Goal: Task Accomplishment & Management: Manage account settings

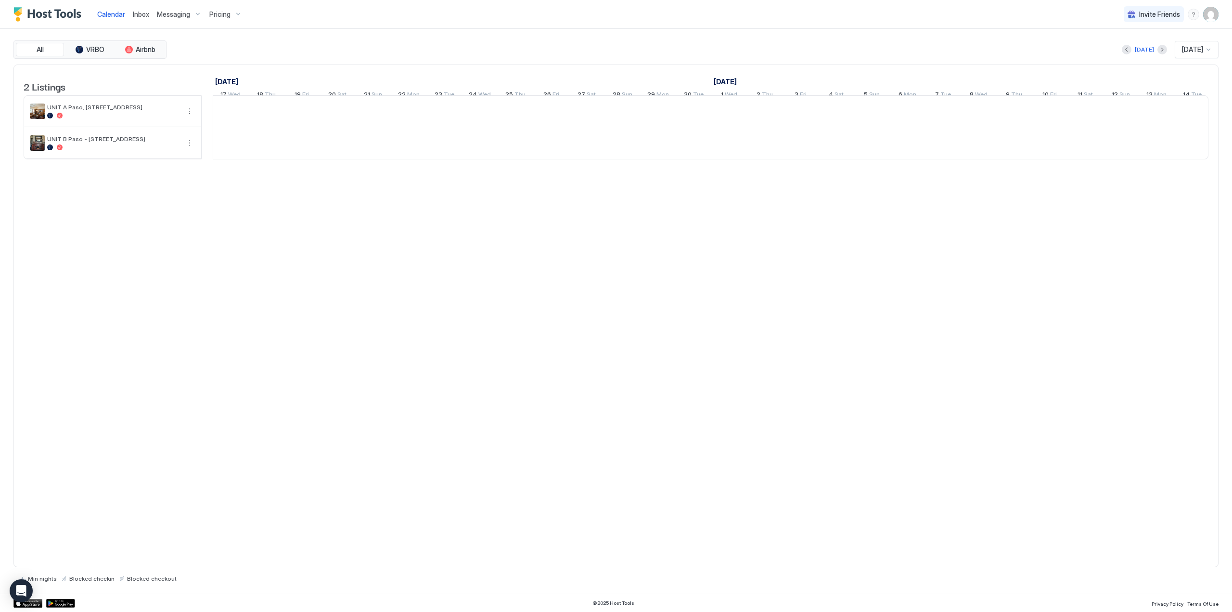
scroll to position [0, 535]
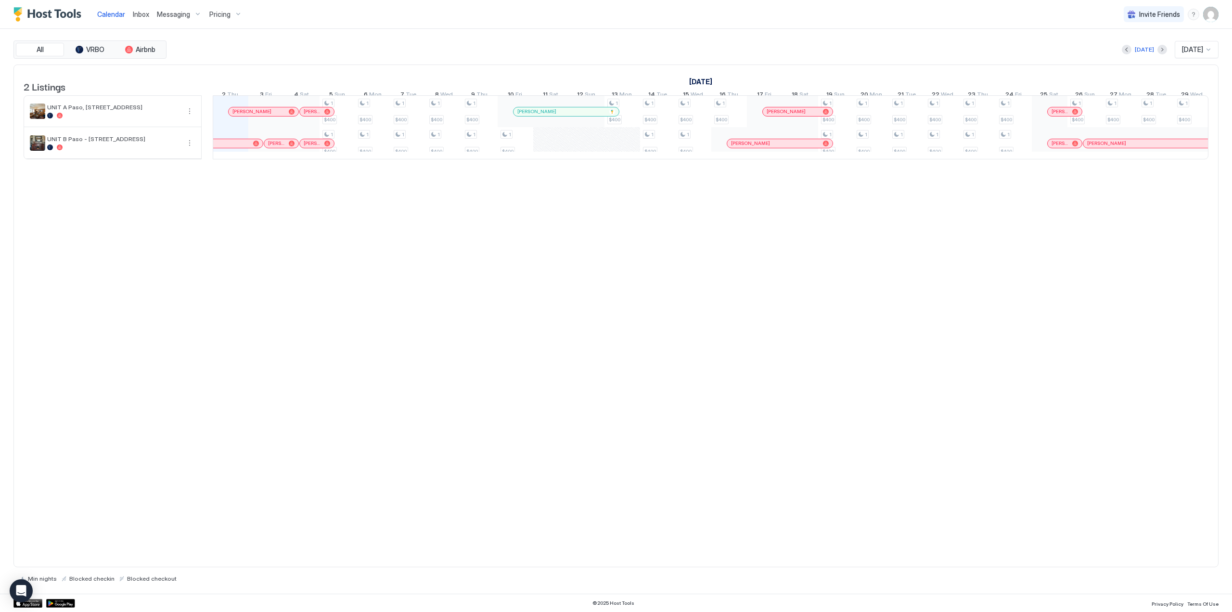
click at [220, 18] on span "Pricing" at bounding box center [219, 14] width 21 height 9
click at [209, 125] on span "UNIT A Paso, [STREET_ADDRESS]" at bounding box center [237, 122] width 98 height 7
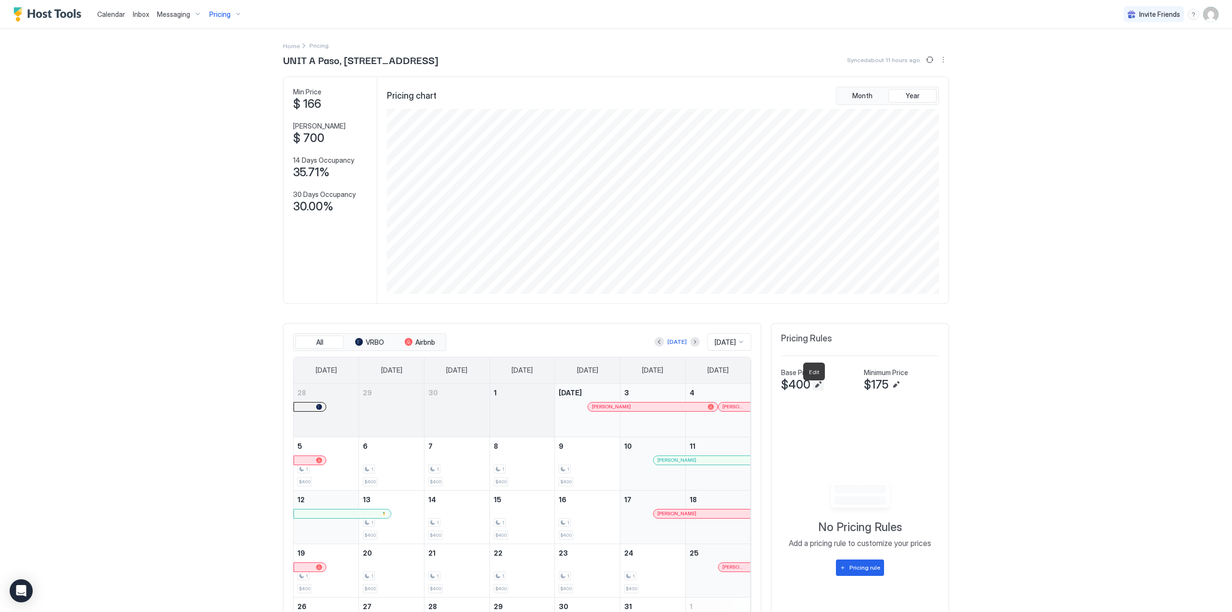
click at [814, 388] on button "Edit" at bounding box center [819, 385] width 12 height 12
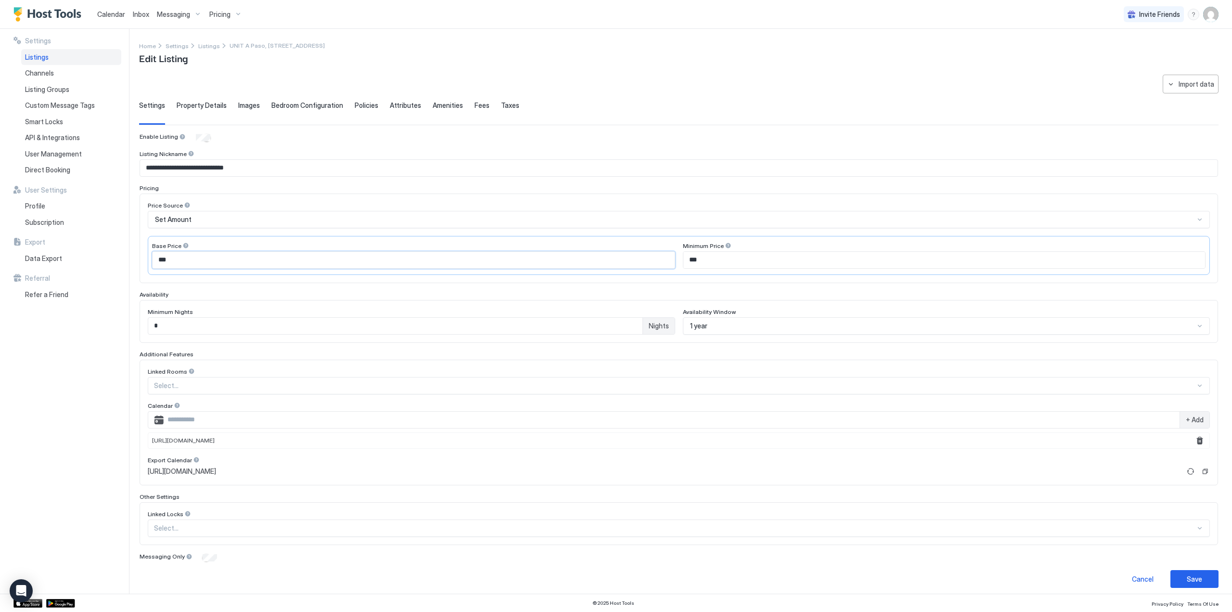
drag, startPoint x: 172, startPoint y: 258, endPoint x: 154, endPoint y: 257, distance: 18.3
click at [154, 257] on input "***" at bounding box center [414, 260] width 522 height 16
type input "***"
drag, startPoint x: 700, startPoint y: 258, endPoint x: 683, endPoint y: 258, distance: 17.3
click at [684, 258] on input "***" at bounding box center [945, 260] width 522 height 16
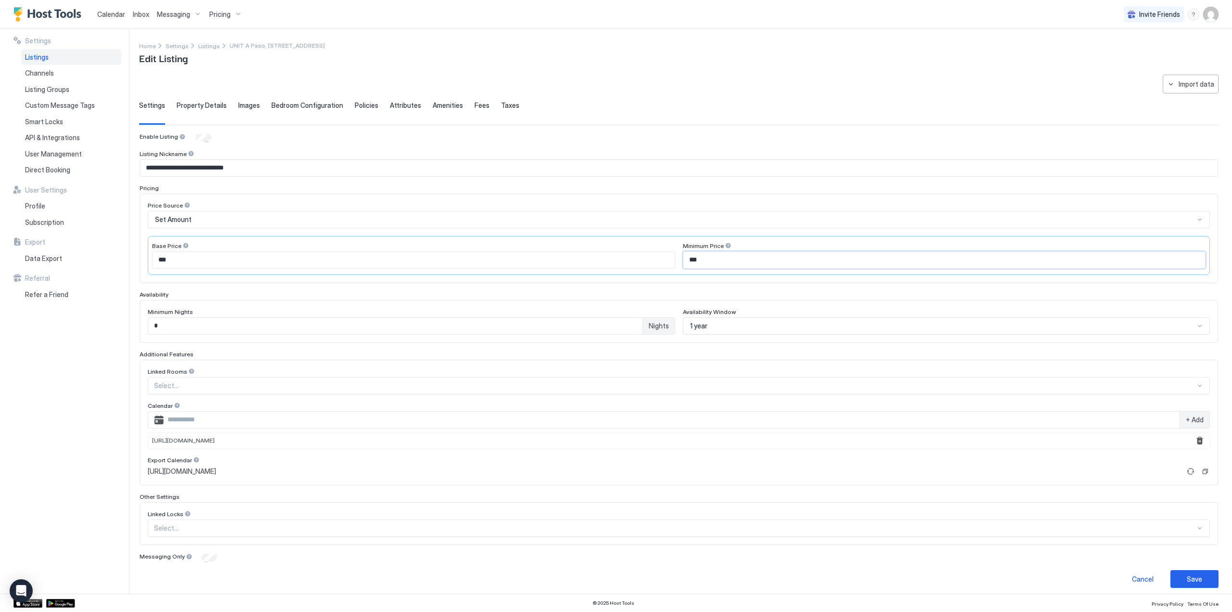
type input "***"
click at [727, 322] on div "1 year" at bounding box center [942, 326] width 505 height 9
click at [73, 326] on div "Settings Listings Channels Listing Groups Custom Message Tags Smart Locks API &…" at bounding box center [71, 311] width 116 height 565
click at [1187, 577] on div "Save" at bounding box center [1194, 577] width 15 height 10
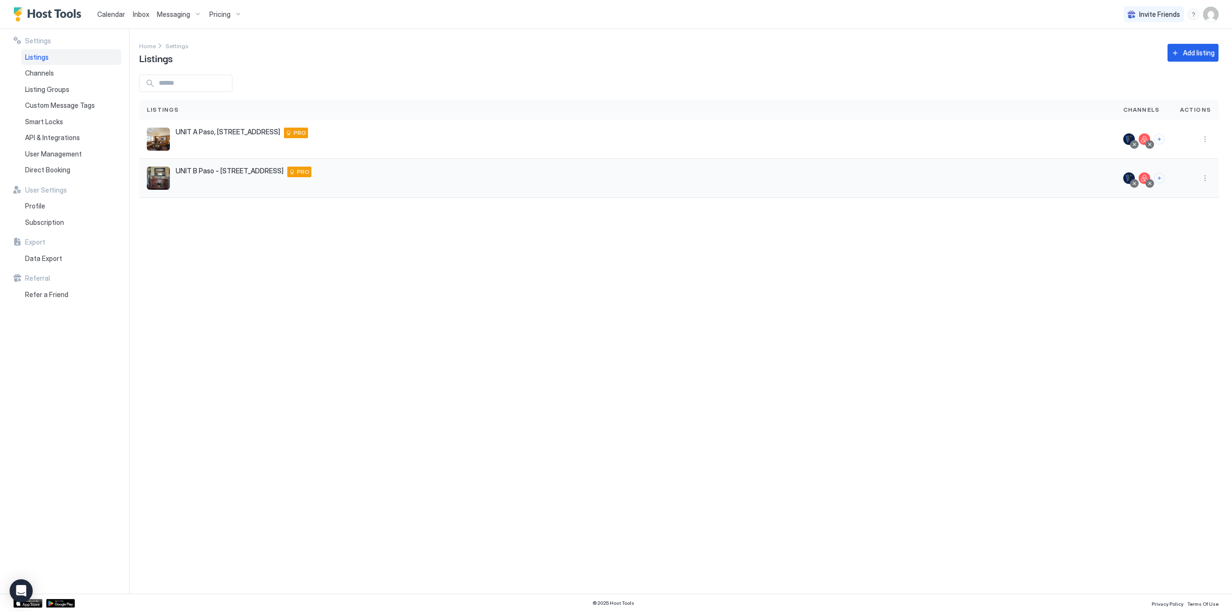
click at [185, 172] on span "UNIT B Paso - [STREET_ADDRESS]" at bounding box center [230, 171] width 108 height 9
click at [197, 174] on span "UNIT B Paso - [STREET_ADDRESS]" at bounding box center [230, 171] width 108 height 9
click at [166, 177] on img "listing image" at bounding box center [158, 178] width 23 height 23
click at [218, 13] on span "Pricing" at bounding box center [219, 14] width 21 height 9
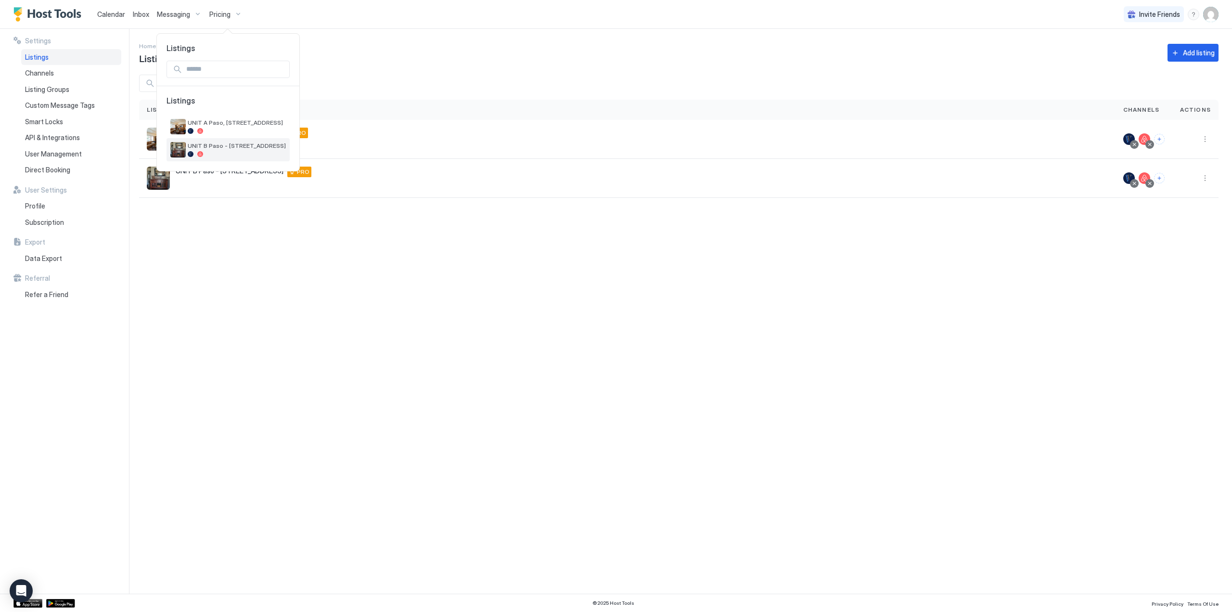
click at [217, 151] on div "UNIT B Paso - [STREET_ADDRESS]" at bounding box center [237, 149] width 98 height 15
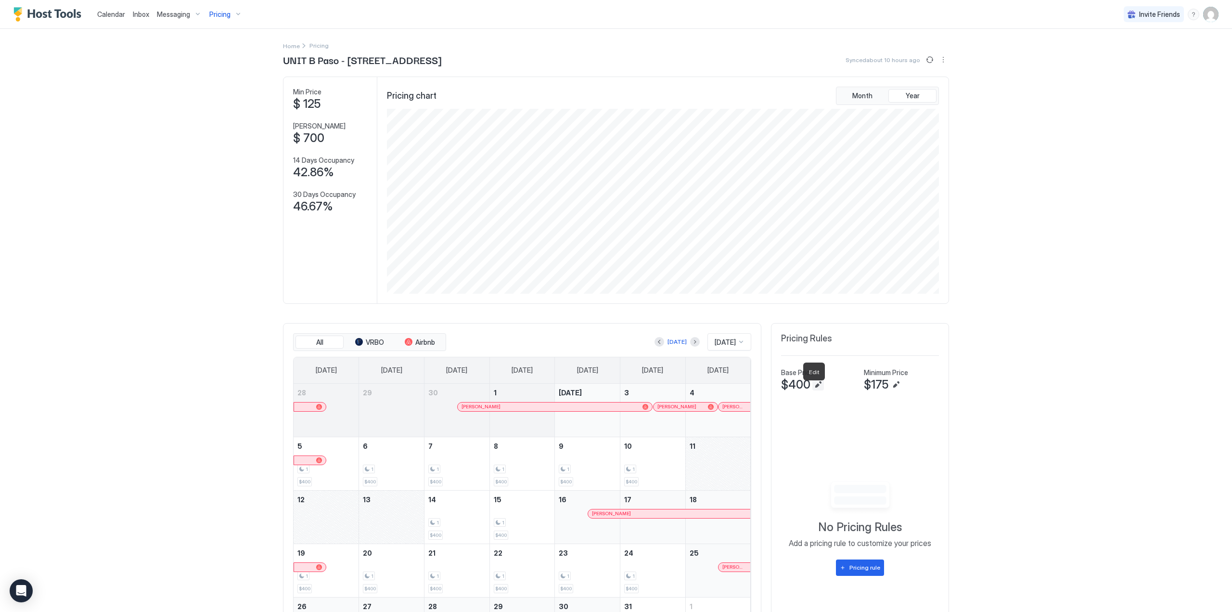
click at [818, 387] on button "Edit" at bounding box center [819, 385] width 12 height 12
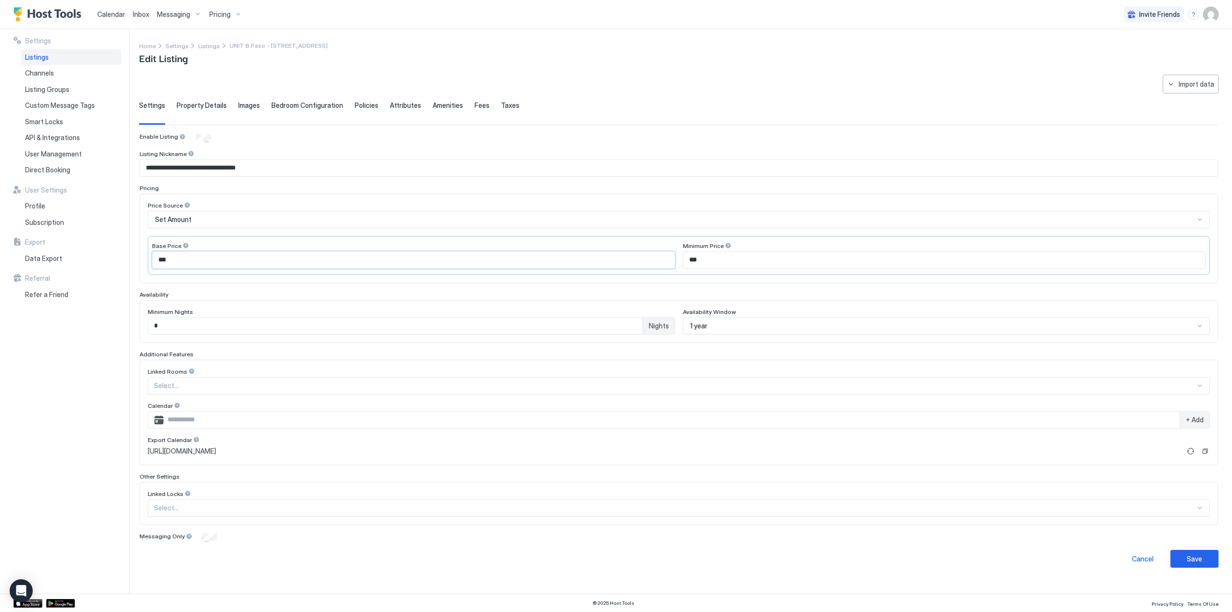
drag, startPoint x: 180, startPoint y: 260, endPoint x: 147, endPoint y: 259, distance: 32.8
click at [147, 259] on div "Price Source Set Amount Base Price *** Minimum Price ***" at bounding box center [679, 239] width 1079 height 90
type input "***"
drag, startPoint x: 698, startPoint y: 261, endPoint x: 681, endPoint y: 260, distance: 17.4
click at [681, 260] on div "Base Price *** Minimum Price ***" at bounding box center [679, 255] width 1062 height 39
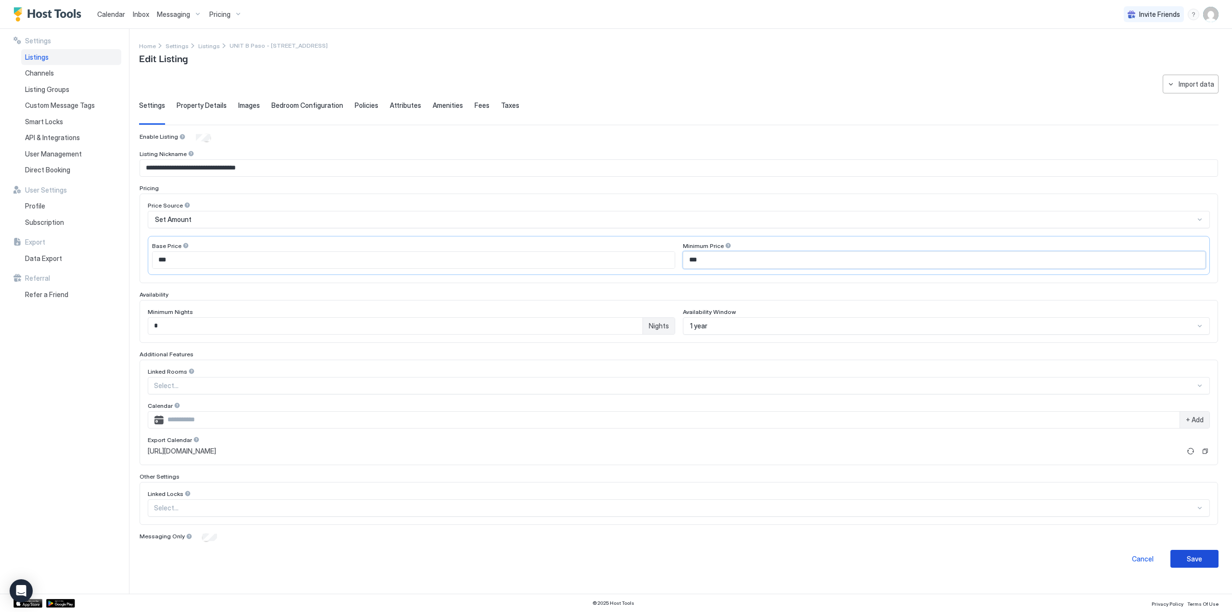
type input "***"
click at [1198, 554] on div "Save" at bounding box center [1194, 559] width 15 height 10
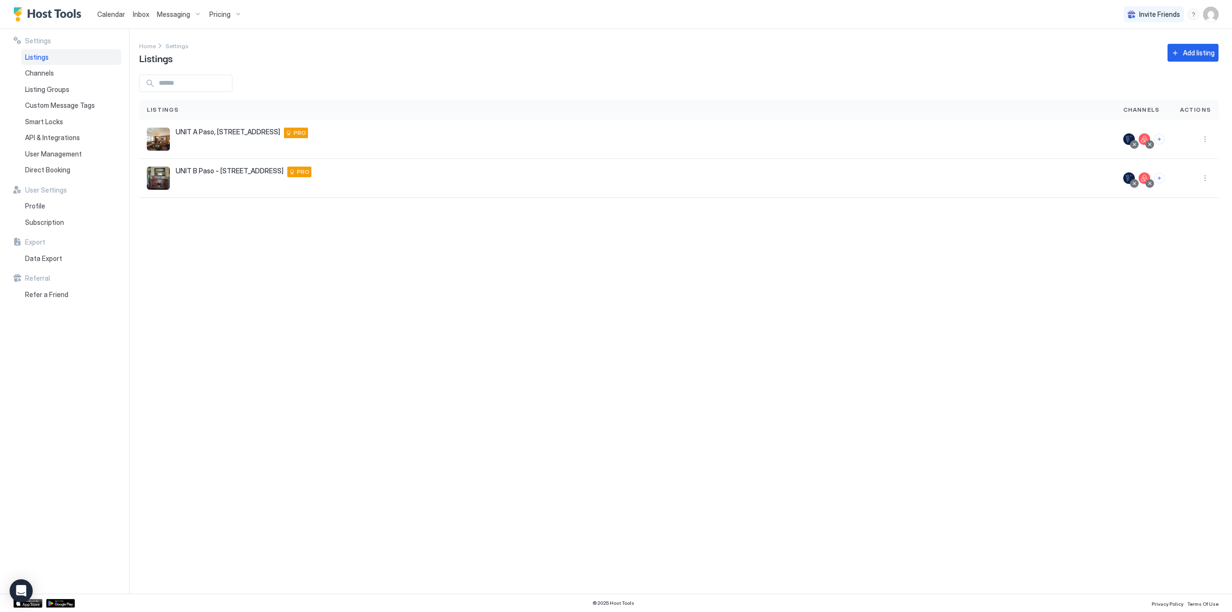
click at [217, 17] on span "Pricing" at bounding box center [219, 14] width 21 height 9
click at [234, 123] on span "UNIT A Paso, [STREET_ADDRESS]" at bounding box center [237, 122] width 98 height 7
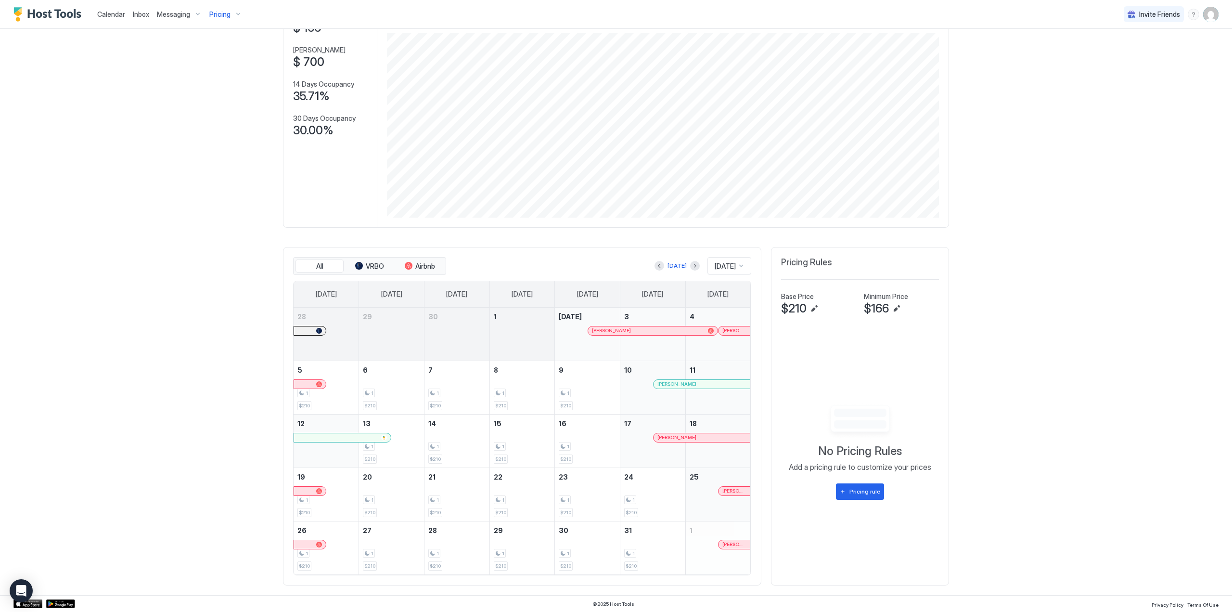
scroll to position [80, 0]
click at [859, 492] on div "Pricing rule" at bounding box center [865, 491] width 31 height 9
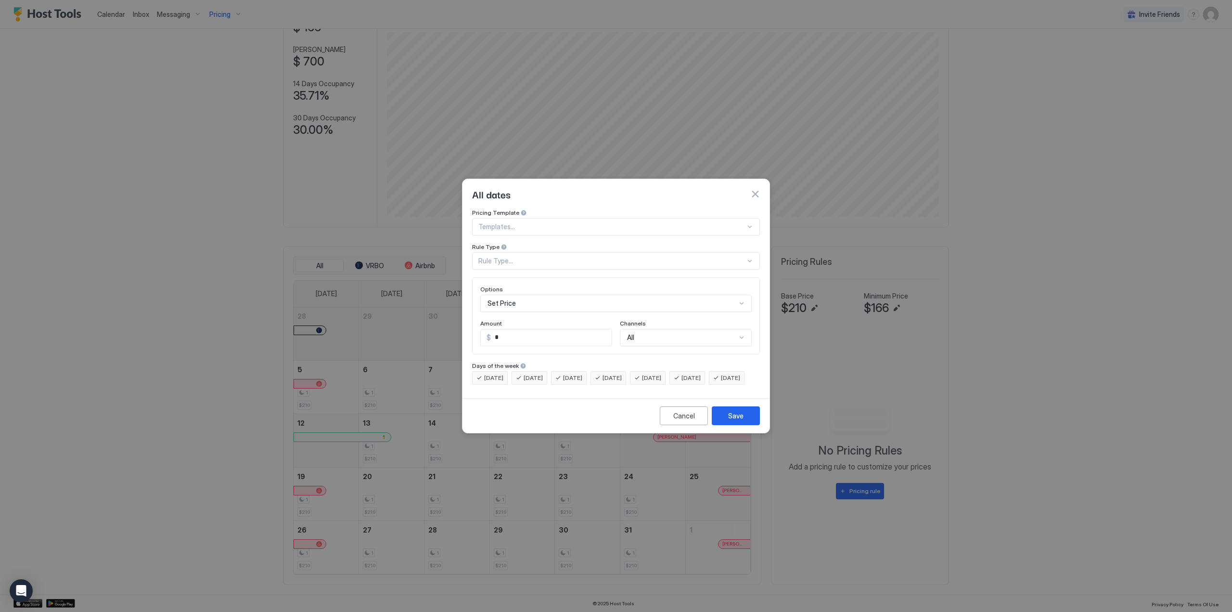
click at [619, 222] on div at bounding box center [611, 226] width 267 height 9
click at [614, 258] on span "Decrease prices by 30% for orphan periods that are 2 days or less" at bounding box center [571, 261] width 184 height 7
type input "**"
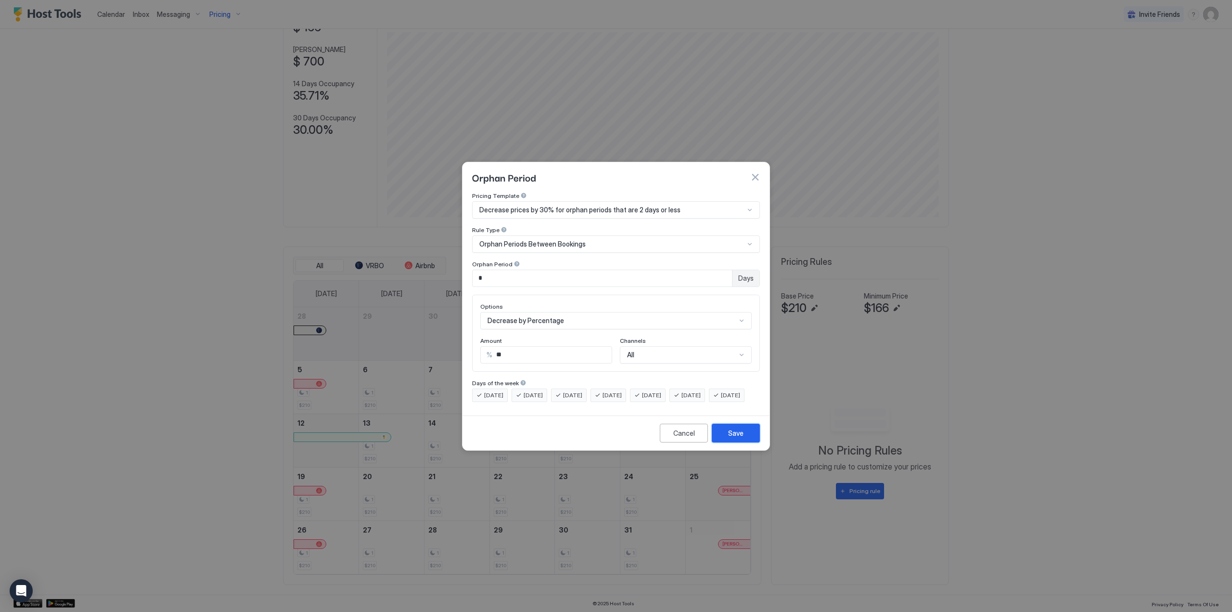
click at [748, 440] on button "Save" at bounding box center [736, 433] width 48 height 19
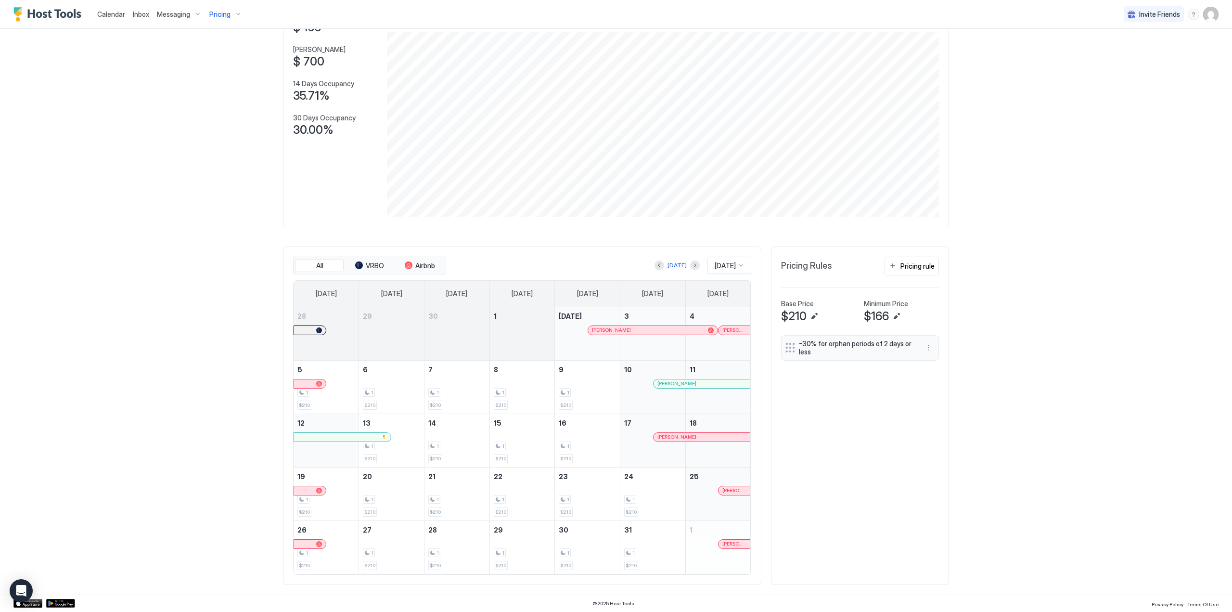
drag, startPoint x: 901, startPoint y: 451, endPoint x: 203, endPoint y: 609, distance: 715.8
click at [850, 430] on div "-30% for orphan periods of 2 days or less To pick up a draggable item, press th…" at bounding box center [860, 455] width 158 height 240
click at [843, 427] on div "-30% for orphan periods of 2 days or less To pick up a draggable item, press th…" at bounding box center [860, 455] width 158 height 240
click at [843, 425] on div "-30% for orphan periods of 2 days or less To pick up a draggable item, press th…" at bounding box center [860, 455] width 158 height 240
click at [841, 420] on div "-30% for orphan periods of 2 days or less To pick up a draggable item, press th…" at bounding box center [860, 455] width 158 height 240
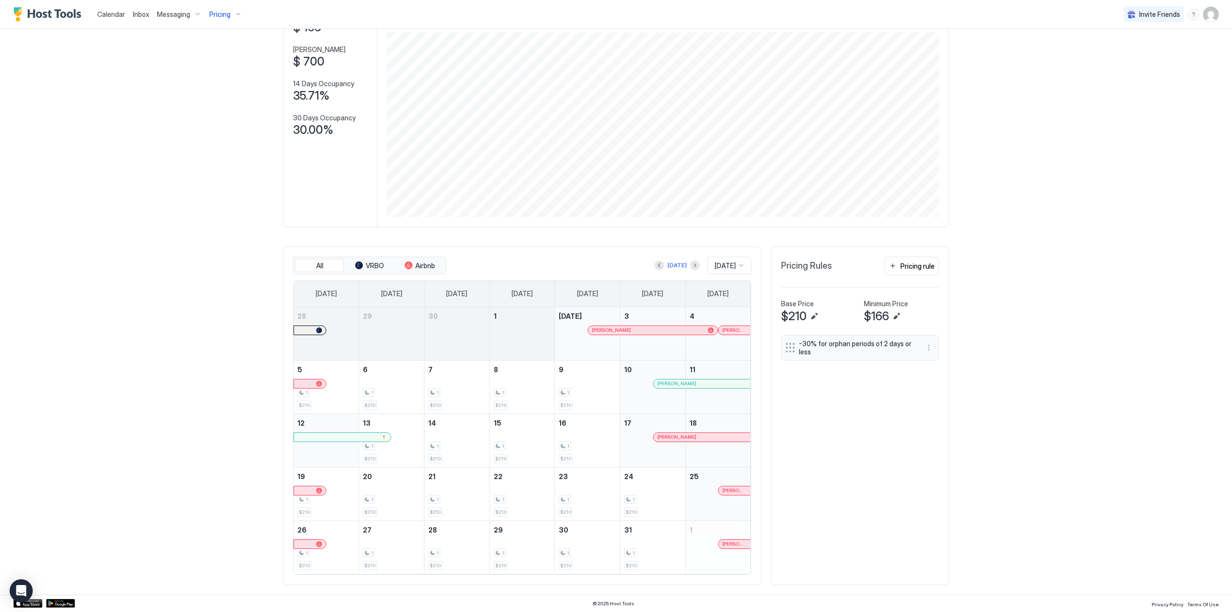
click at [841, 420] on div "-30% for orphan periods of 2 days or less To pick up a draggable item, press th…" at bounding box center [860, 455] width 158 height 240
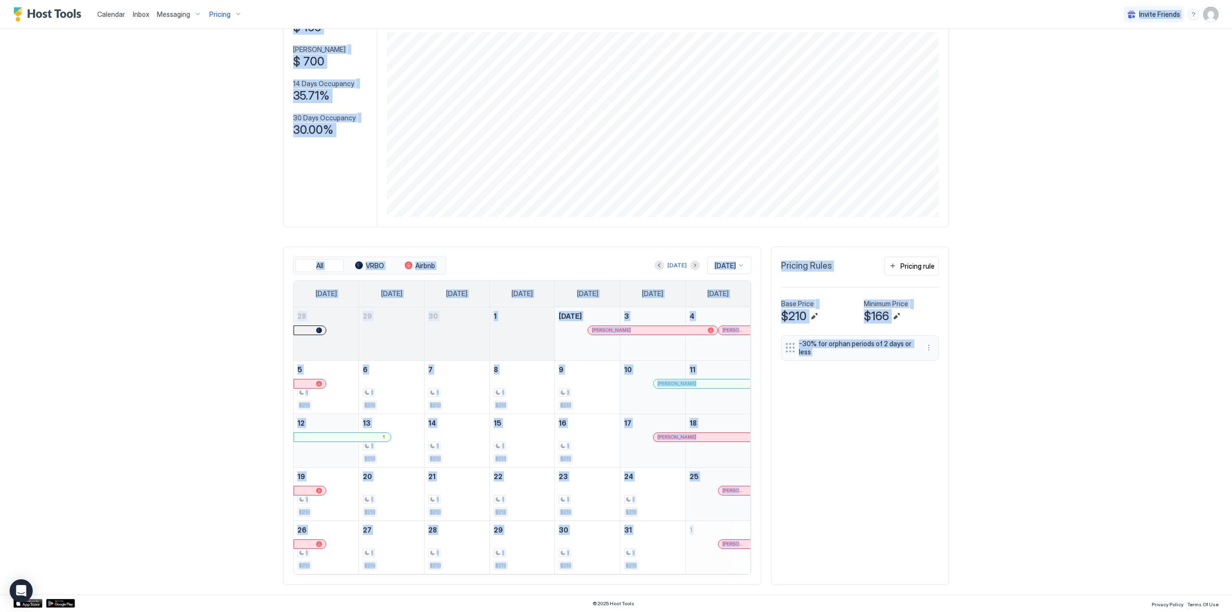
scroll to position [0, 0]
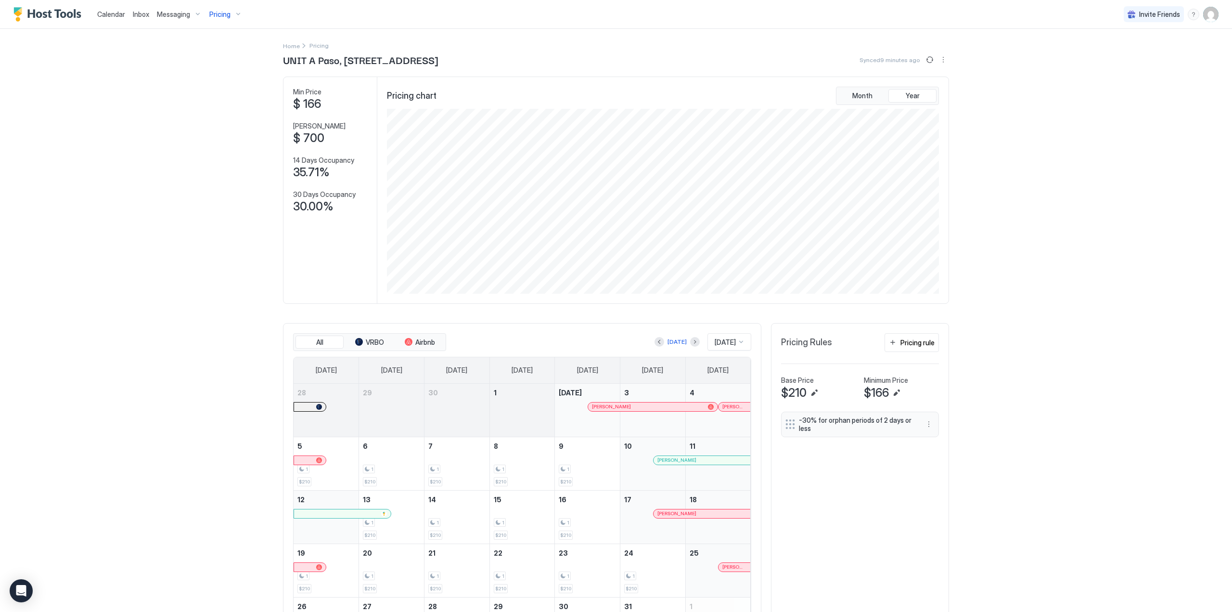
click at [760, 0] on html "Calendar Inbox Messaging Pricing Invite Friends WM Home Pricing UNIT A [GEOGRAP…" at bounding box center [616, 306] width 1232 height 612
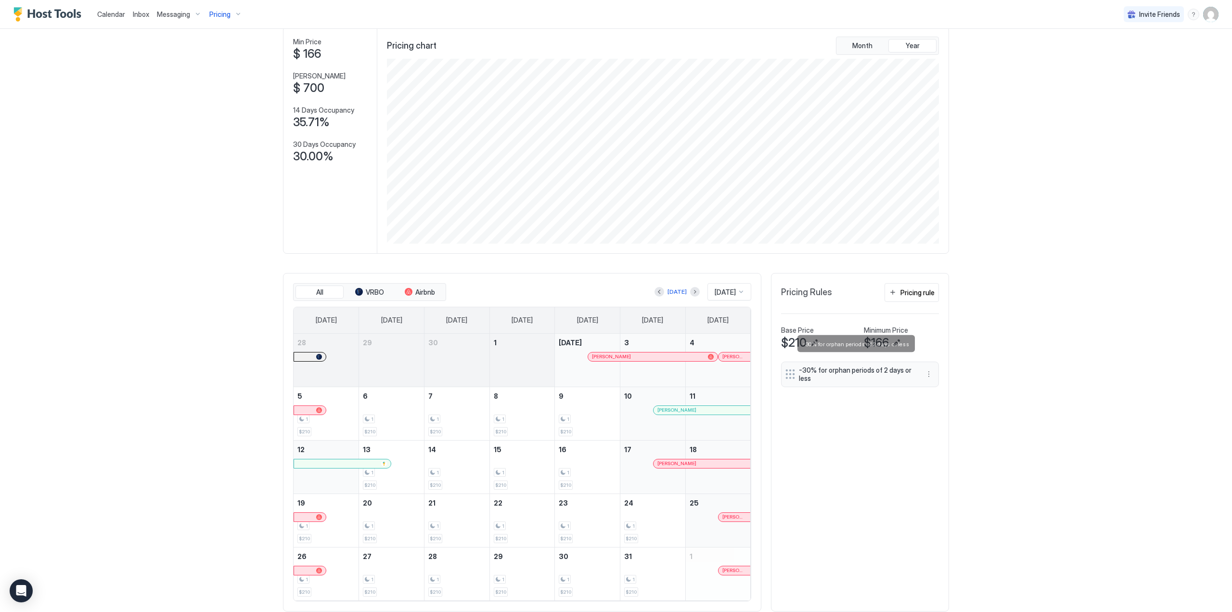
scroll to position [80, 0]
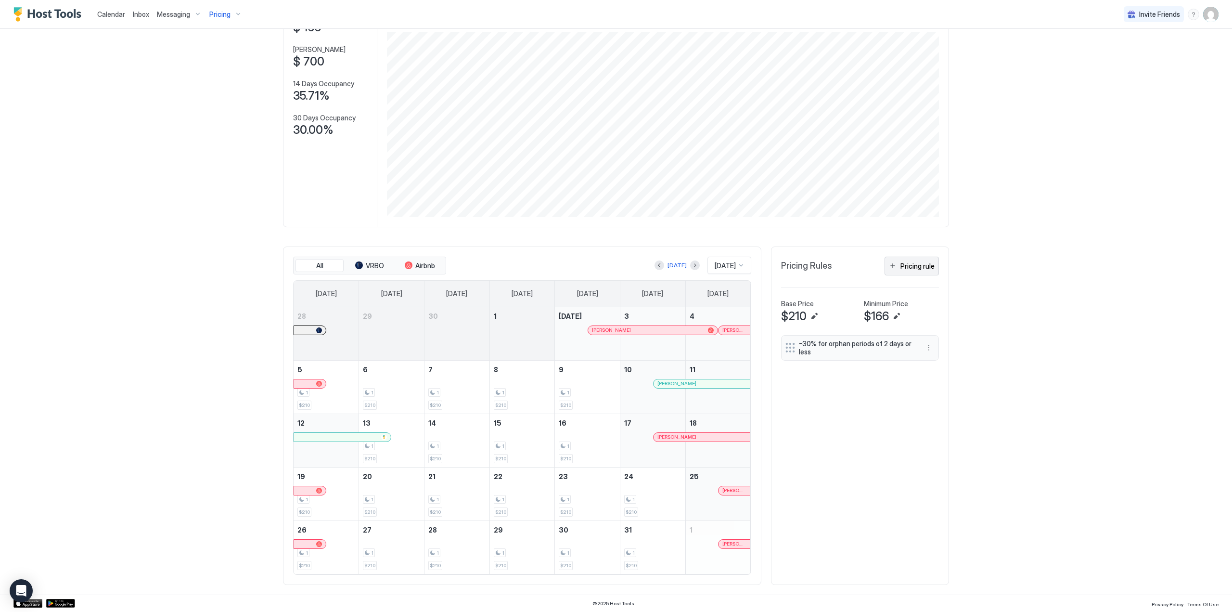
click at [913, 266] on div "Pricing rule" at bounding box center [918, 266] width 34 height 10
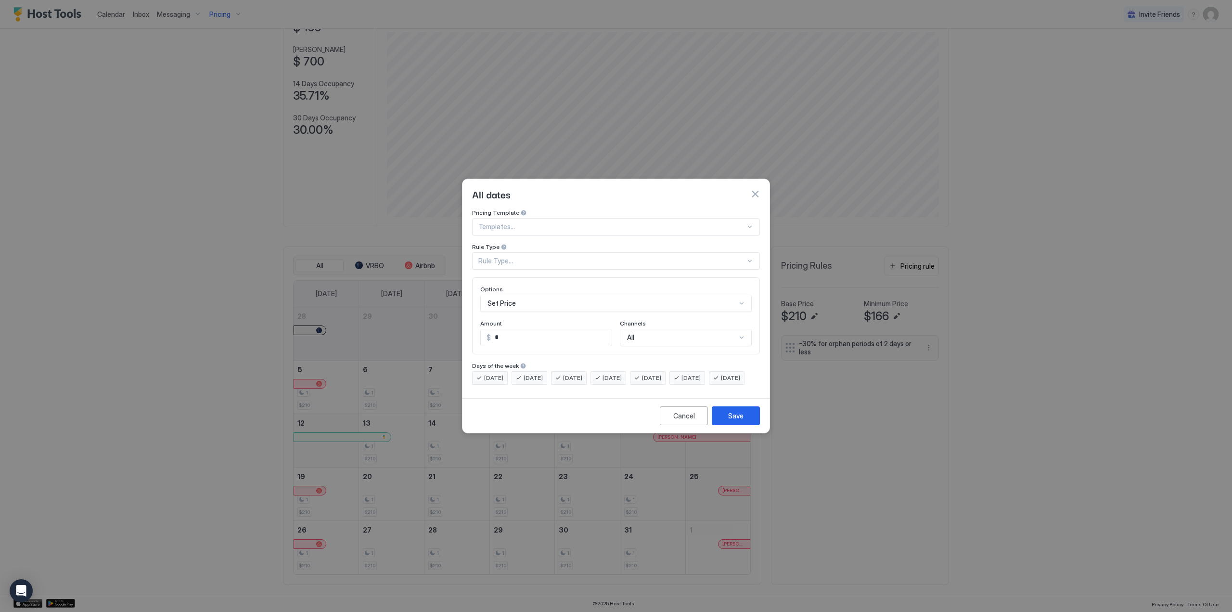
click at [735, 222] on div at bounding box center [611, 226] width 267 height 9
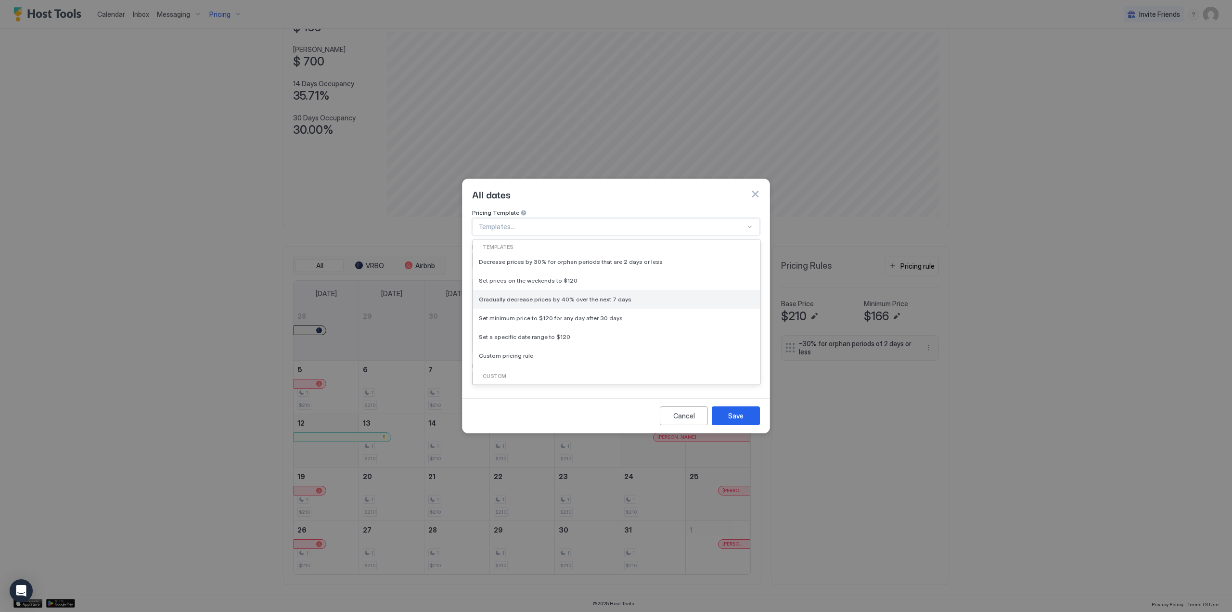
click at [713, 296] on div "Gradually decrease prices by 40% over the next 7 days" at bounding box center [616, 299] width 287 height 19
type input "**"
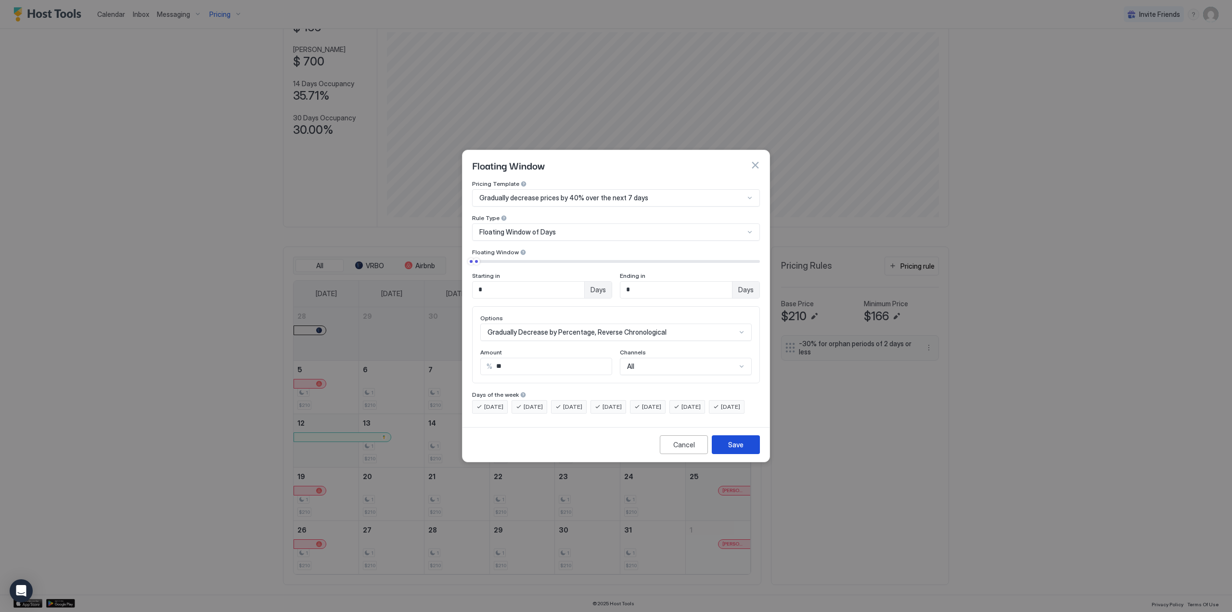
click at [736, 450] on div "Save" at bounding box center [735, 445] width 15 height 10
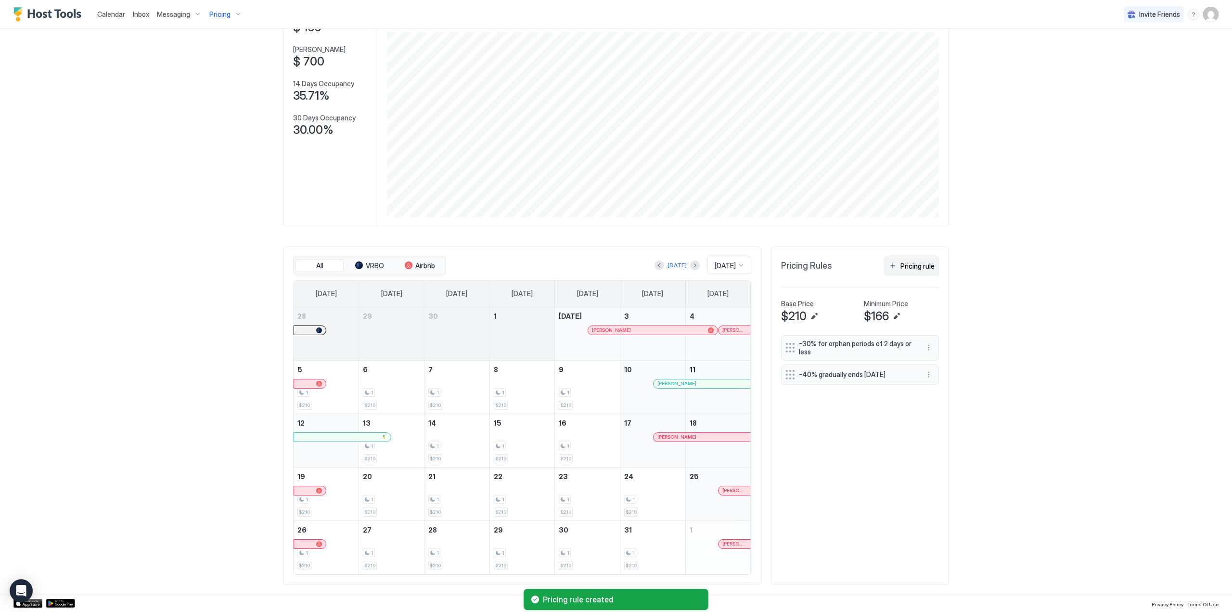
click at [909, 267] on div "Pricing rule" at bounding box center [918, 266] width 34 height 10
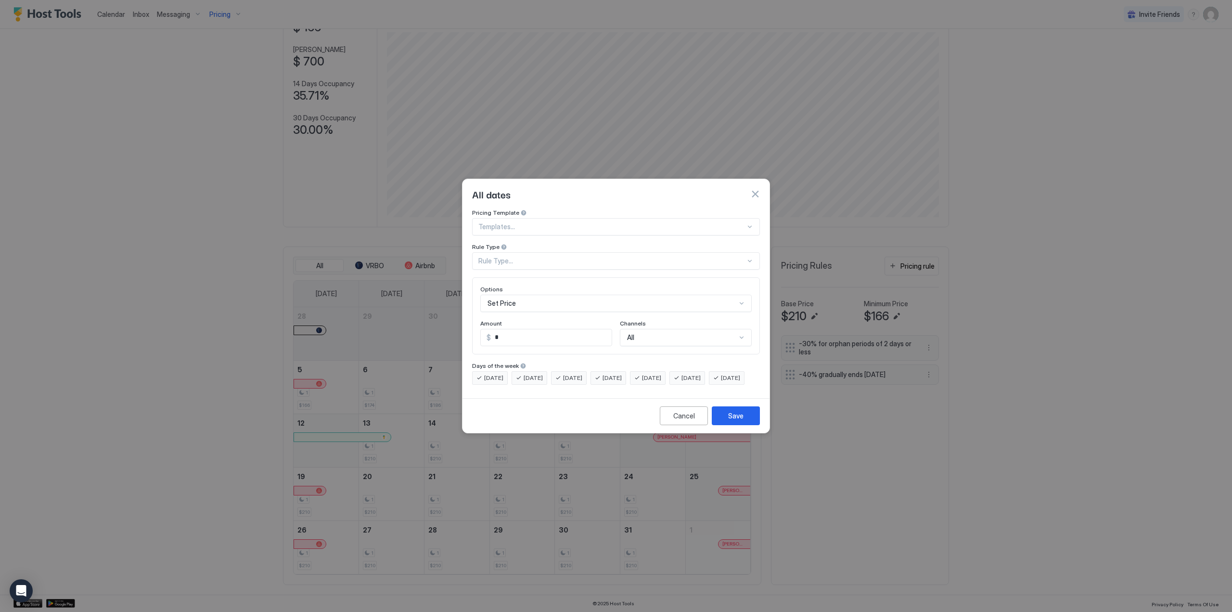
click at [752, 189] on button "button" at bounding box center [755, 194] width 10 height 10
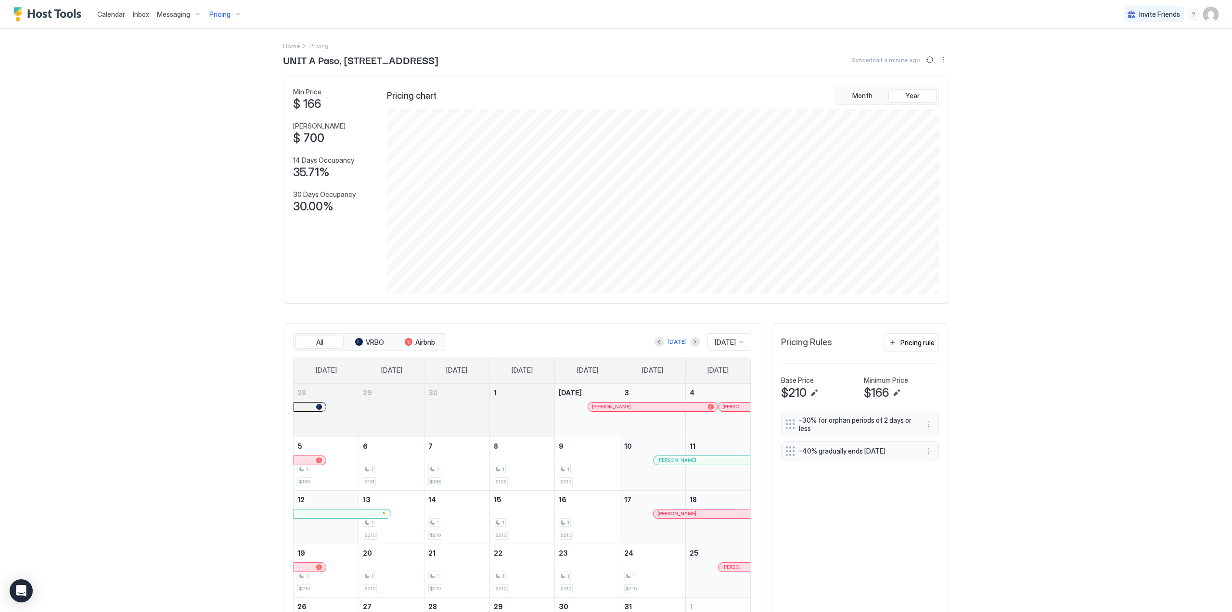
scroll to position [0, 0]
click at [917, 348] on div "Pricing rule" at bounding box center [918, 342] width 34 height 10
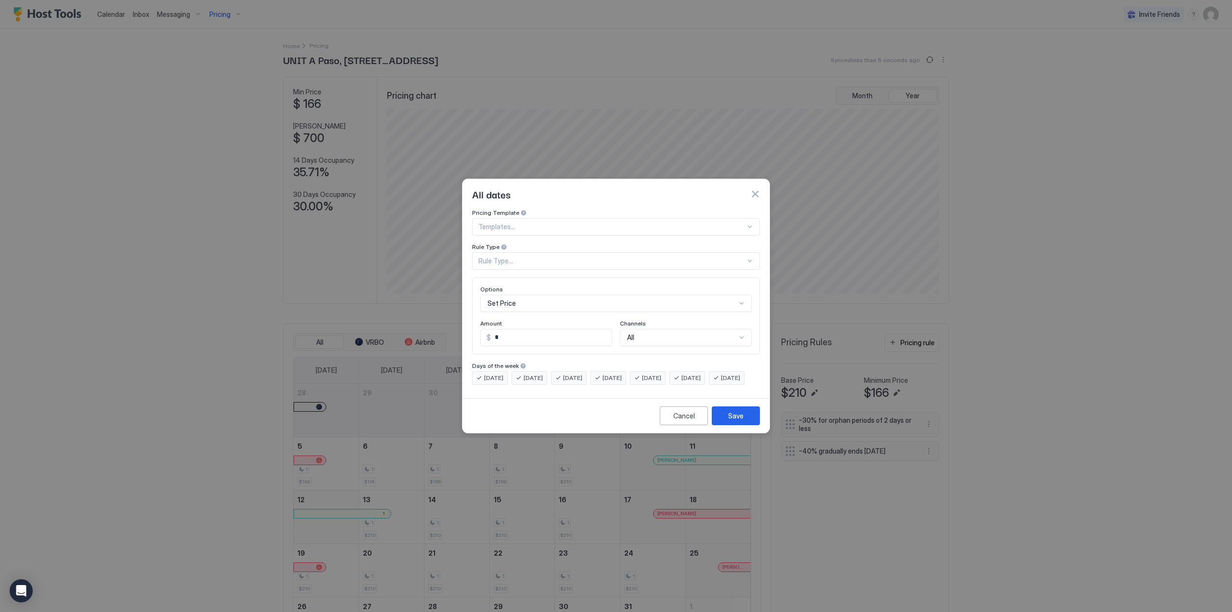
click at [750, 223] on div at bounding box center [750, 227] width 8 height 8
click at [753, 189] on button "button" at bounding box center [755, 194] width 10 height 10
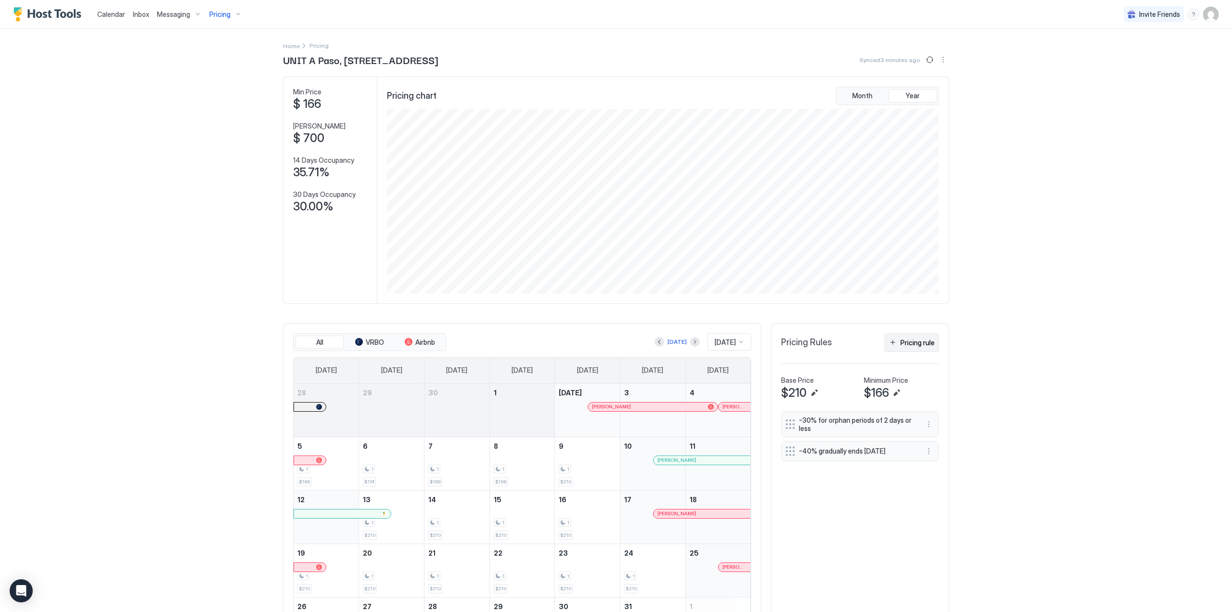
click at [922, 346] on div "Pricing rule" at bounding box center [918, 342] width 34 height 10
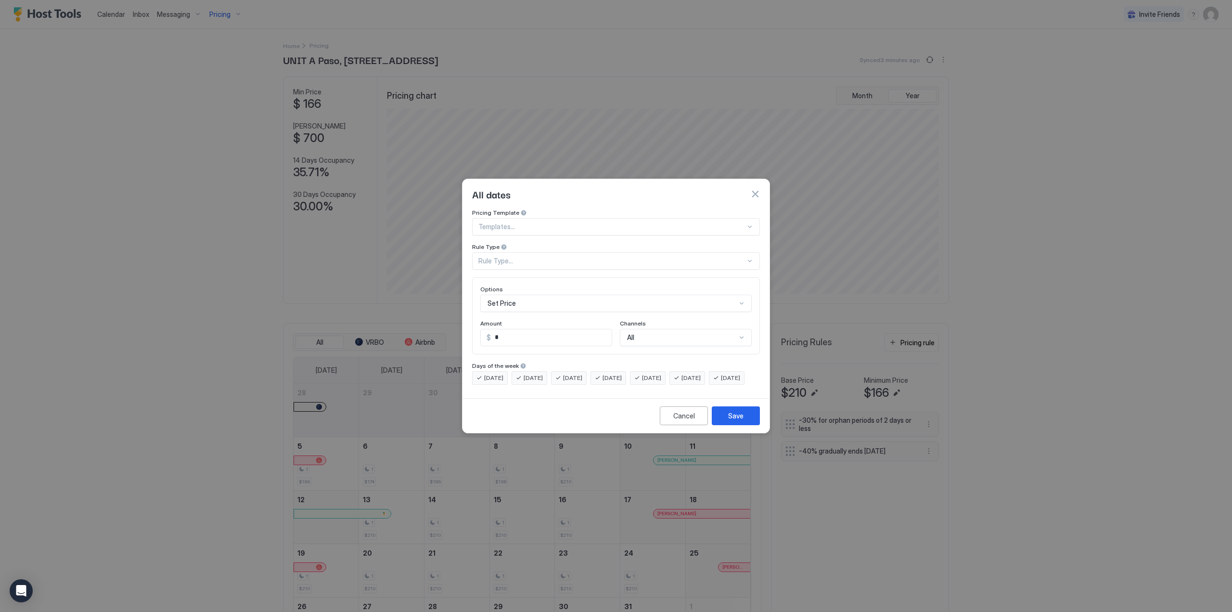
click at [749, 223] on div at bounding box center [750, 227] width 8 height 8
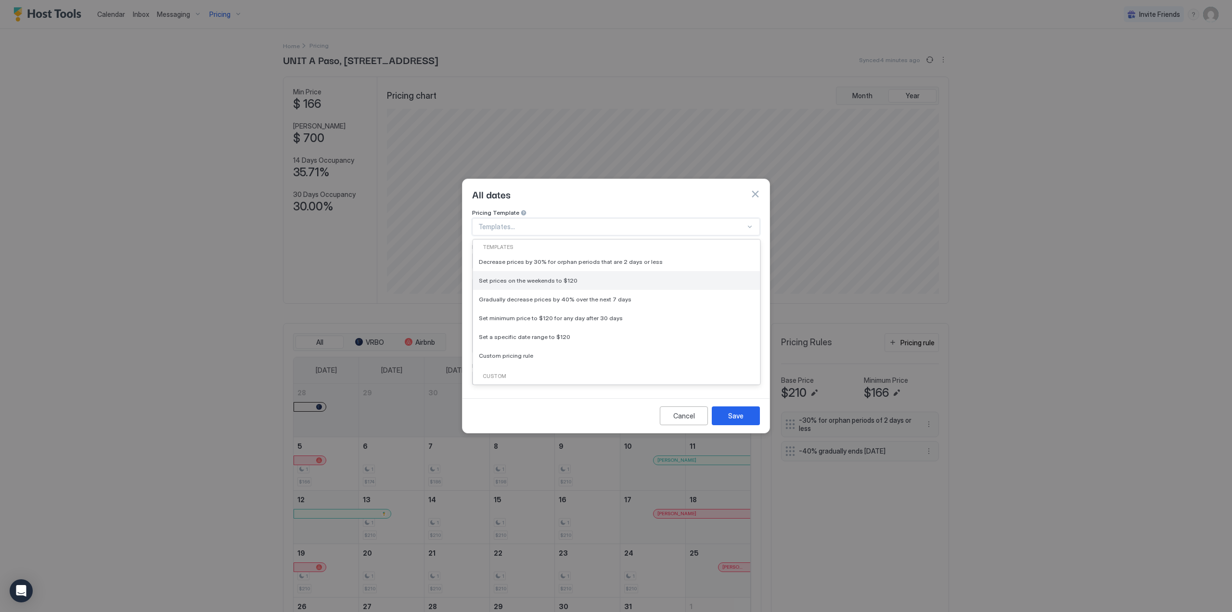
click at [717, 277] on div "Set prices on the weekends to $120" at bounding box center [616, 280] width 275 height 7
type input "***"
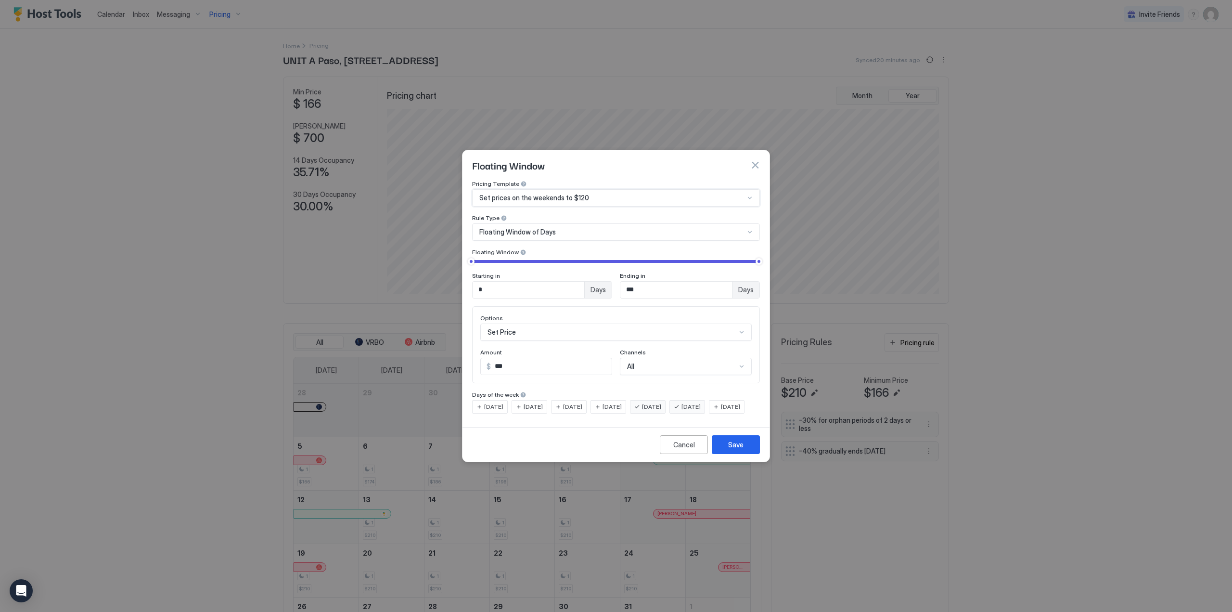
click at [544, 287] on input "*" at bounding box center [529, 290] width 112 height 16
click at [310, 277] on div at bounding box center [616, 306] width 1232 height 612
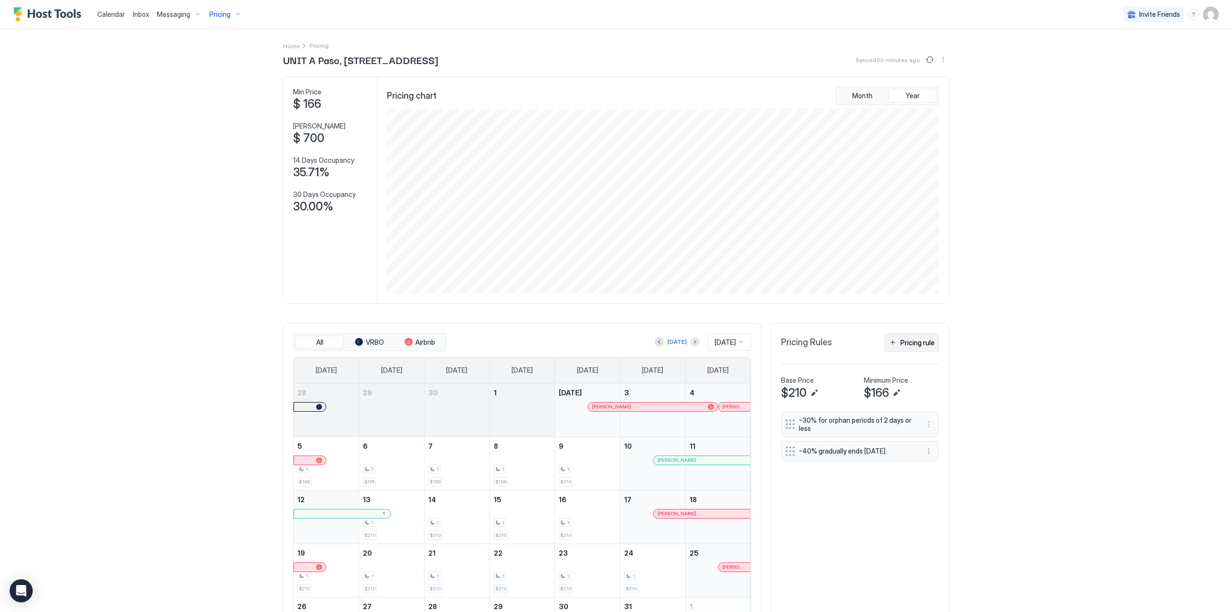
click at [901, 348] on div "Pricing rule" at bounding box center [918, 342] width 34 height 10
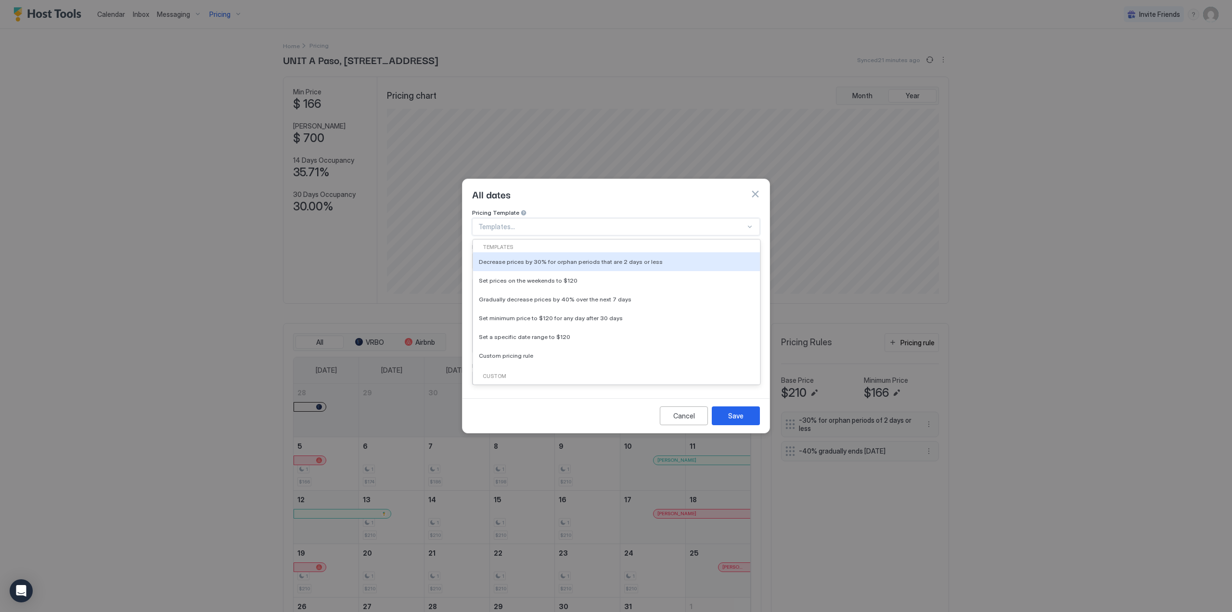
click at [753, 223] on div at bounding box center [750, 227] width 8 height 8
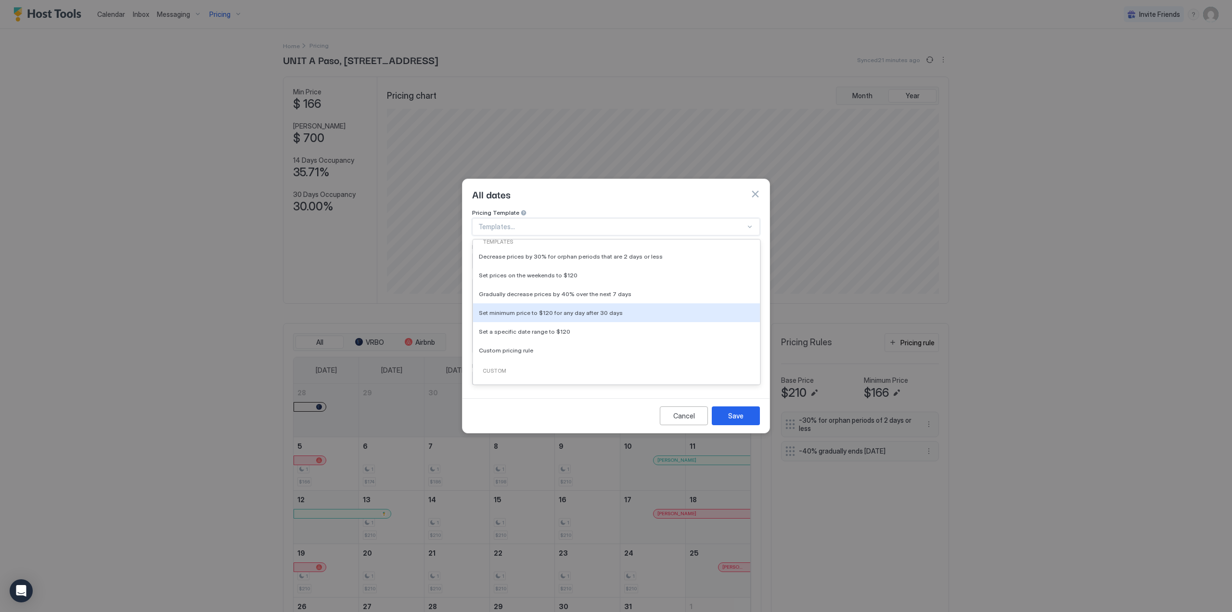
click at [1038, 211] on div at bounding box center [616, 306] width 1232 height 612
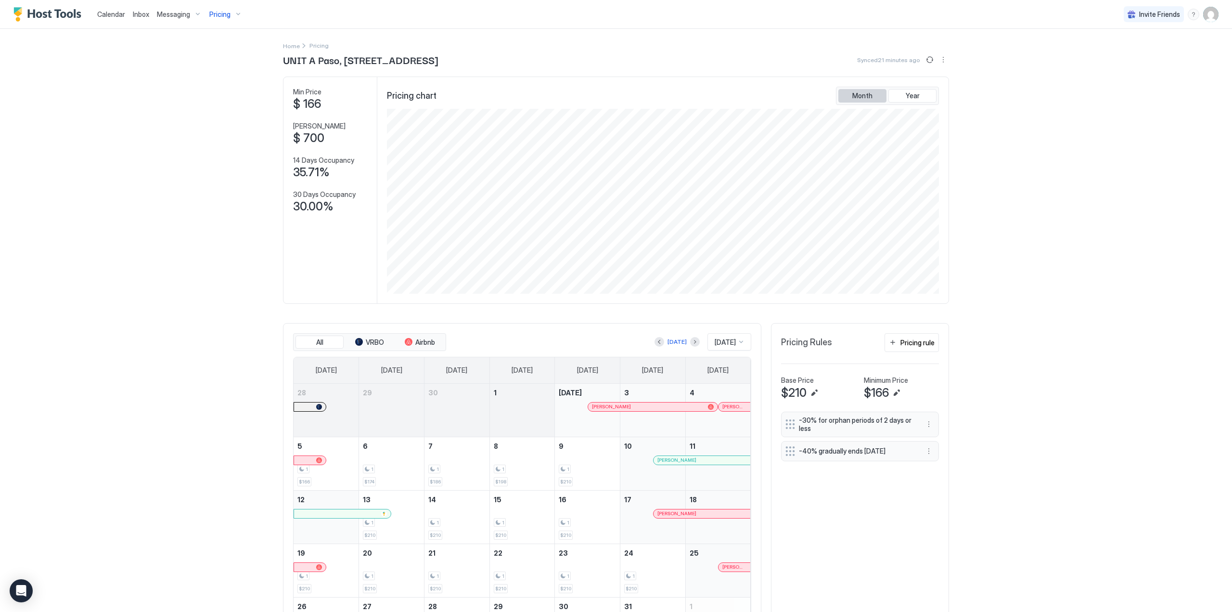
click at [847, 98] on button "Month" at bounding box center [863, 95] width 48 height 13
click at [812, 399] on button "Edit" at bounding box center [815, 393] width 12 height 12
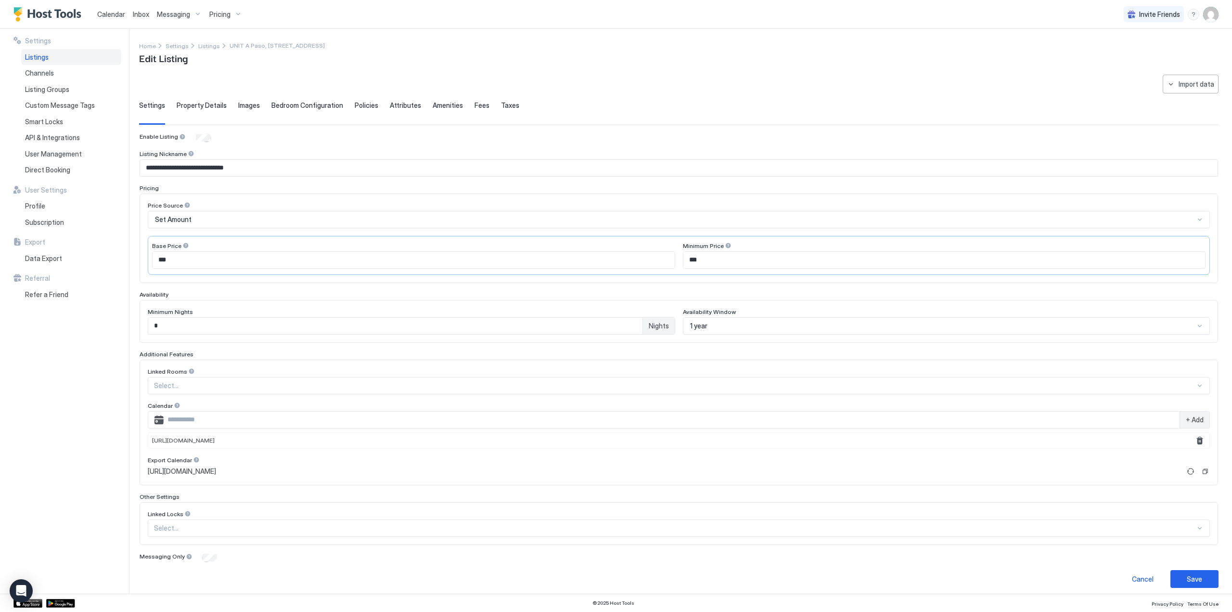
scroll to position [2, 0]
click at [1176, 576] on button "Save" at bounding box center [1195, 577] width 48 height 18
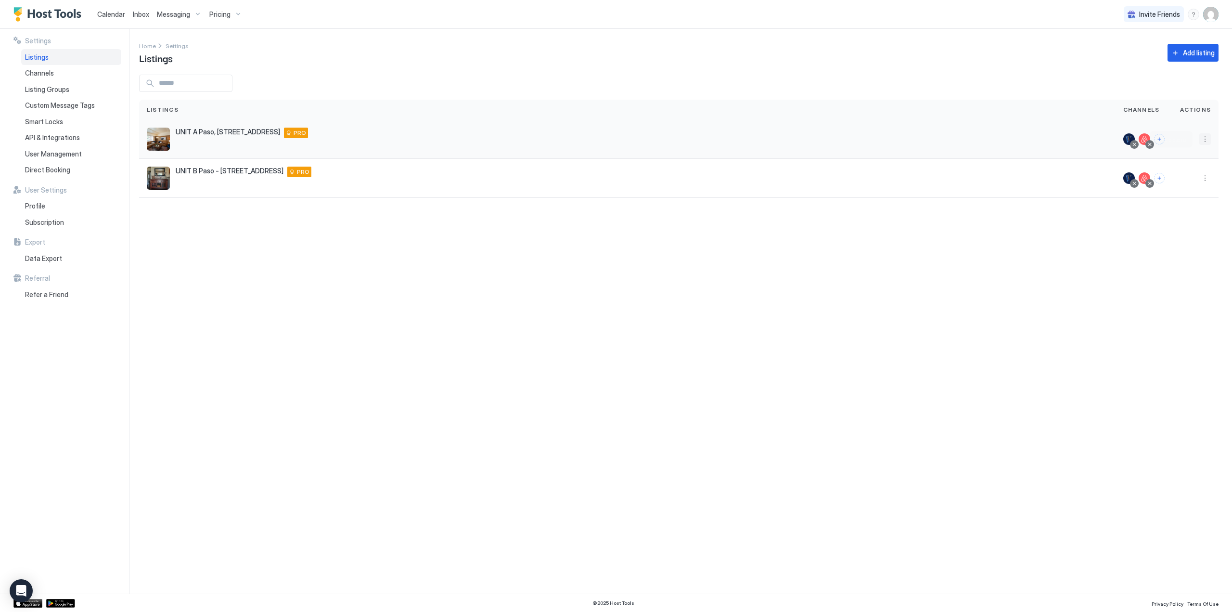
click at [1202, 137] on button "More options" at bounding box center [1206, 139] width 12 height 12
click at [1167, 168] on span "Pricing" at bounding box center [1172, 168] width 19 height 7
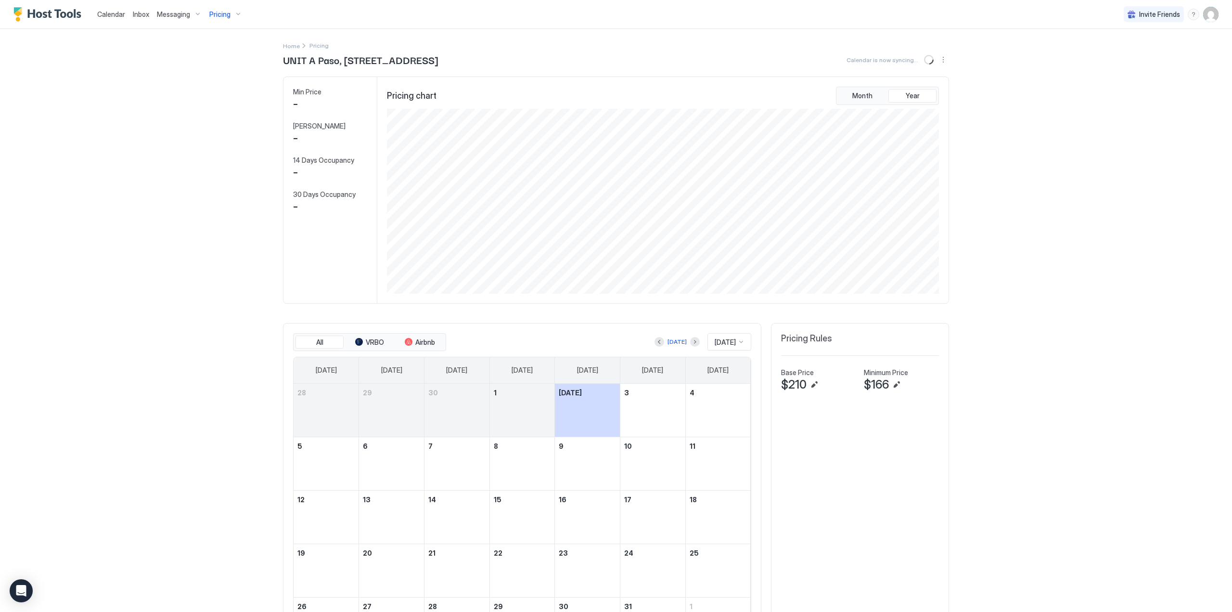
scroll to position [185, 555]
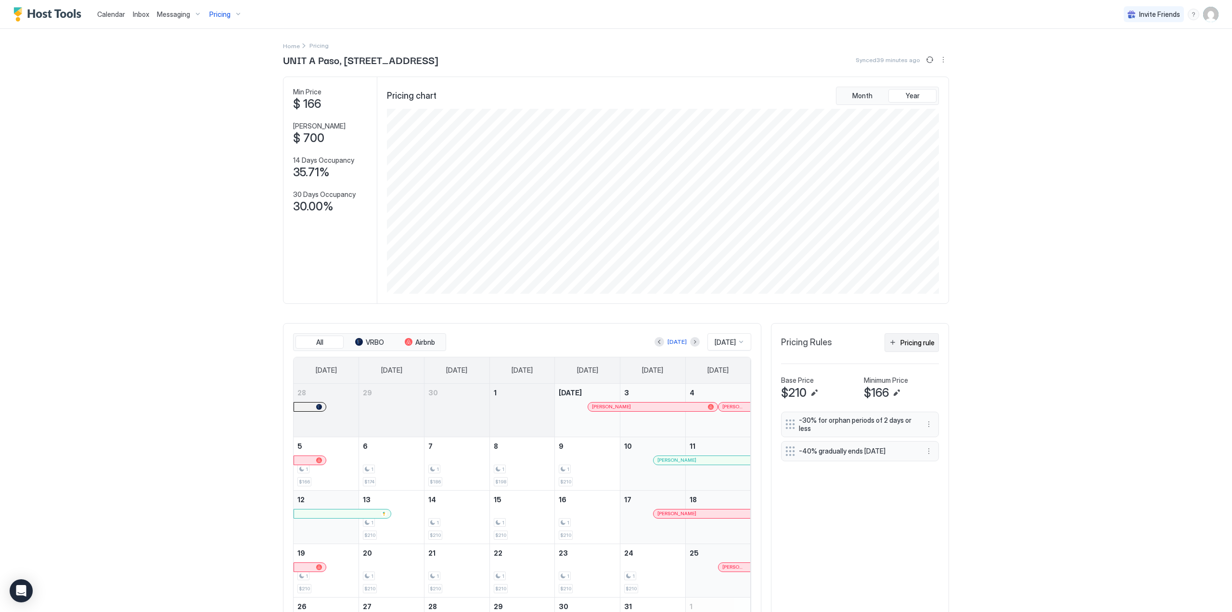
click at [926, 348] on div "Pricing rule" at bounding box center [918, 342] width 34 height 10
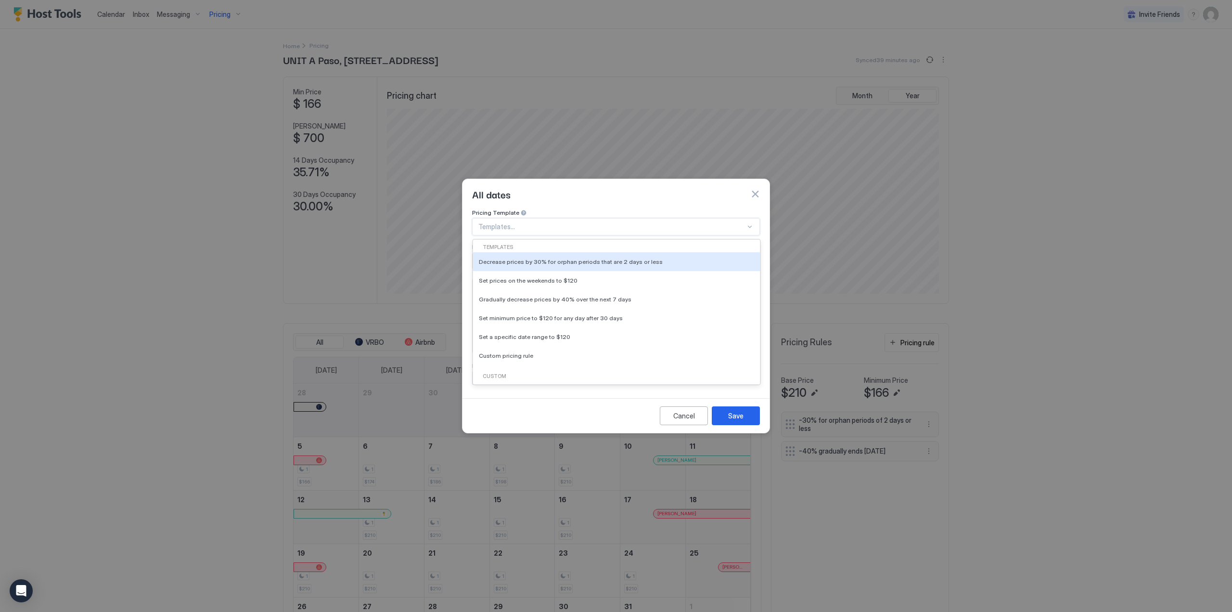
click at [553, 222] on div at bounding box center [611, 226] width 267 height 9
click at [540, 278] on div "Set prices on the weekends to $120" at bounding box center [616, 280] width 287 height 19
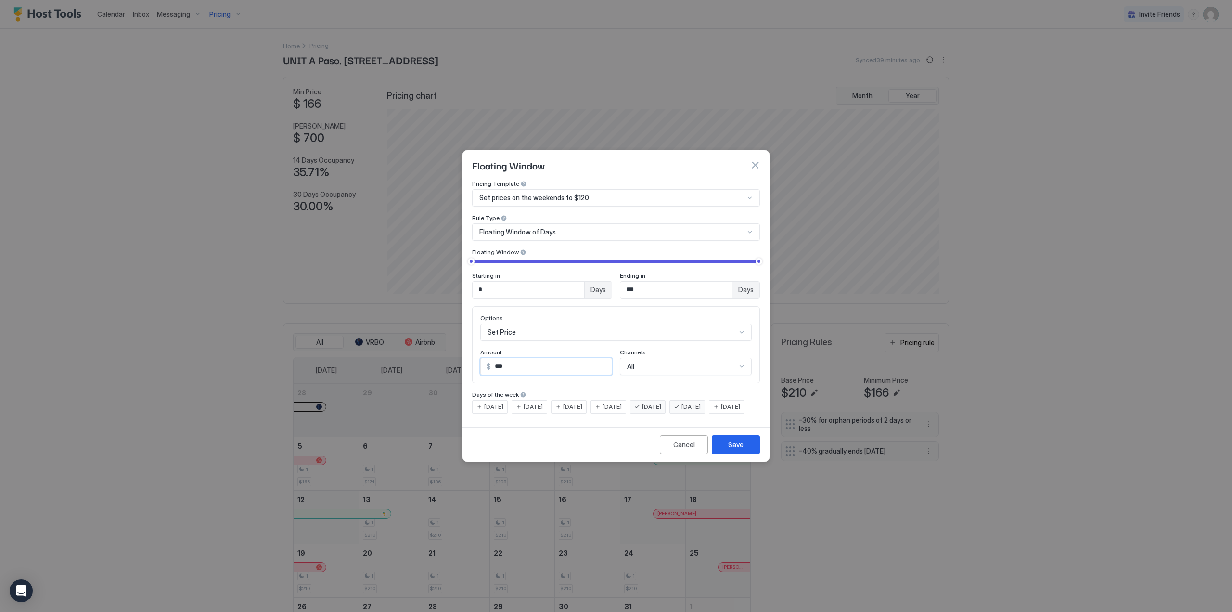
drag, startPoint x: 503, startPoint y: 361, endPoint x: 493, endPoint y: 360, distance: 9.2
click at [493, 360] on input "***" at bounding box center [551, 366] width 121 height 16
drag, startPoint x: 500, startPoint y: 359, endPoint x: 504, endPoint y: 362, distance: 5.2
click at [504, 362] on input "***" at bounding box center [551, 366] width 121 height 16
type input "***"
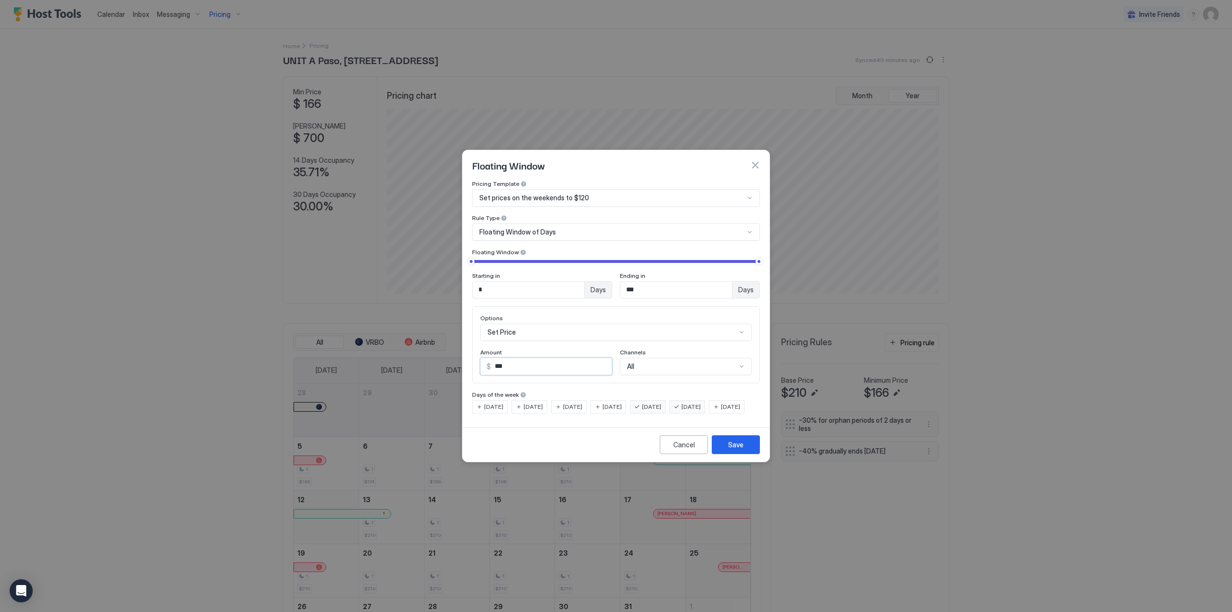
click at [584, 194] on span "Set prices on the weekends to $120" at bounding box center [534, 198] width 110 height 9
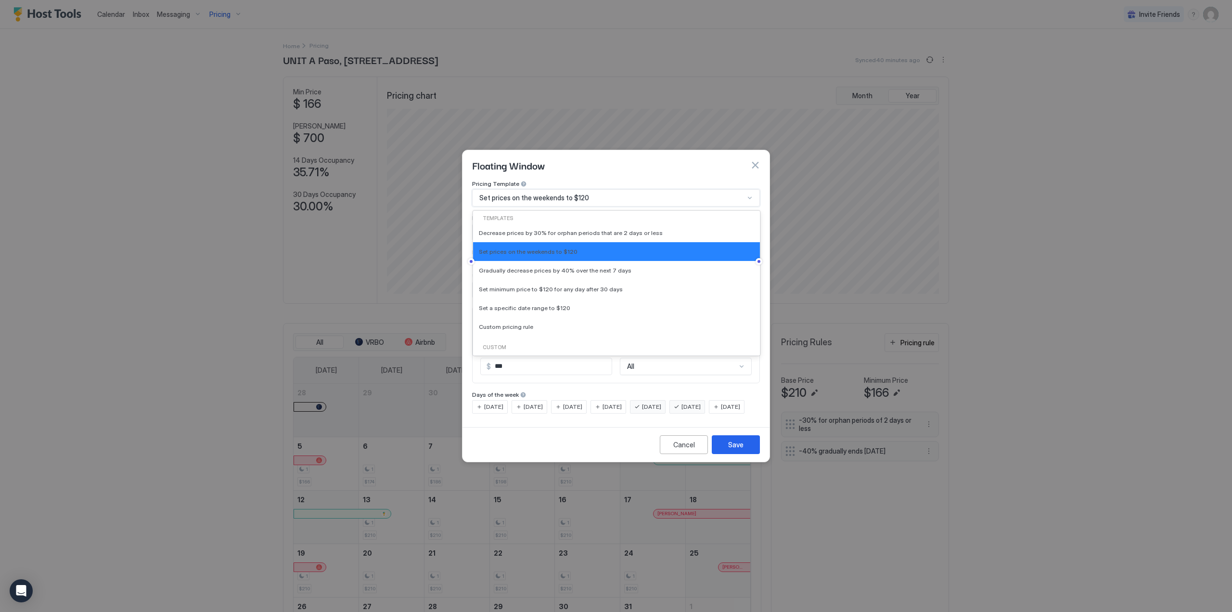
click at [588, 194] on div "Set prices on the weekends to $120" at bounding box center [611, 198] width 265 height 9
click at [1092, 295] on div at bounding box center [616, 306] width 1232 height 612
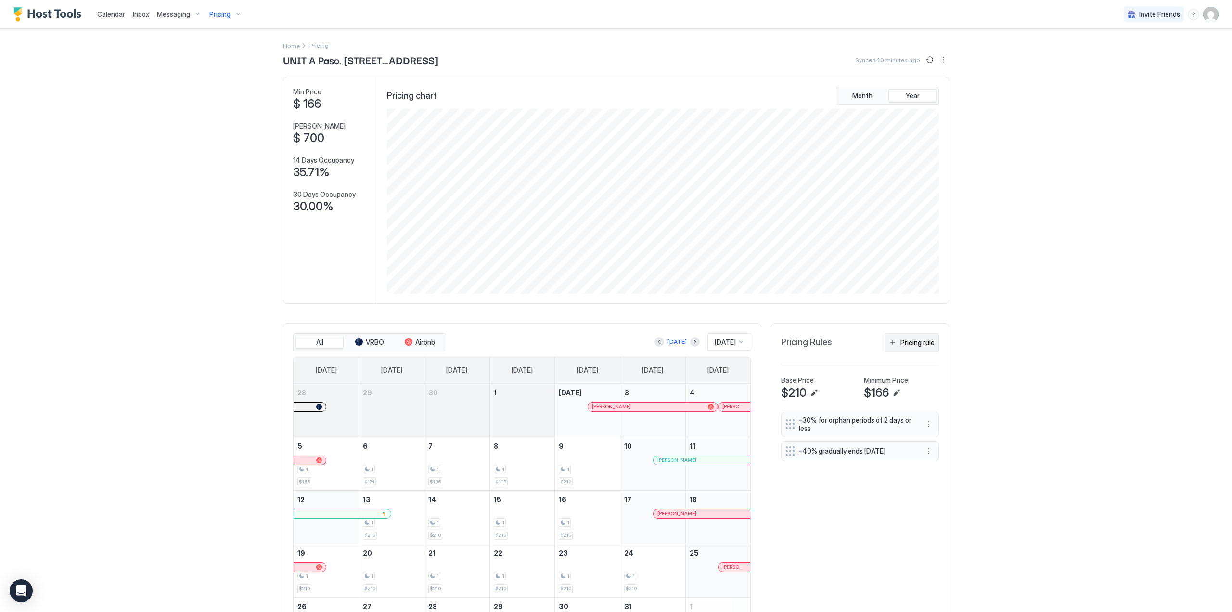
click at [908, 347] on div "Pricing rule" at bounding box center [918, 342] width 34 height 10
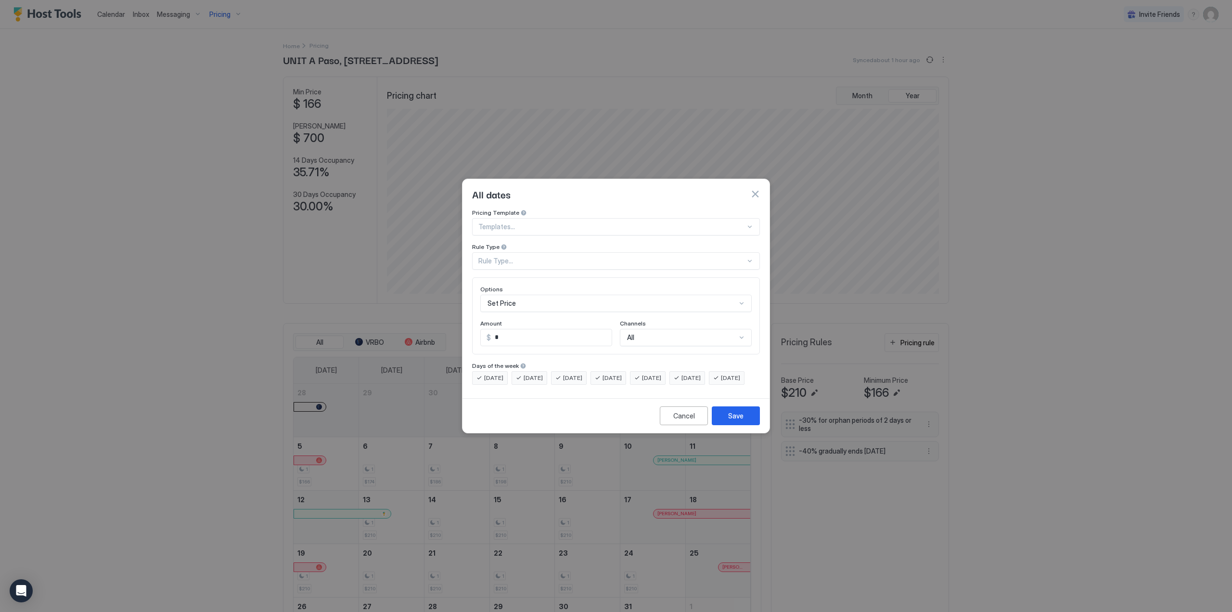
click at [753, 189] on button "button" at bounding box center [755, 194] width 10 height 10
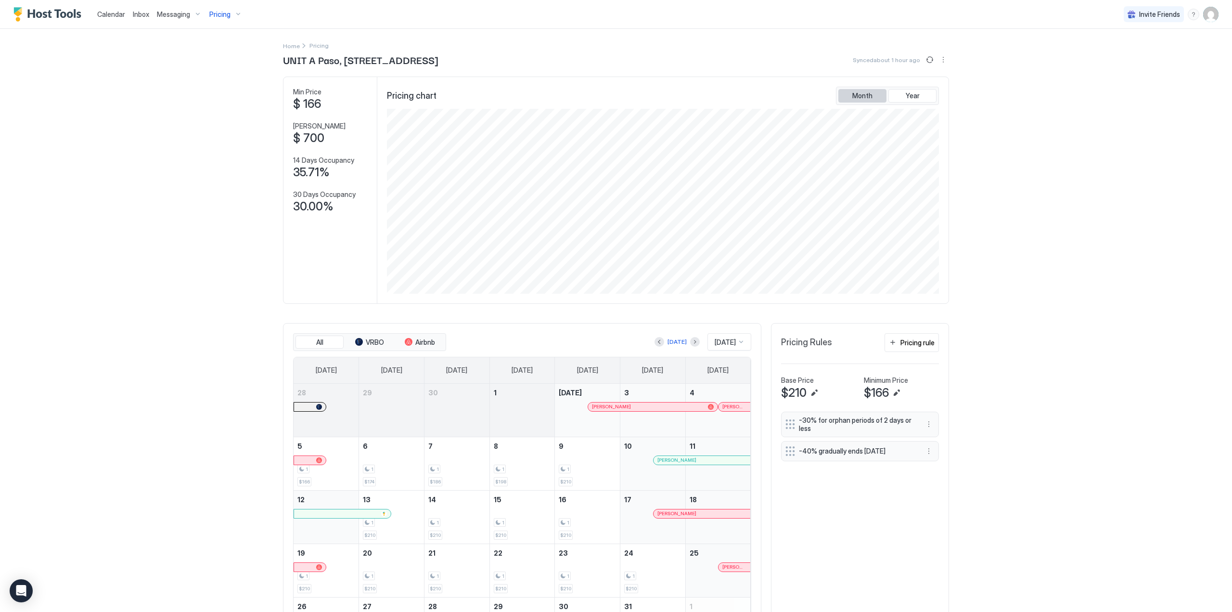
click at [865, 94] on span "Month" at bounding box center [863, 95] width 20 height 9
click at [913, 348] on div "Pricing rule" at bounding box center [918, 342] width 34 height 10
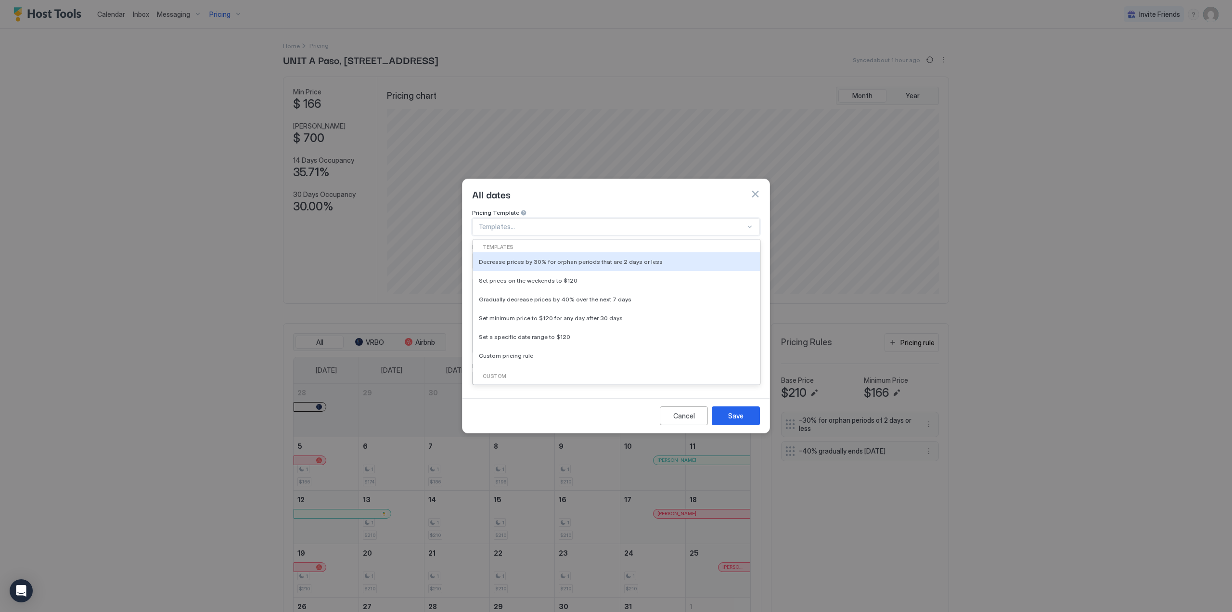
click at [620, 222] on div at bounding box center [611, 226] width 267 height 9
click at [573, 277] on div "Set prices on the weekends to $120" at bounding box center [616, 280] width 275 height 7
type input "***"
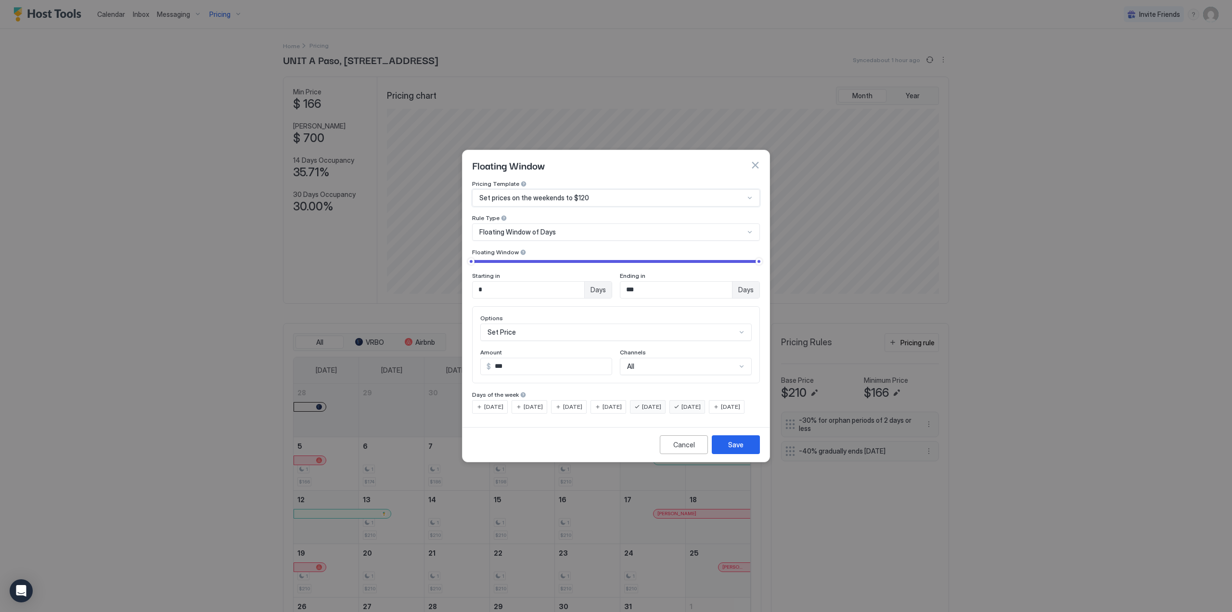
click at [586, 198] on div "Set prices on the weekends to $120" at bounding box center [616, 197] width 288 height 17
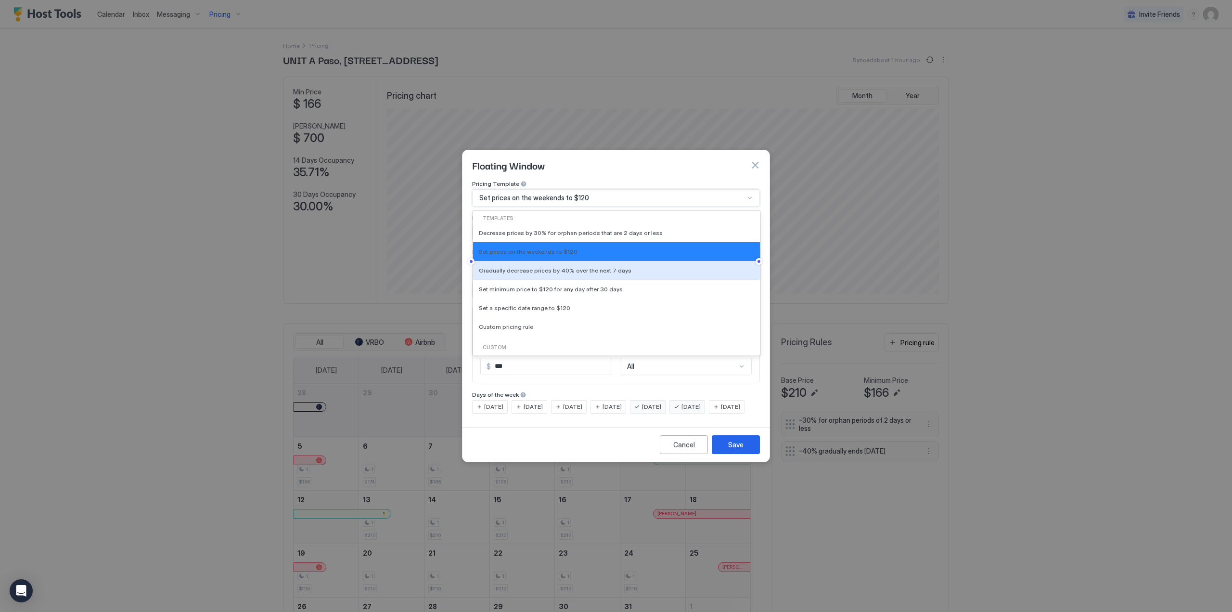
click at [1137, 415] on div at bounding box center [616, 306] width 1232 height 612
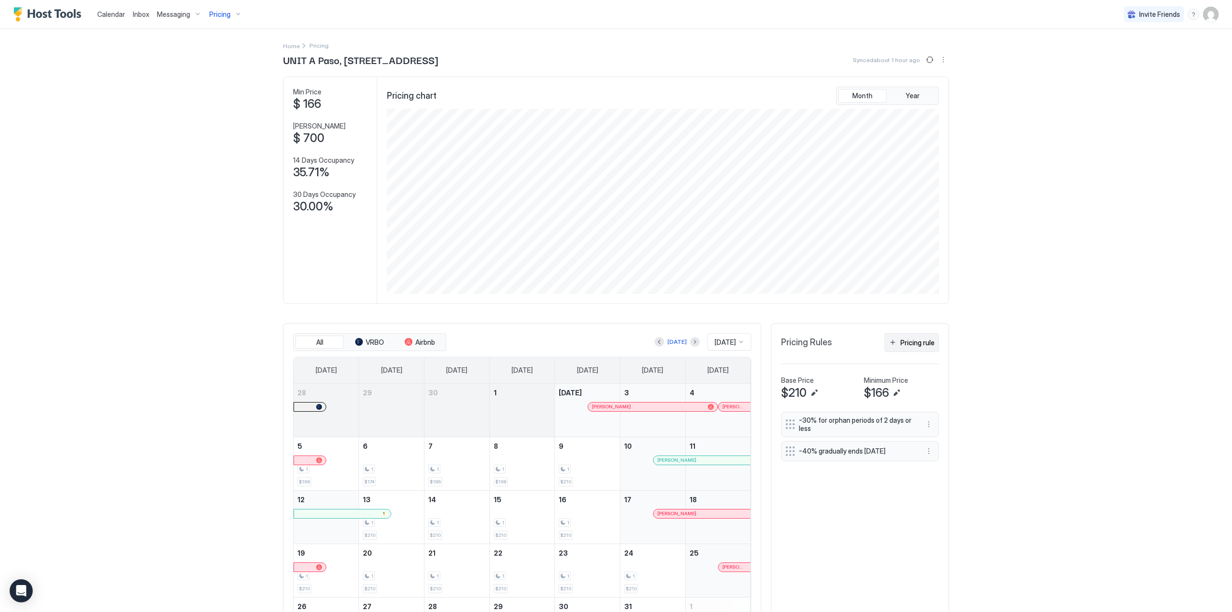
click at [901, 347] on div "Pricing rule" at bounding box center [918, 342] width 34 height 10
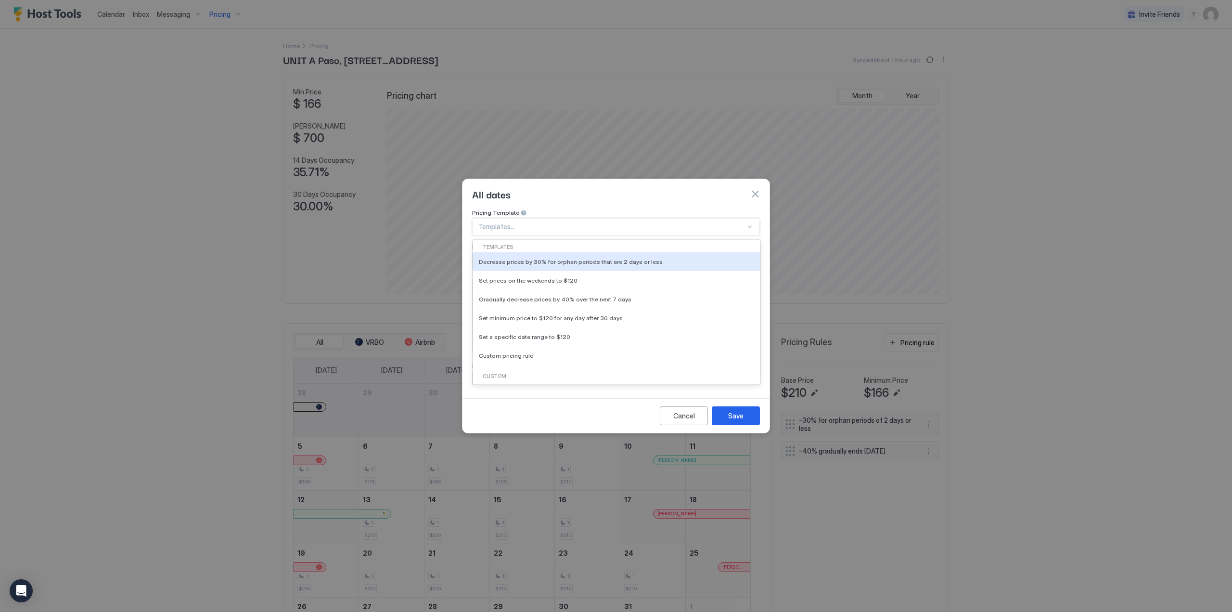
click at [573, 222] on div at bounding box center [611, 226] width 267 height 9
click at [592, 277] on div "Set prices on the weekends to $120" at bounding box center [616, 280] width 275 height 7
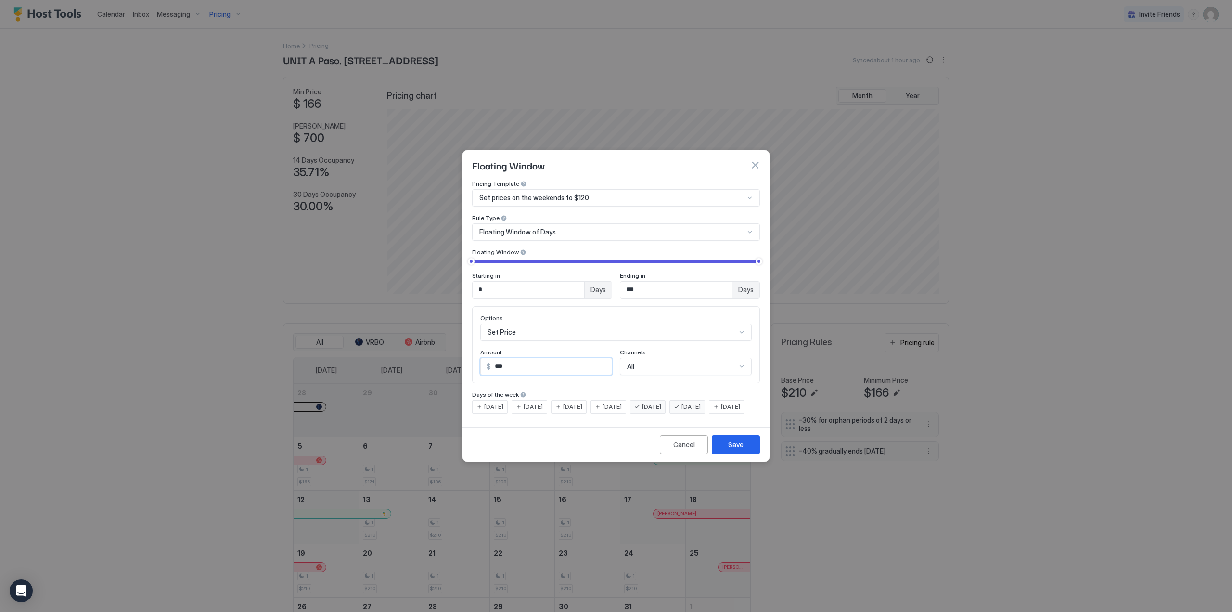
drag, startPoint x: 523, startPoint y: 363, endPoint x: 494, endPoint y: 362, distance: 29.4
click at [494, 362] on input "***" at bounding box center [551, 366] width 121 height 16
type input "*"
type input "***"
click at [740, 449] on div "Save" at bounding box center [735, 445] width 15 height 10
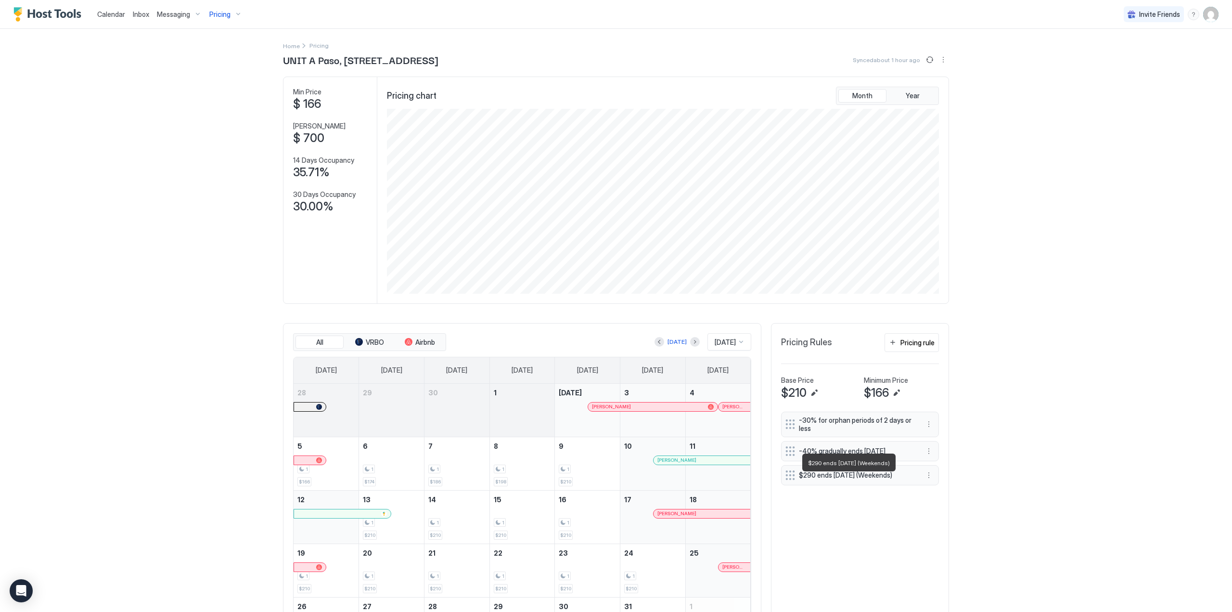
click at [849, 479] on span "$290 ends [DATE] (Weekends)" at bounding box center [856, 475] width 115 height 9
click at [813, 478] on span "$290 ends [DATE] (Weekends)" at bounding box center [856, 475] width 115 height 9
click at [814, 478] on span "$290 ends [DATE] (Weekends)" at bounding box center [856, 475] width 115 height 9
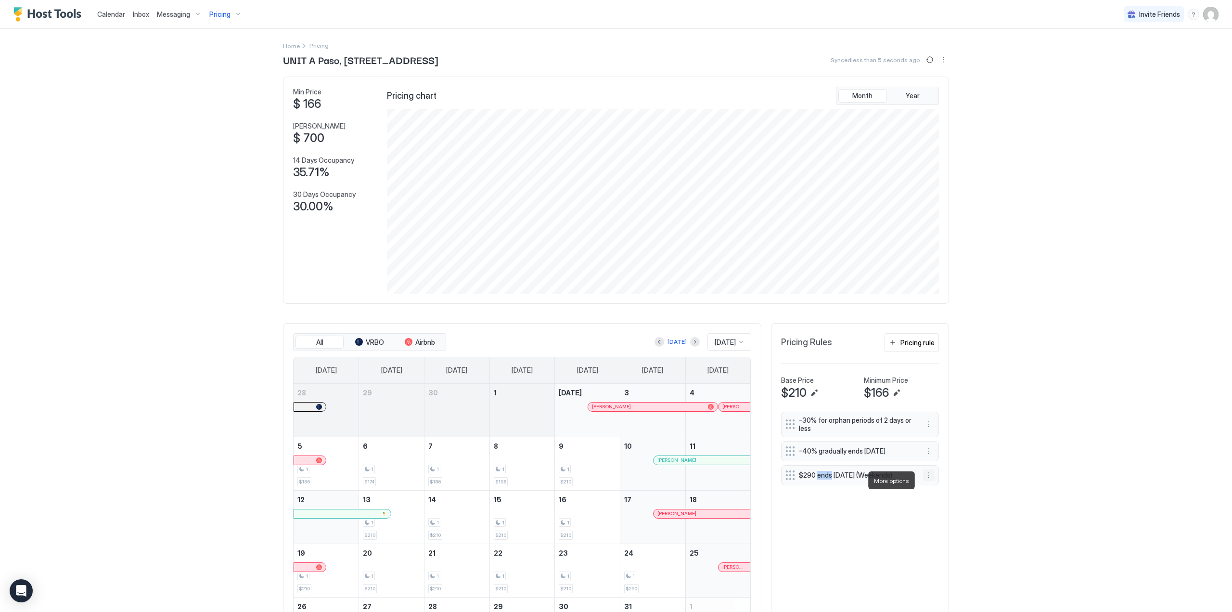
click at [926, 479] on button "More options" at bounding box center [929, 475] width 12 height 12
click at [935, 492] on span "Edit" at bounding box center [940, 493] width 11 height 7
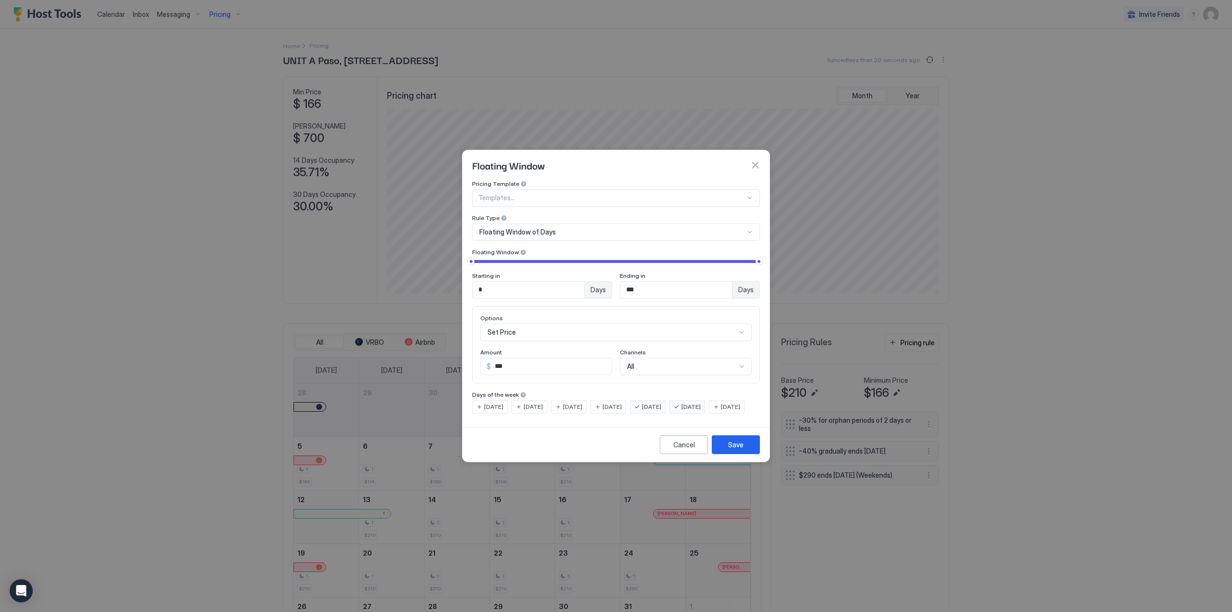
click at [750, 285] on span "Days" at bounding box center [745, 289] width 15 height 9
click at [717, 228] on div "Floating Window of Days" at bounding box center [611, 232] width 265 height 9
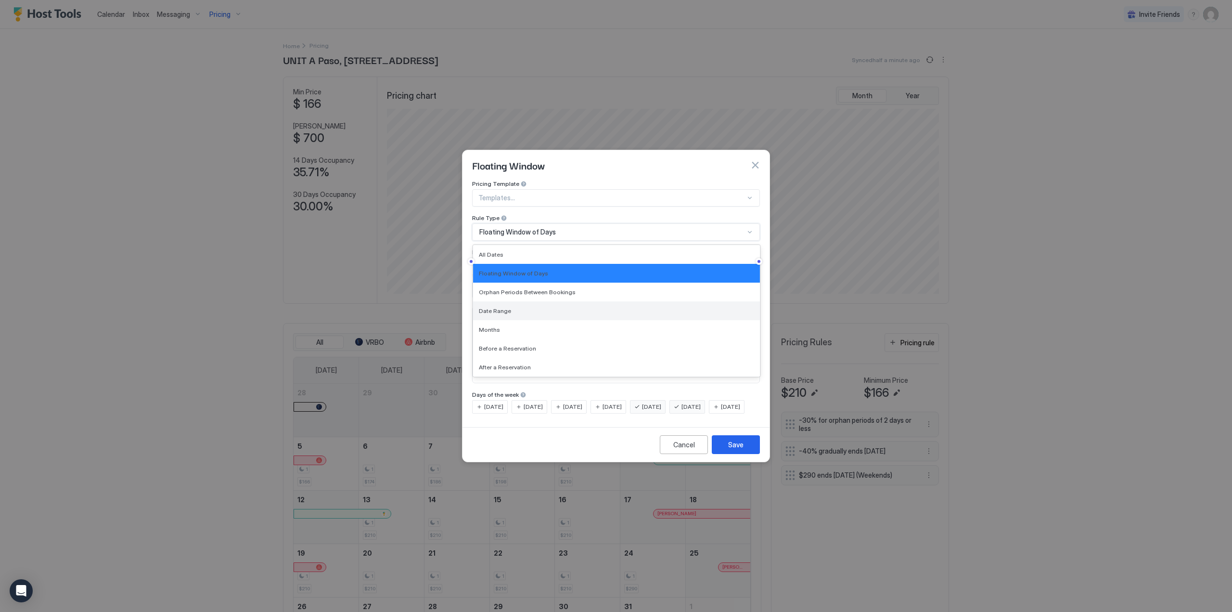
click at [727, 301] on div "Date Range" at bounding box center [616, 310] width 287 height 19
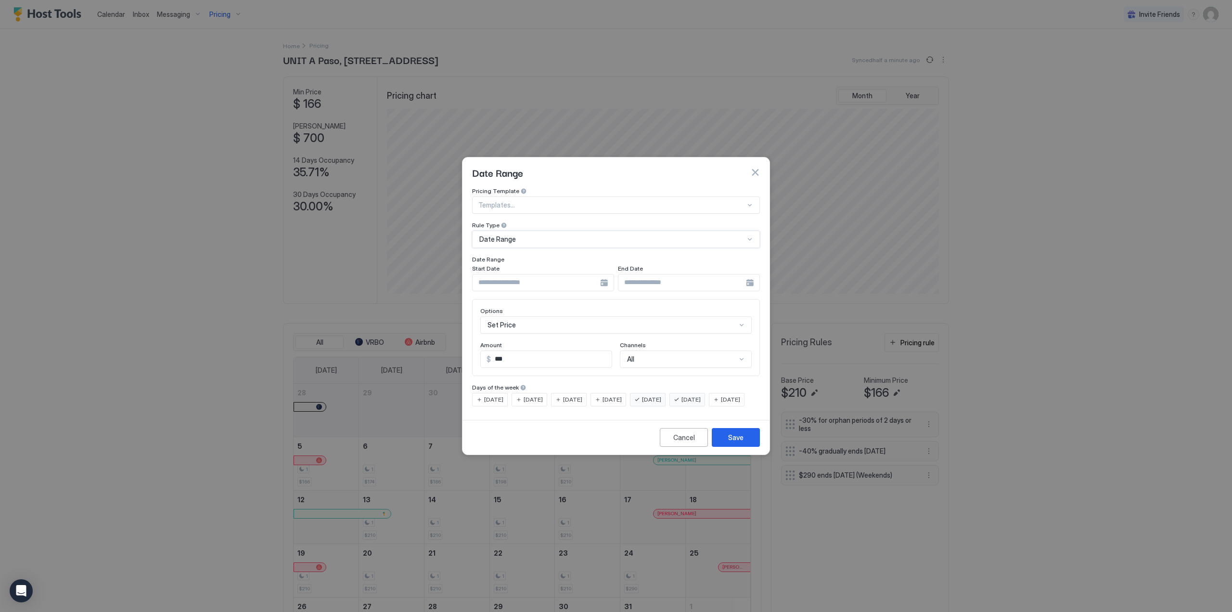
click at [587, 279] on input "Input Field" at bounding box center [537, 282] width 128 height 16
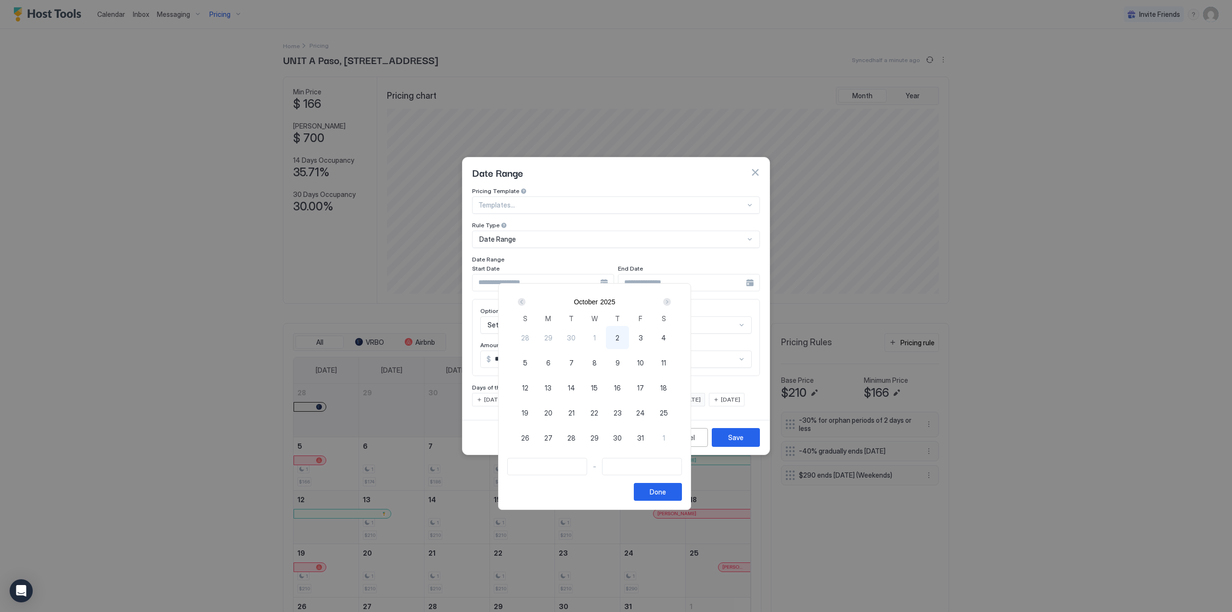
click at [671, 303] on div "Next" at bounding box center [667, 302] width 8 height 8
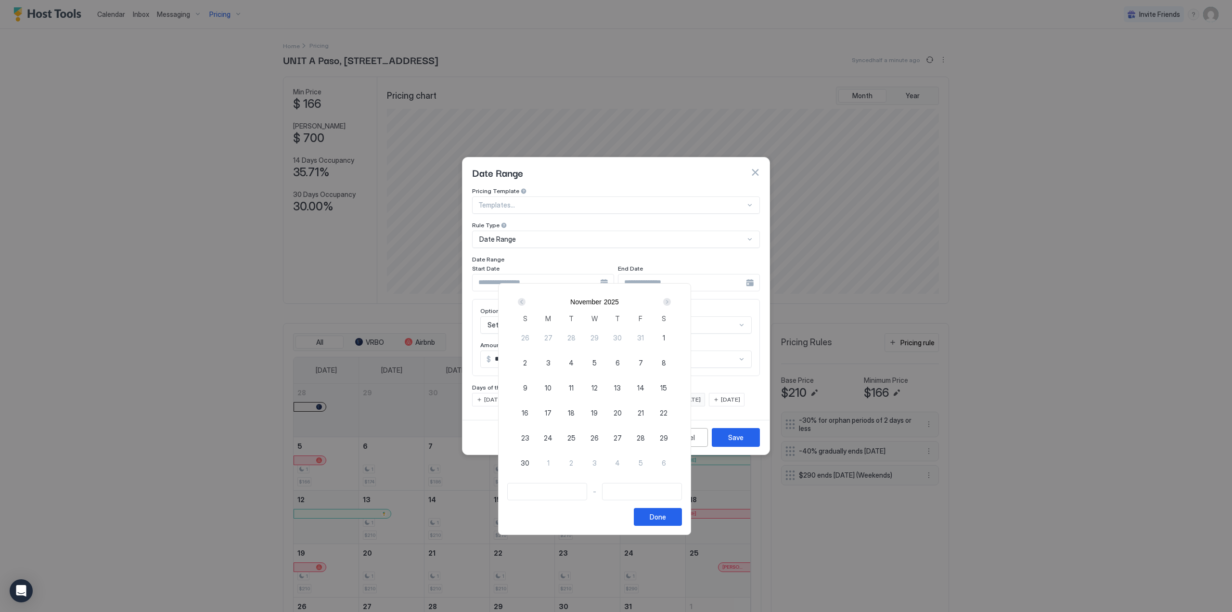
click at [671, 303] on div "Next" at bounding box center [667, 302] width 8 height 8
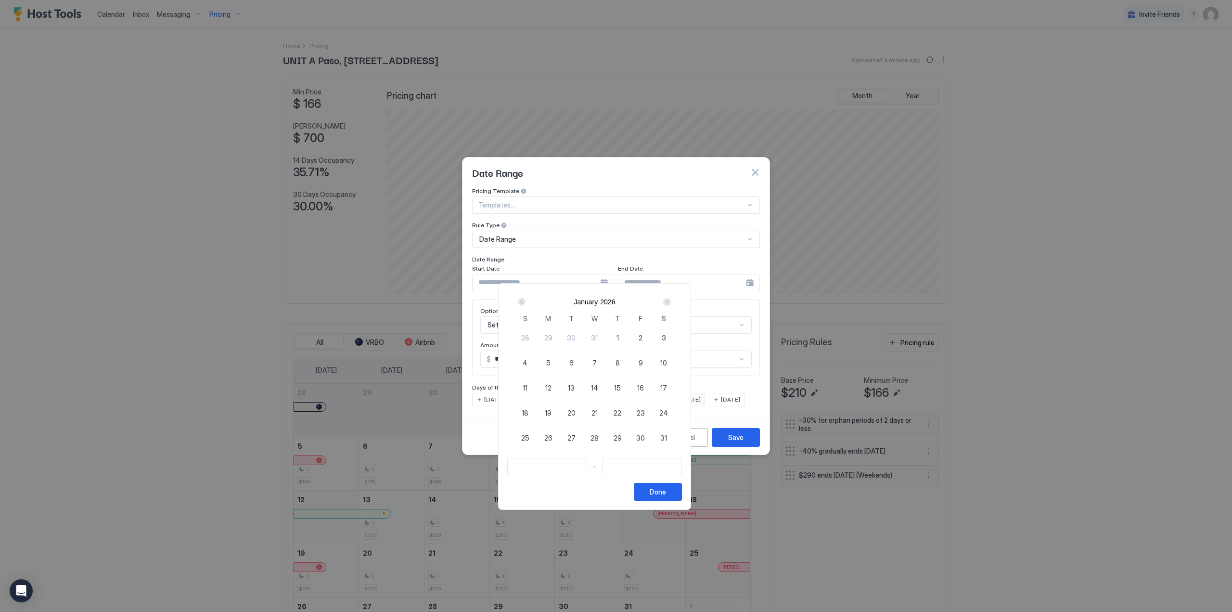
click at [671, 303] on div "Next" at bounding box center [667, 302] width 8 height 8
click at [671, 302] on div "Next" at bounding box center [667, 302] width 8 height 8
click at [596, 340] on span "1" at bounding box center [595, 338] width 2 height 10
type input "**********"
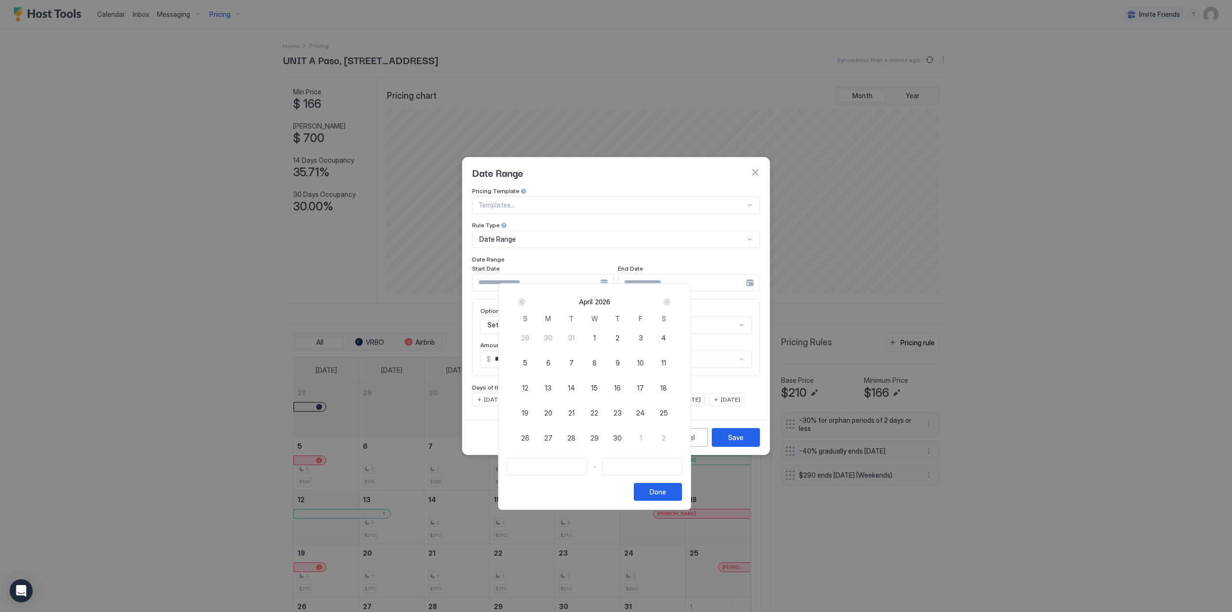
type input "**********"
click at [751, 273] on div at bounding box center [616, 306] width 1232 height 612
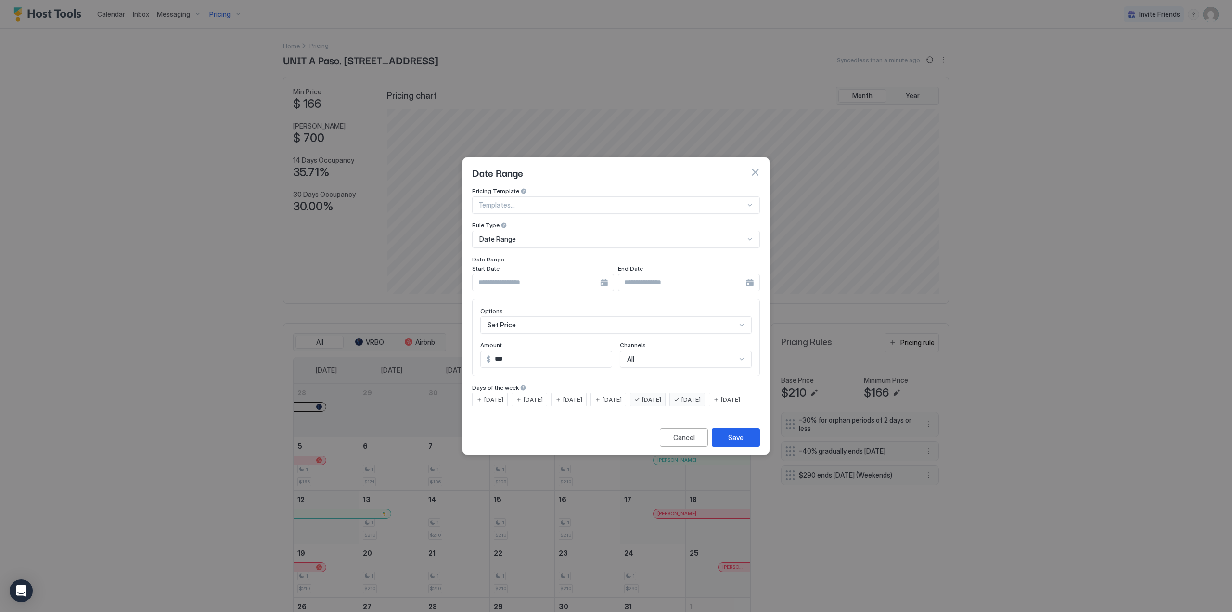
click at [602, 281] on div at bounding box center [543, 282] width 142 height 17
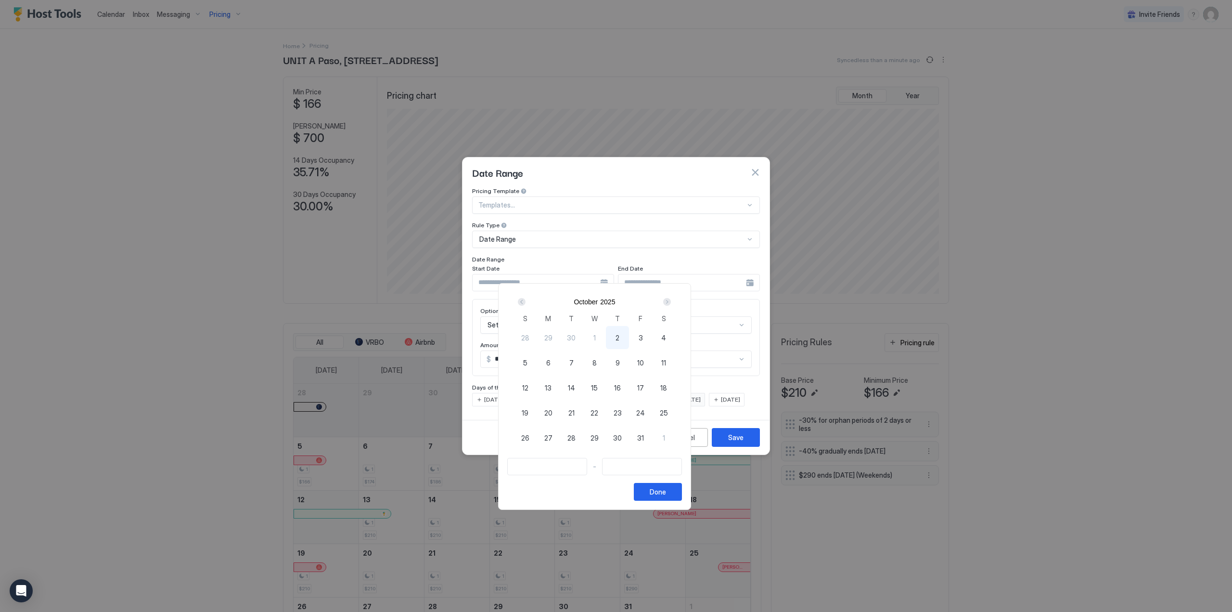
click at [671, 298] on div "Next" at bounding box center [667, 302] width 8 height 8
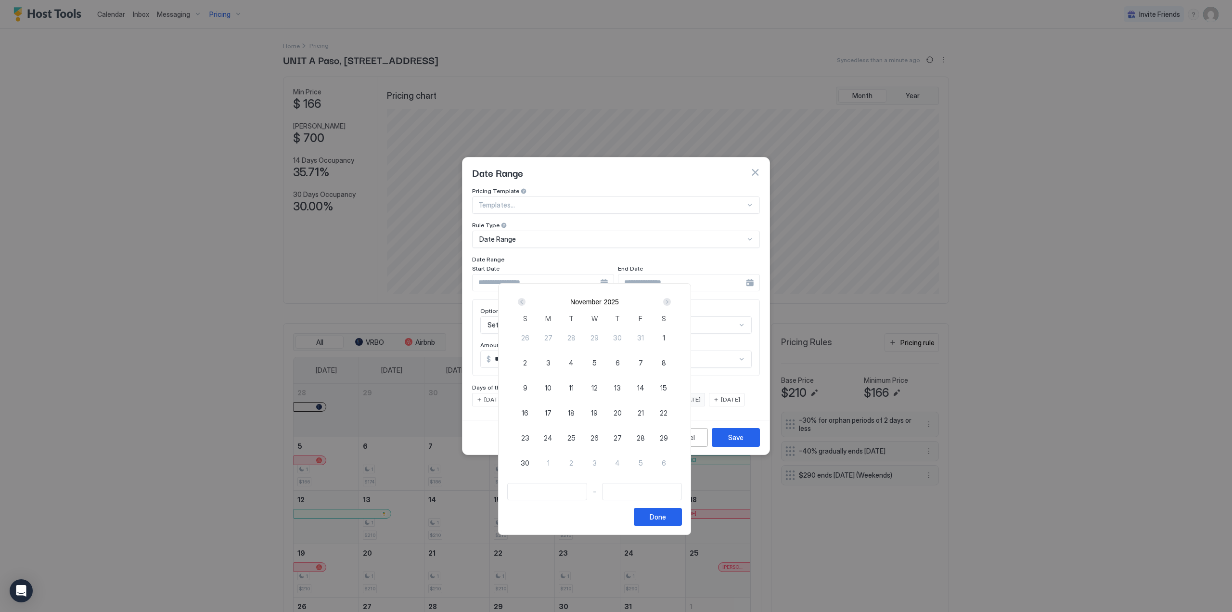
click at [671, 298] on div "Next" at bounding box center [667, 302] width 8 height 8
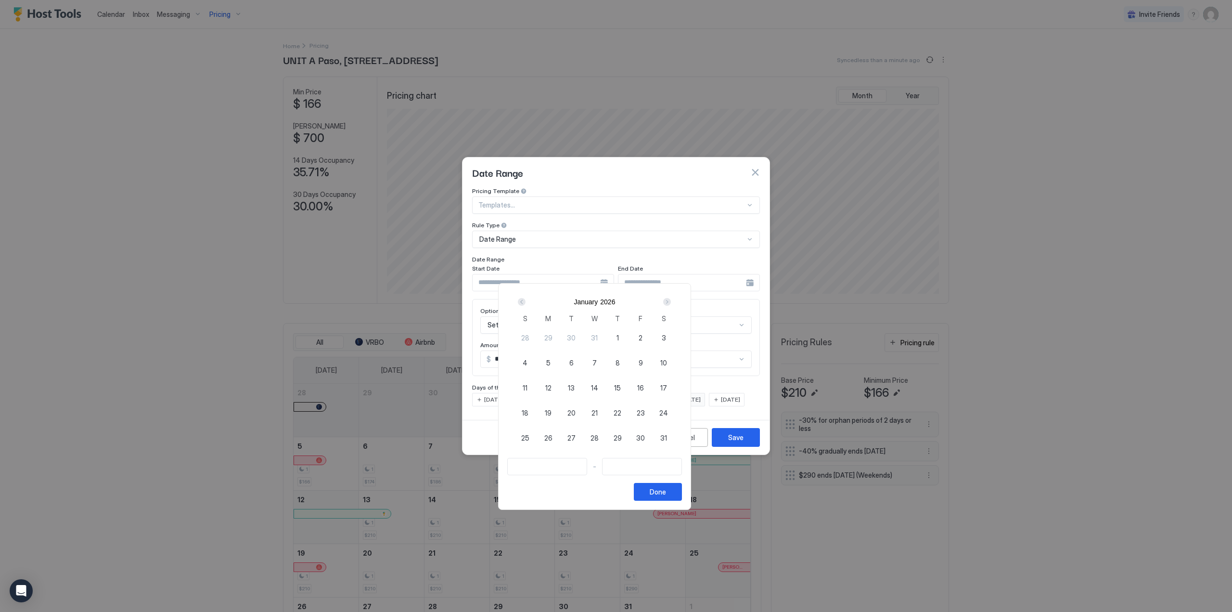
click at [671, 298] on div "Next" at bounding box center [667, 302] width 8 height 8
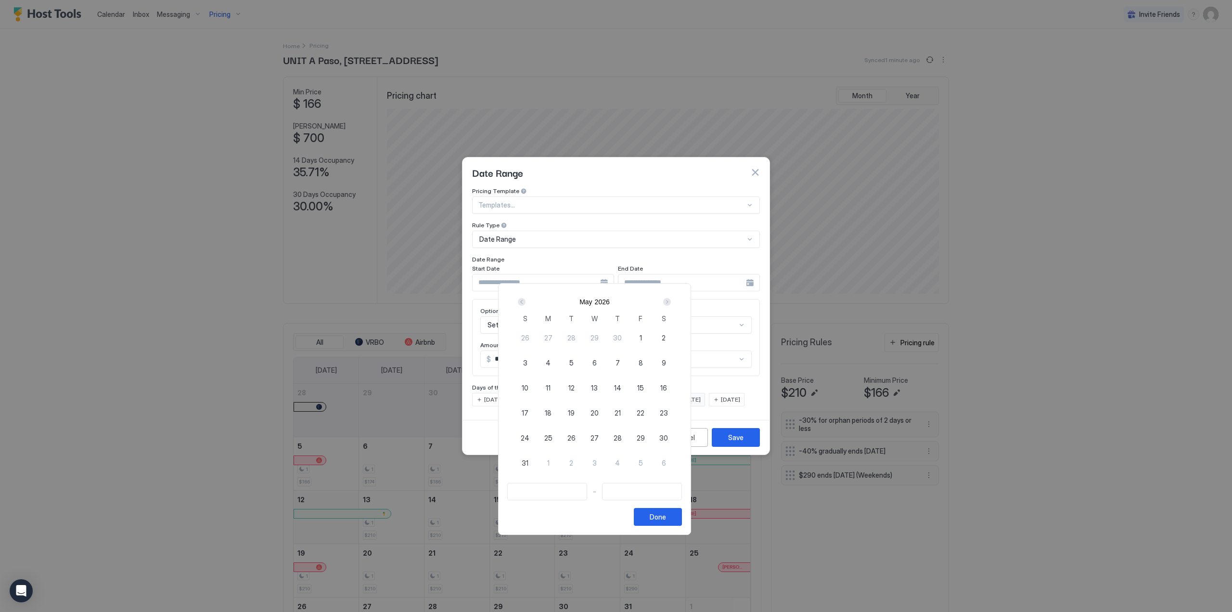
click at [528, 304] on div "Prev" at bounding box center [522, 302] width 12 height 12
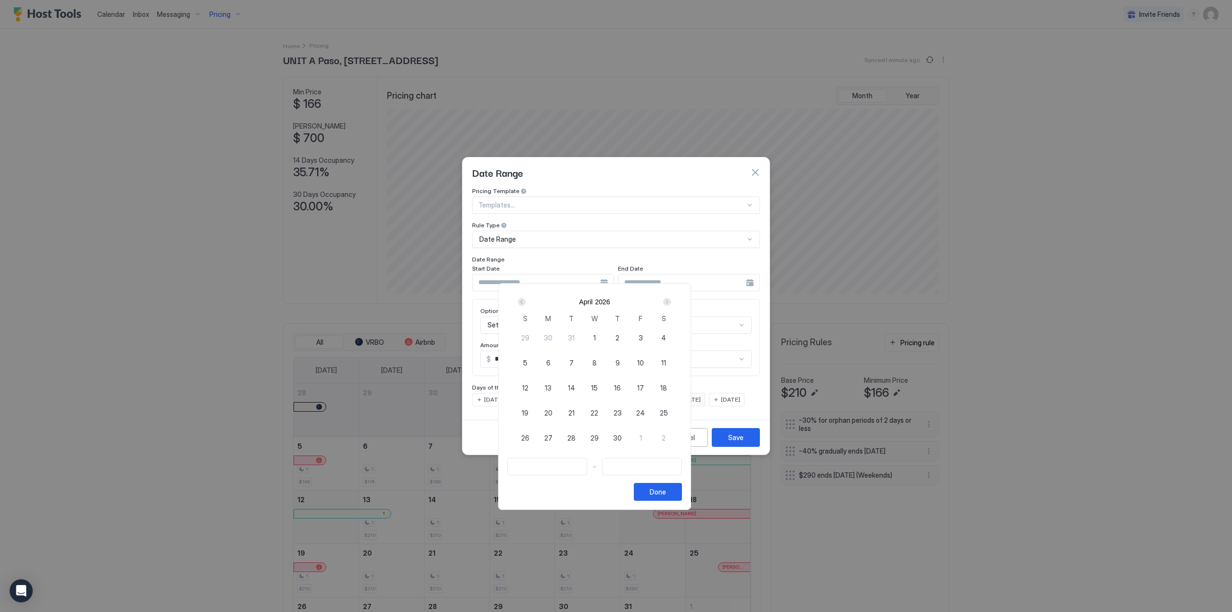
click at [606, 335] on div "1" at bounding box center [594, 337] width 23 height 23
type input "**********"
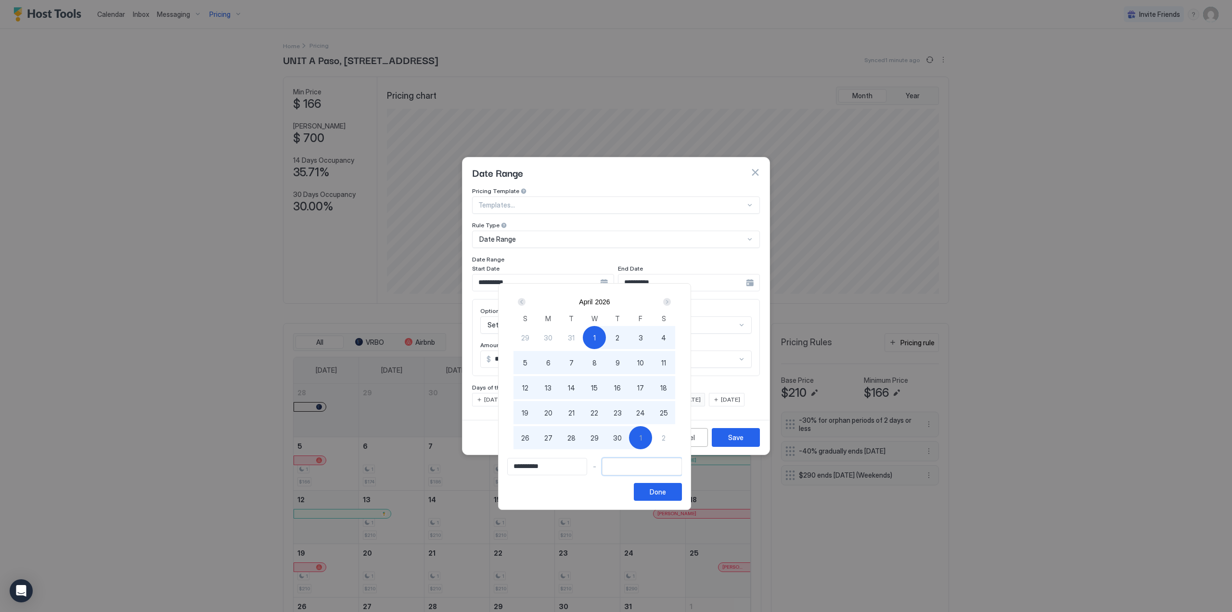
click at [678, 465] on input "Input Field" at bounding box center [642, 466] width 79 height 16
click at [662, 469] on input "Input Field" at bounding box center [642, 466] width 79 height 16
type input "**********"
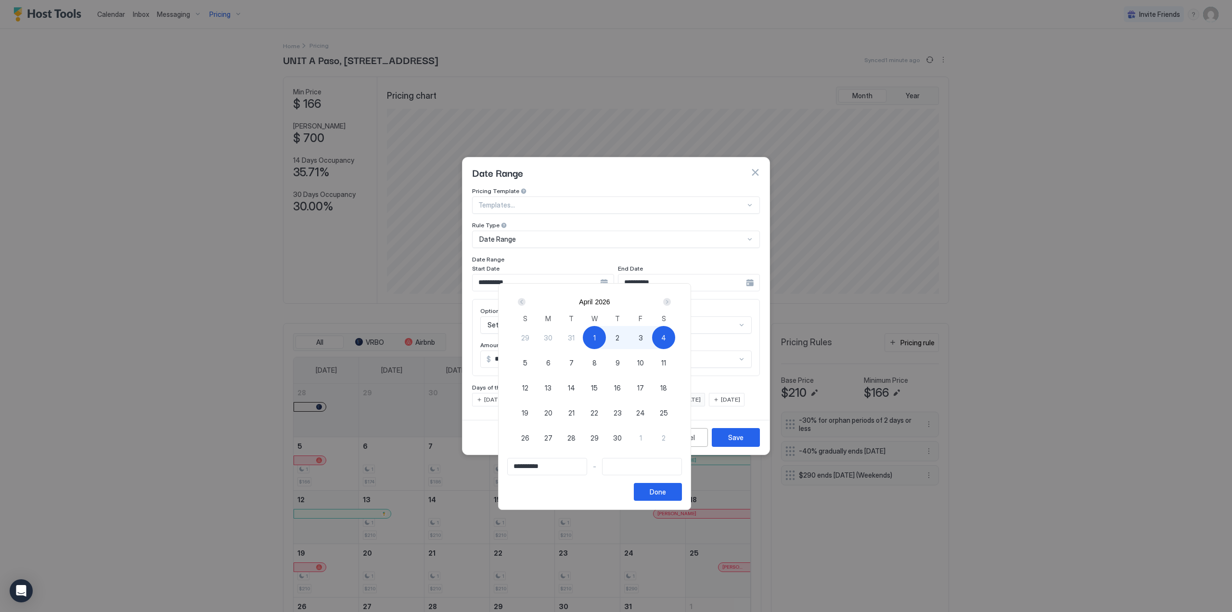
click at [703, 178] on div at bounding box center [616, 306] width 1232 height 612
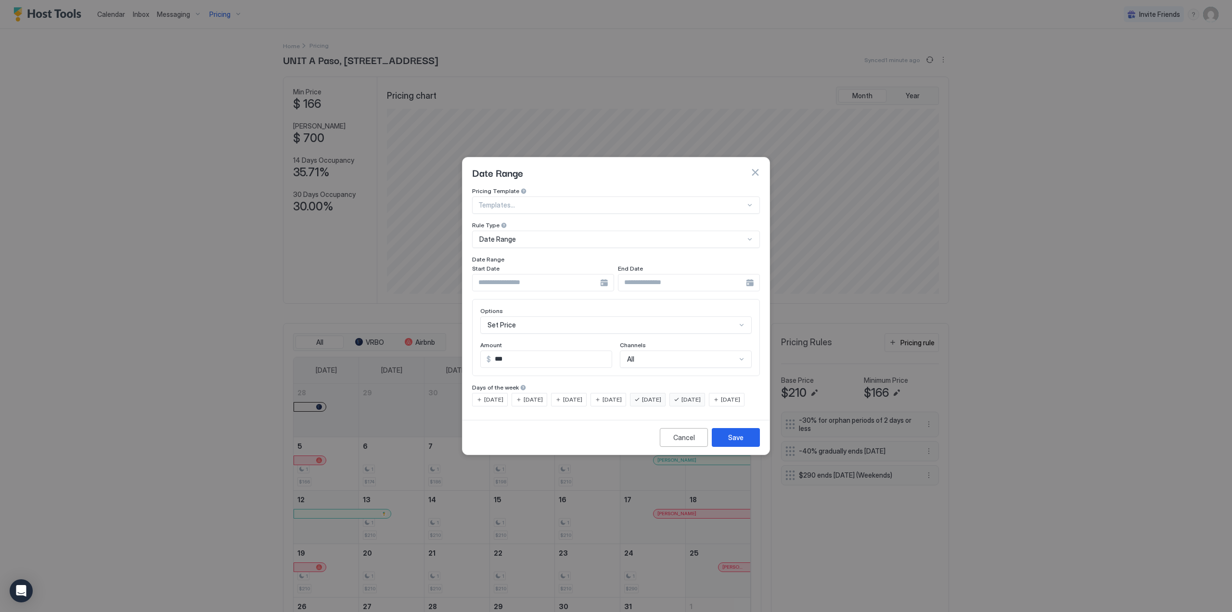
click at [580, 201] on div at bounding box center [611, 205] width 267 height 9
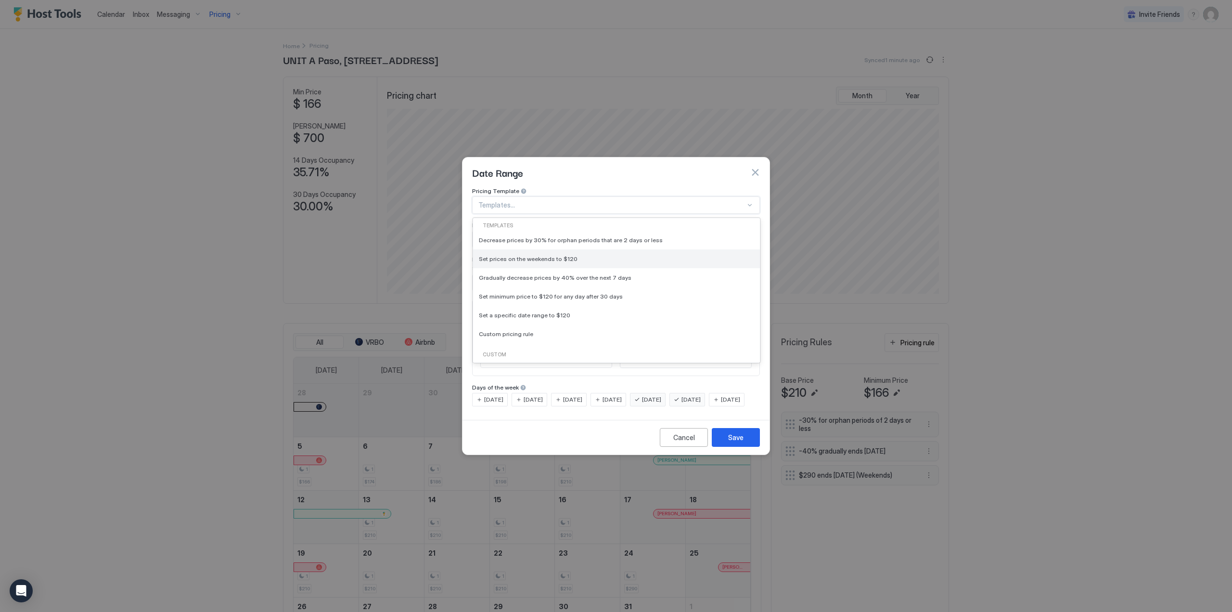
click at [554, 255] on span "Set prices on the weekends to $120" at bounding box center [528, 258] width 99 height 7
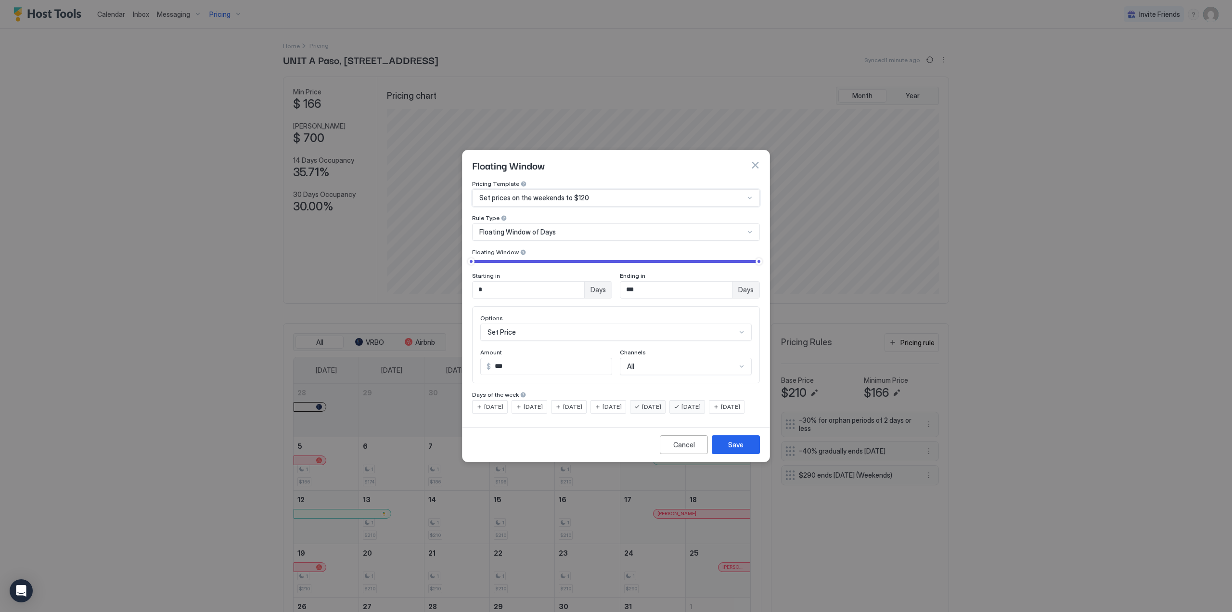
click at [651, 228] on div "Floating Window of Days" at bounding box center [611, 232] width 265 height 9
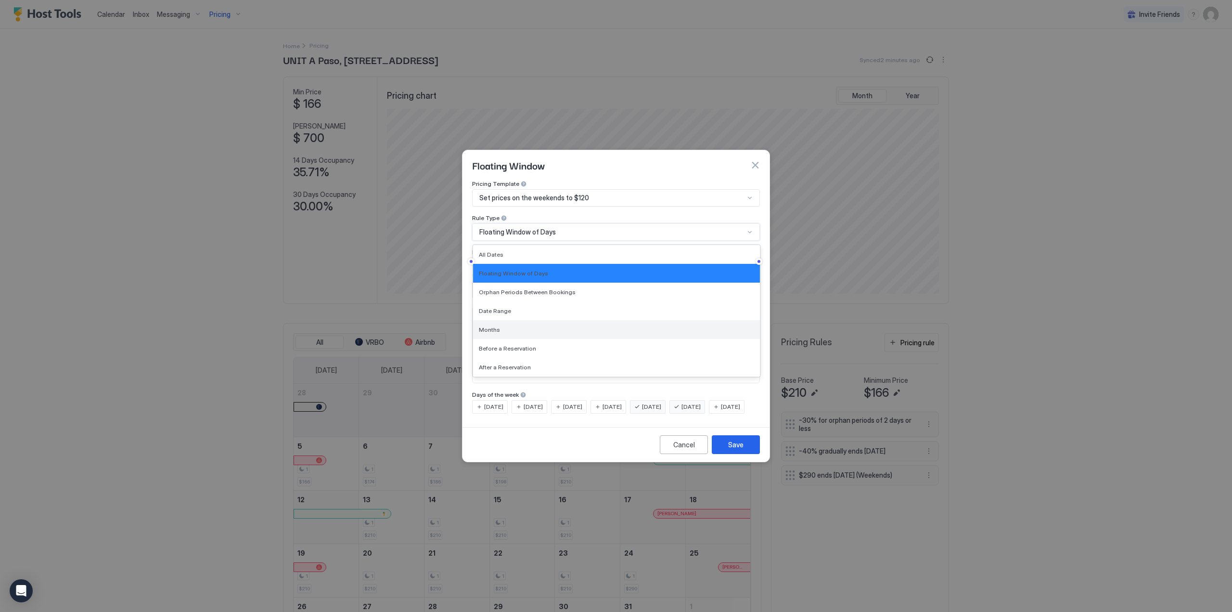
click at [625, 326] on div "Months" at bounding box center [616, 329] width 275 height 7
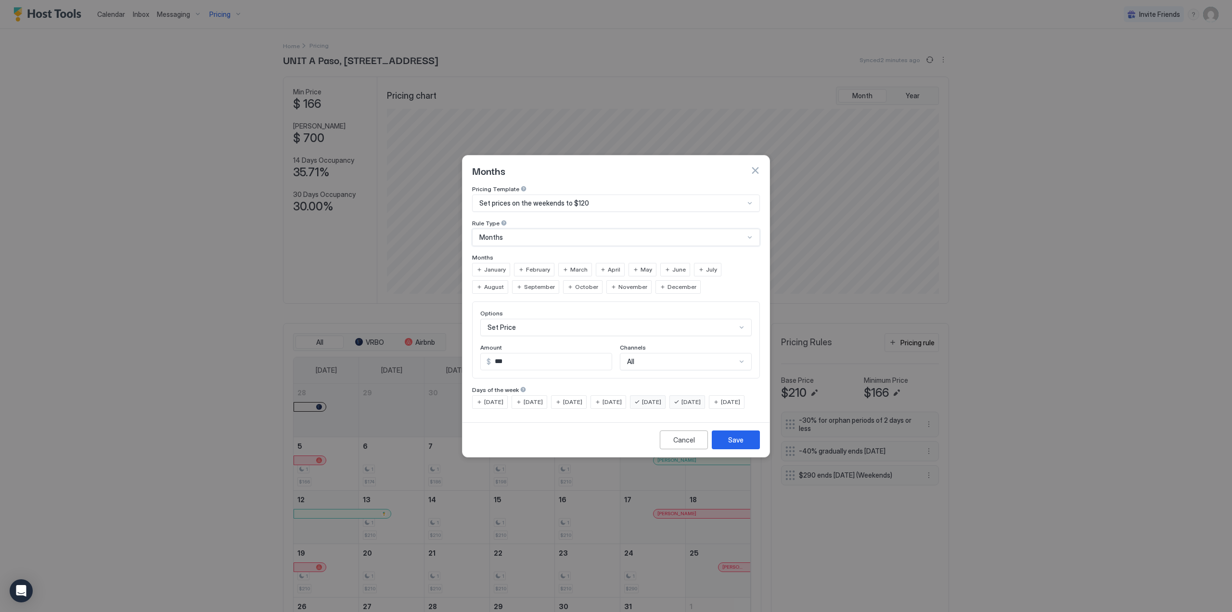
click at [615, 263] on div "April" at bounding box center [610, 269] width 29 height 13
click at [631, 263] on div "May" at bounding box center [643, 269] width 28 height 13
click at [674, 265] on span "June" at bounding box center [678, 269] width 13 height 9
click at [706, 265] on span "July" at bounding box center [711, 269] width 11 height 9
click at [504, 283] on span "August" at bounding box center [494, 287] width 20 height 9
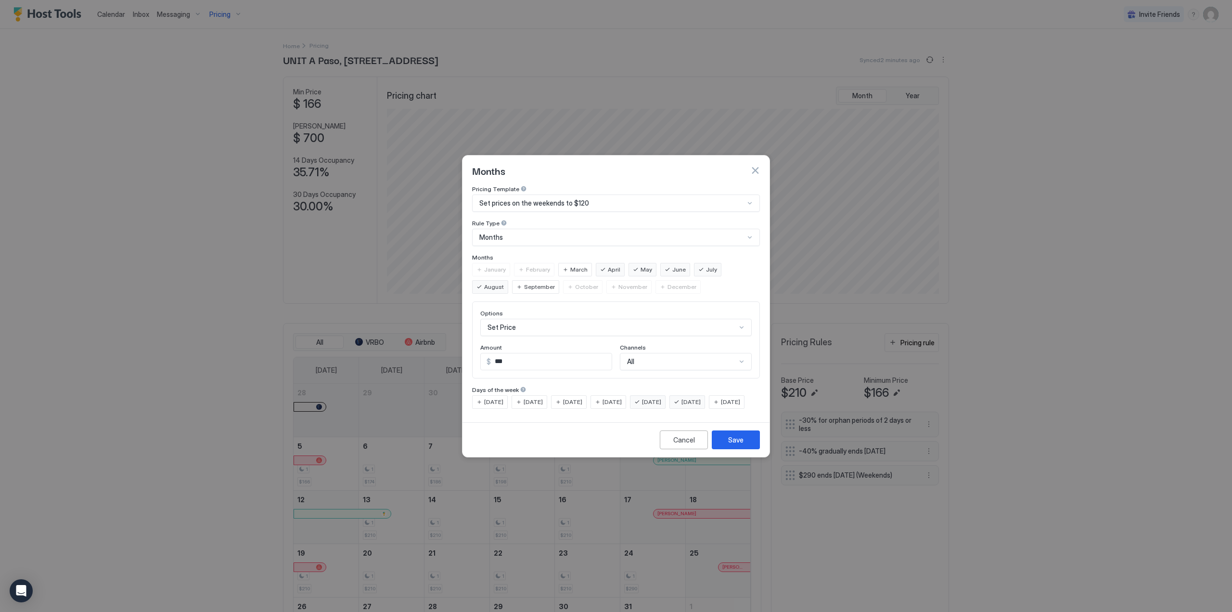
click at [524, 283] on span "September" at bounding box center [539, 287] width 31 height 9
drag, startPoint x: 514, startPoint y: 354, endPoint x: 494, endPoint y: 355, distance: 19.3
click at [494, 355] on input "***" at bounding box center [551, 361] width 121 height 16
type input "*"
type input "***"
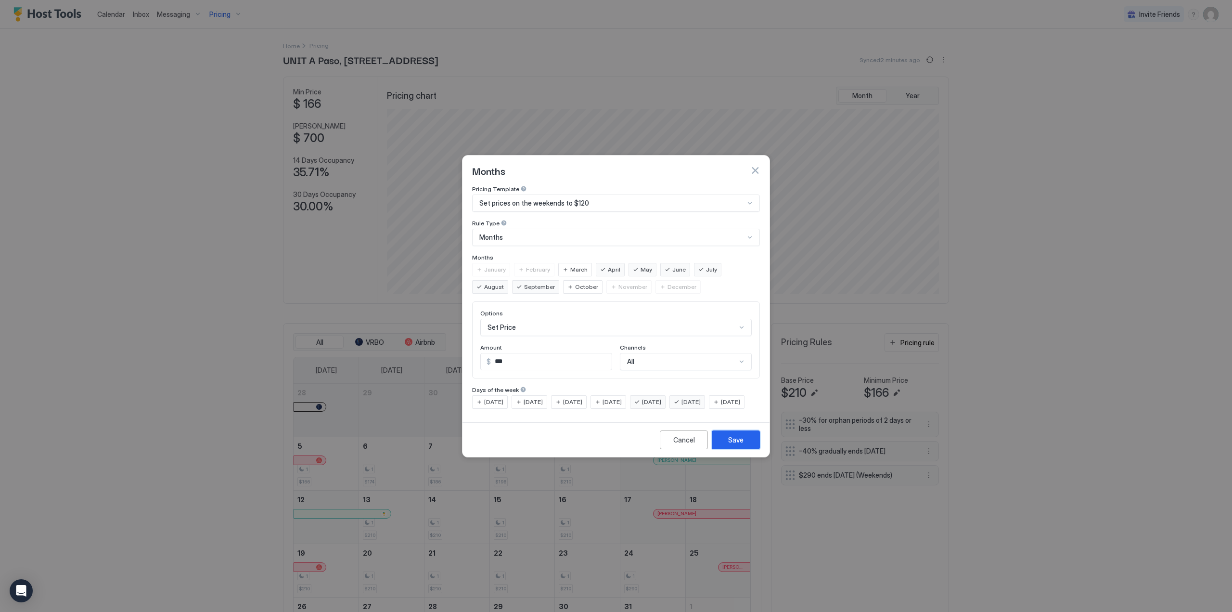
click at [737, 445] on div "Save" at bounding box center [735, 440] width 15 height 10
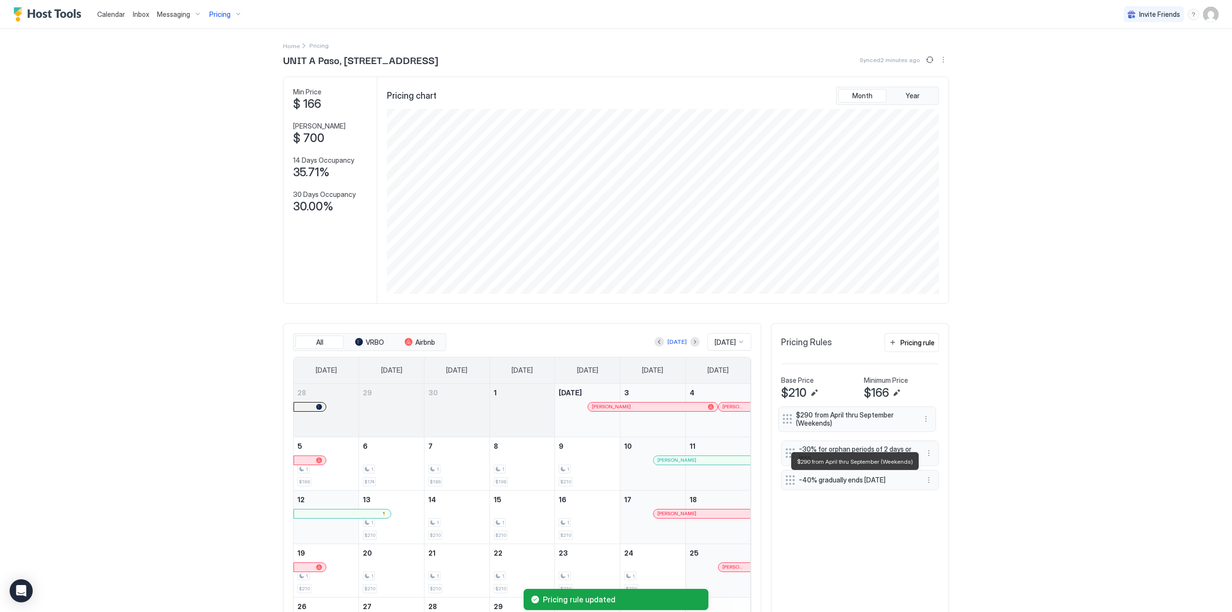
drag, startPoint x: 838, startPoint y: 485, endPoint x: 835, endPoint y: 427, distance: 58.8
click at [835, 427] on span "$290 from April thru September (Weekends)" at bounding box center [853, 419] width 115 height 17
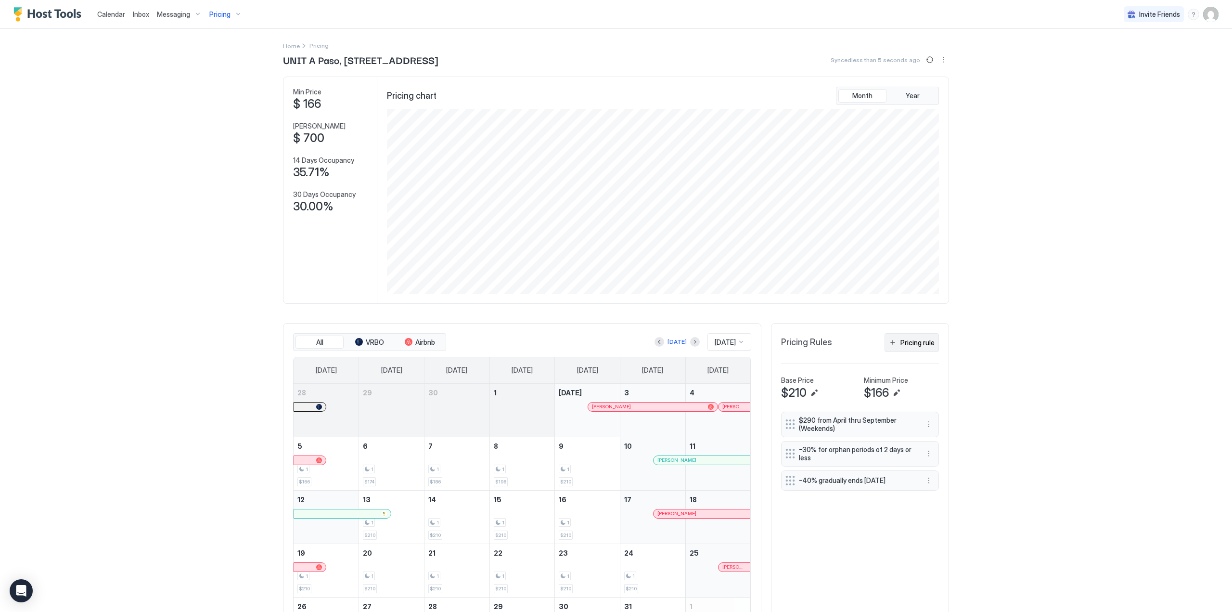
click at [918, 348] on div "Pricing rule" at bounding box center [918, 342] width 34 height 10
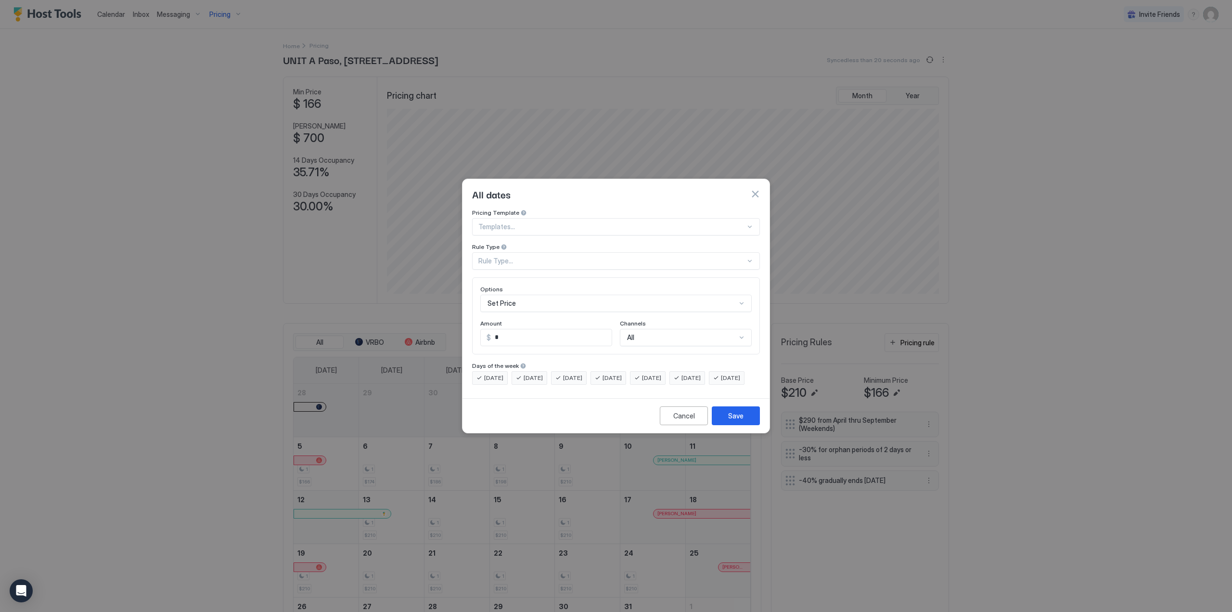
click at [642, 222] on div at bounding box center [611, 226] width 267 height 9
click at [681, 421] on div "Cancel" at bounding box center [684, 416] width 22 height 10
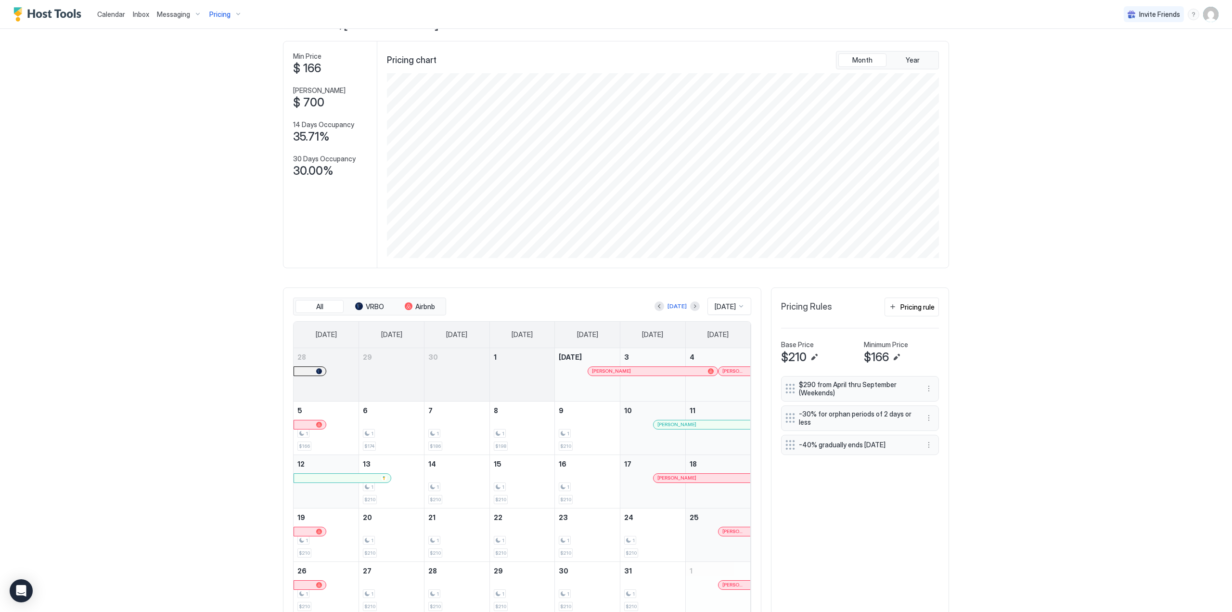
scroll to position [80, 0]
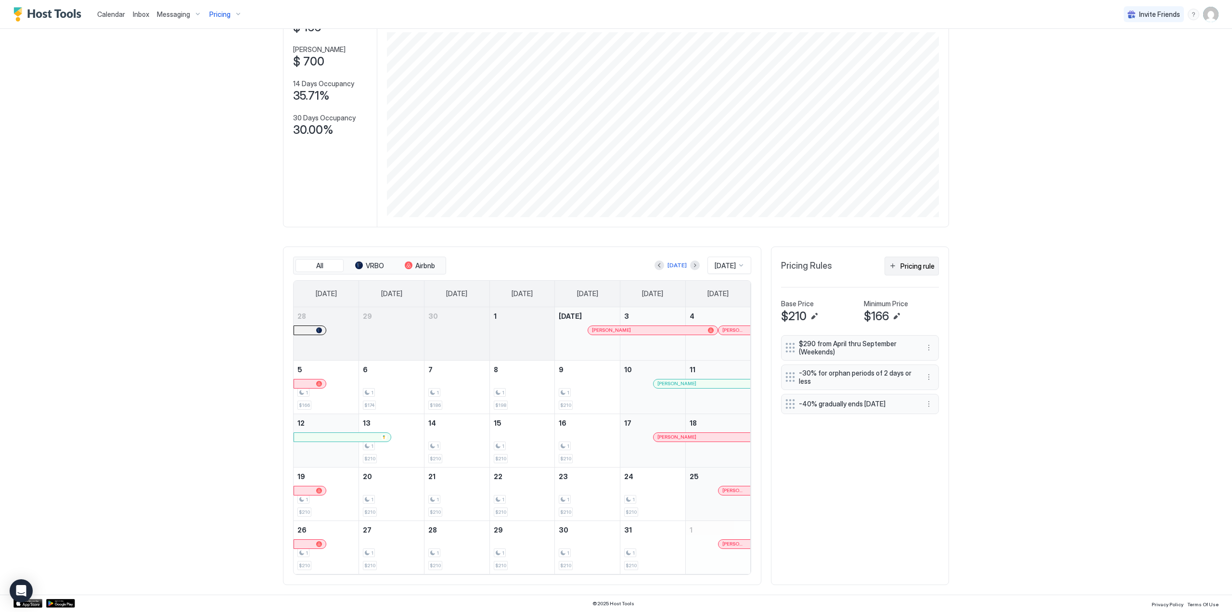
click at [912, 262] on button "Pricing rule" at bounding box center [912, 266] width 54 height 19
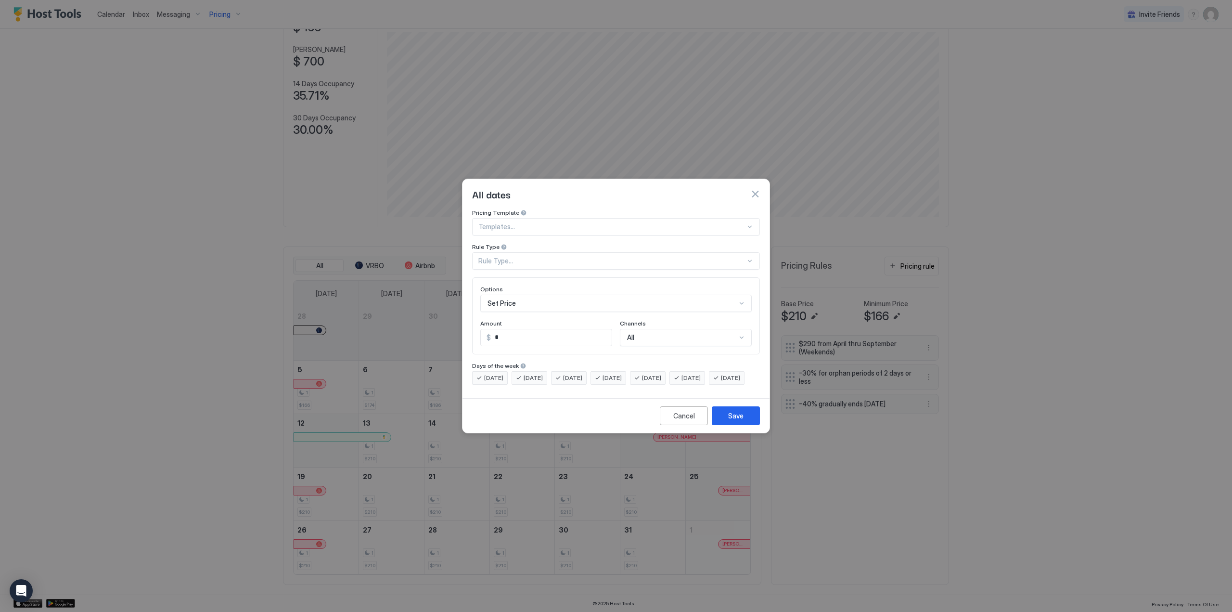
click at [565, 257] on div "Rule Type..." at bounding box center [611, 261] width 267 height 9
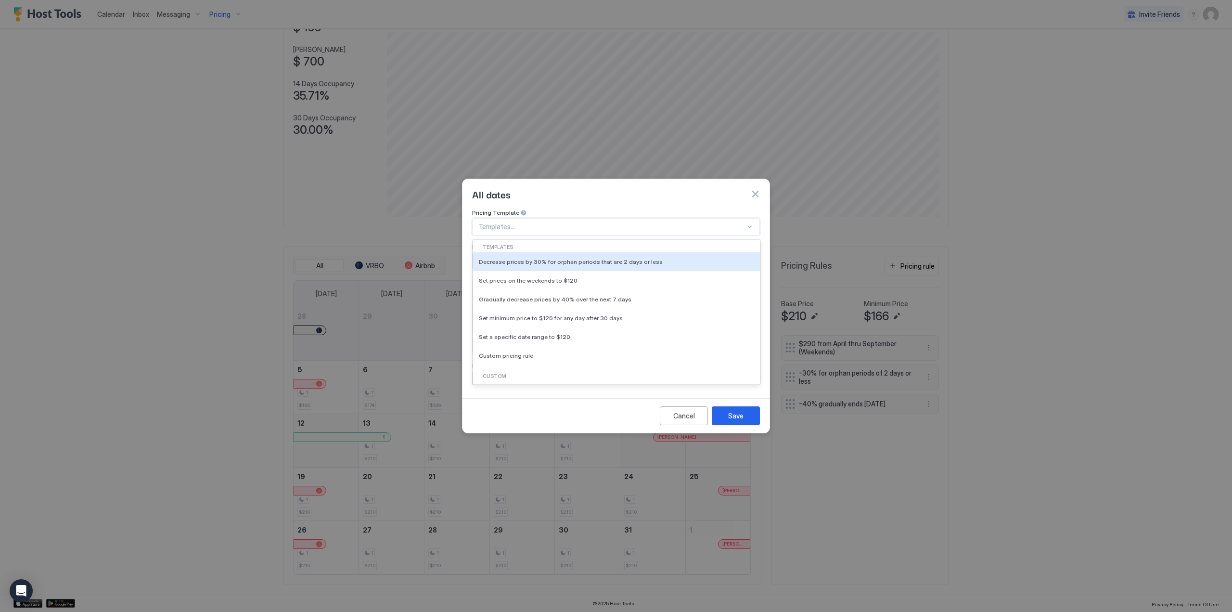
click at [577, 222] on div at bounding box center [611, 226] width 267 height 9
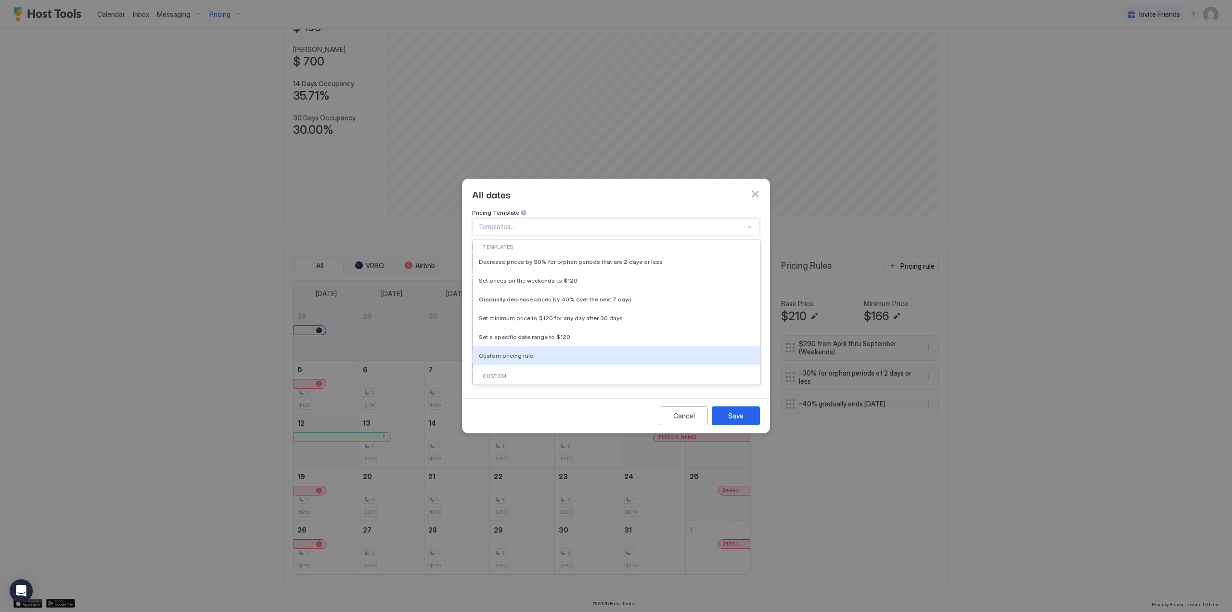
click at [976, 328] on div at bounding box center [616, 306] width 1232 height 612
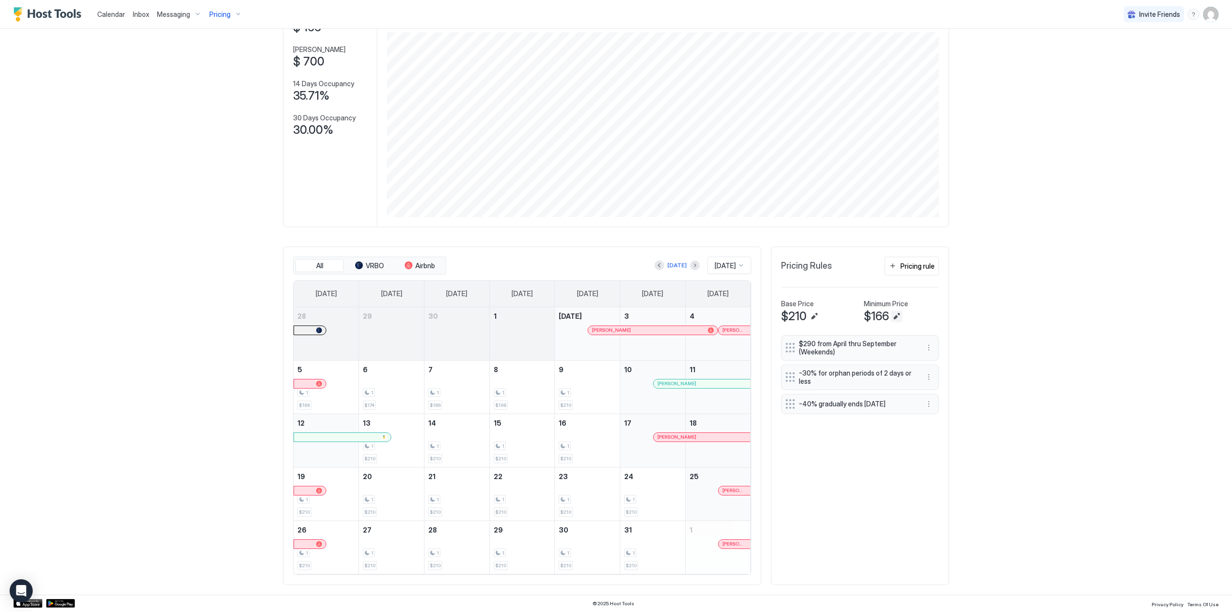
click at [893, 321] on button "Edit" at bounding box center [897, 316] width 12 height 12
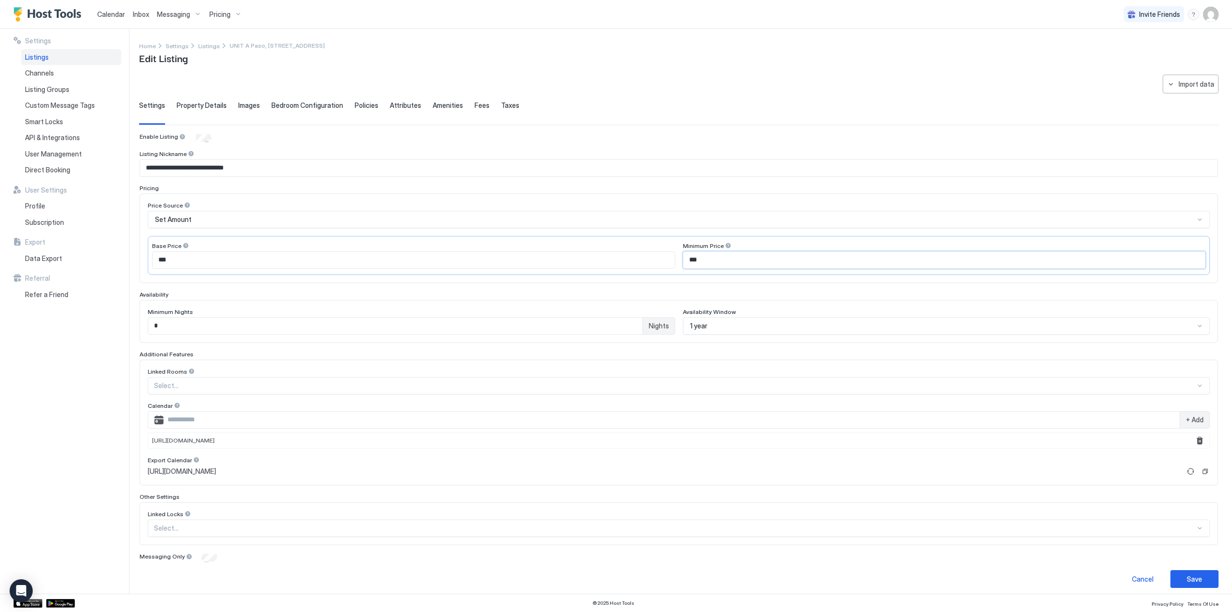
drag, startPoint x: 694, startPoint y: 258, endPoint x: 689, endPoint y: 259, distance: 5.4
click at [689, 259] on input "***" at bounding box center [945, 260] width 522 height 16
type input "***"
click at [1187, 574] on div "Save" at bounding box center [1194, 579] width 15 height 10
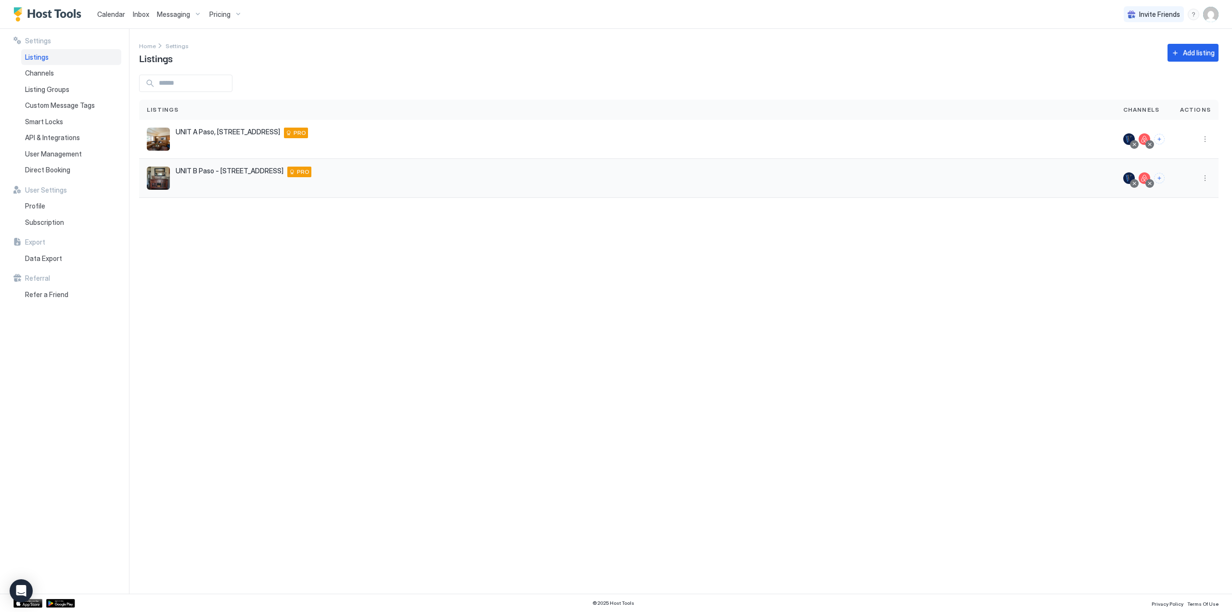
click at [243, 174] on span "UNIT B Paso - [STREET_ADDRESS]" at bounding box center [230, 171] width 108 height 9
click at [1208, 173] on button "More options" at bounding box center [1206, 178] width 12 height 12
click at [1186, 205] on div "Pricing" at bounding box center [1181, 206] width 66 height 15
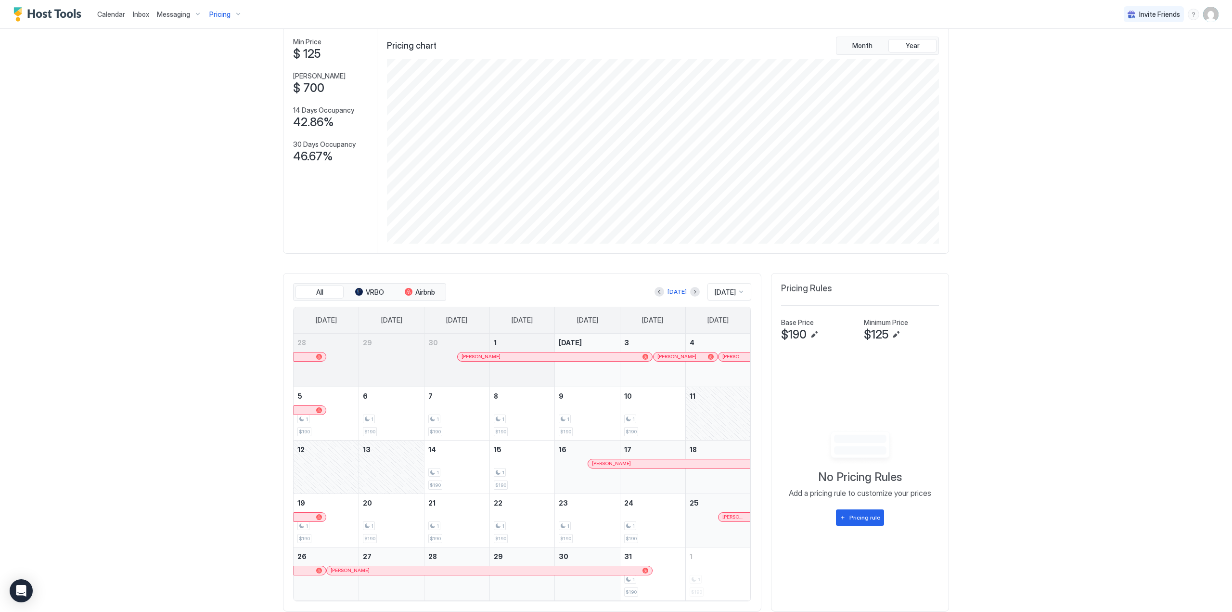
scroll to position [80, 0]
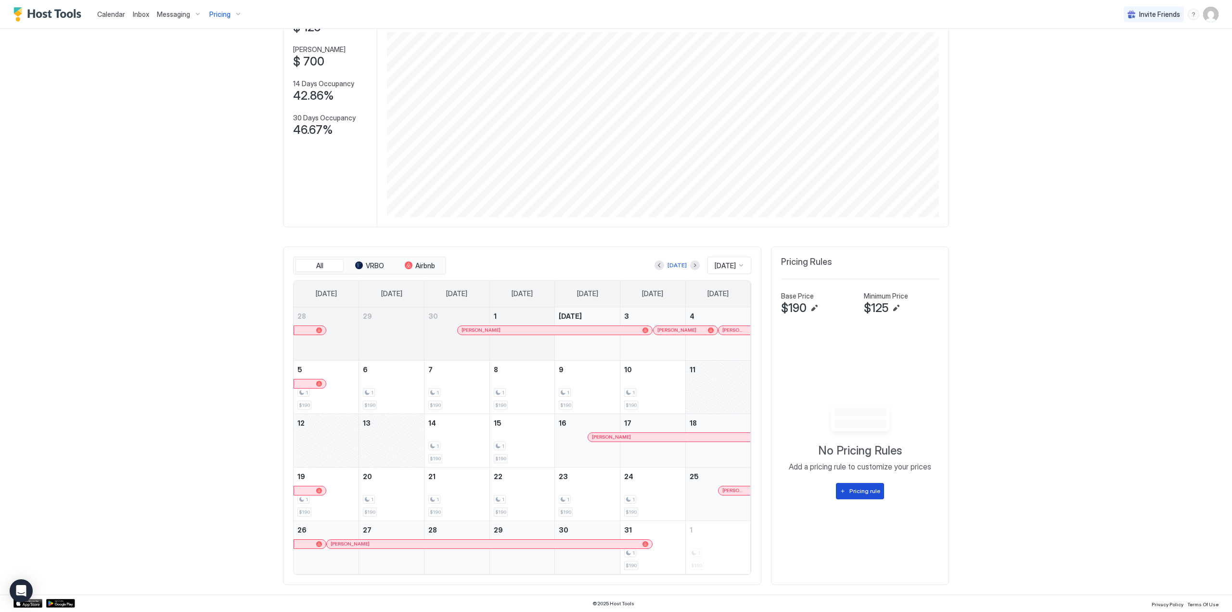
click at [836, 493] on button "Pricing rule" at bounding box center [860, 491] width 48 height 16
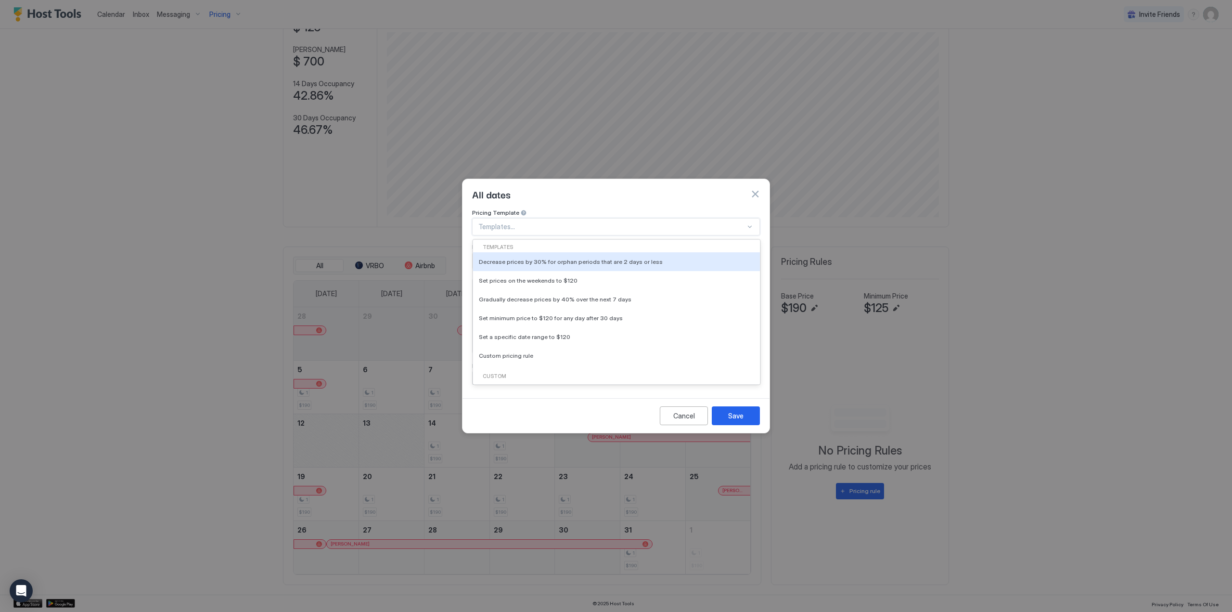
click at [628, 218] on div "Templates..." at bounding box center [616, 226] width 288 height 17
click at [634, 258] on span "Decrease prices by 30% for orphan periods that are 2 days or less" at bounding box center [571, 261] width 184 height 7
type input "**"
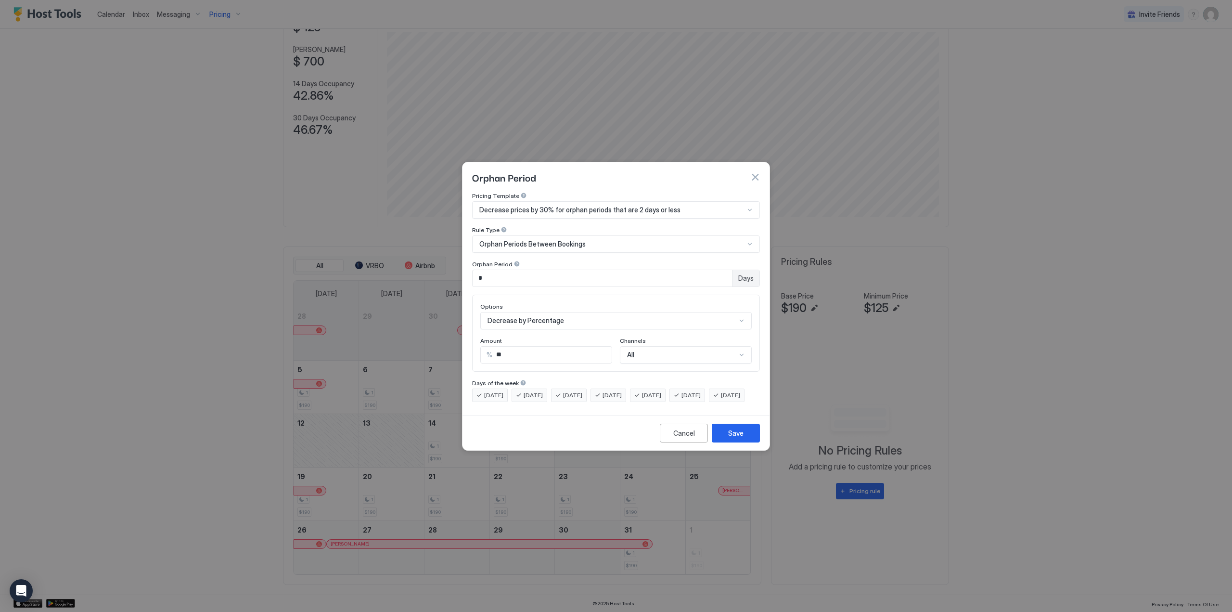
click at [661, 391] on span "[DATE]" at bounding box center [651, 395] width 19 height 9
click at [701, 391] on span "[DATE]" at bounding box center [691, 395] width 19 height 9
click at [748, 440] on button "Save" at bounding box center [736, 433] width 48 height 19
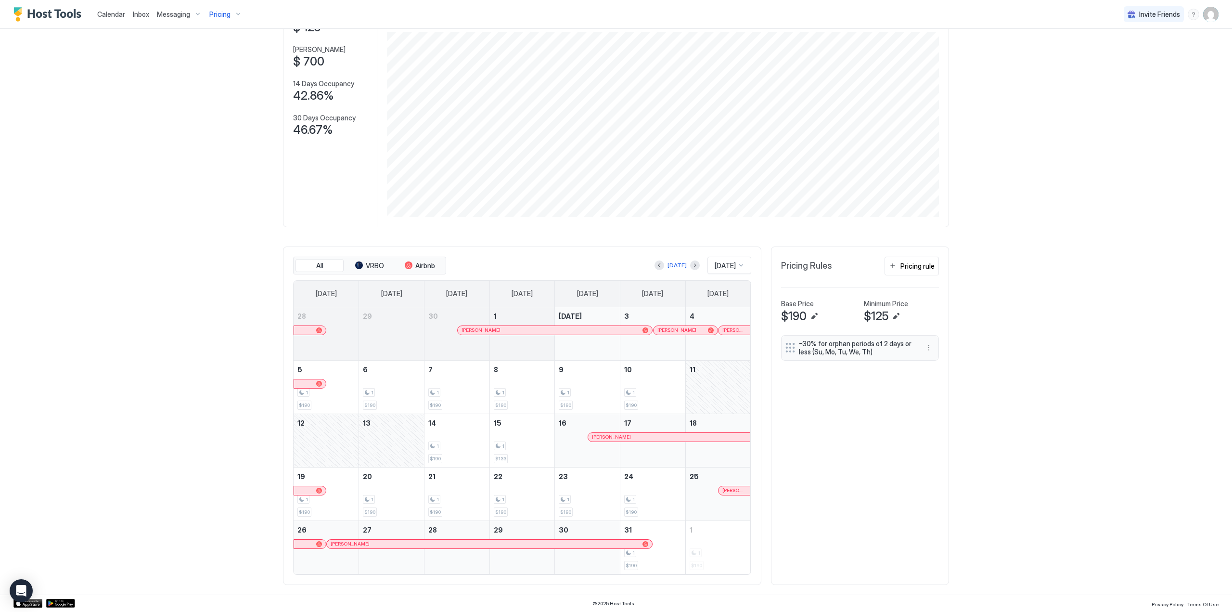
drag, startPoint x: 218, startPoint y: 13, endPoint x: 142, endPoint y: 157, distance: 163.4
click at [142, 157] on div "Calendar Inbox Messaging Pricing Invite Friends WM Home Pricing UNIT B Paso - […" at bounding box center [616, 306] width 1232 height 612
click at [914, 267] on div "Pricing rule" at bounding box center [918, 266] width 34 height 10
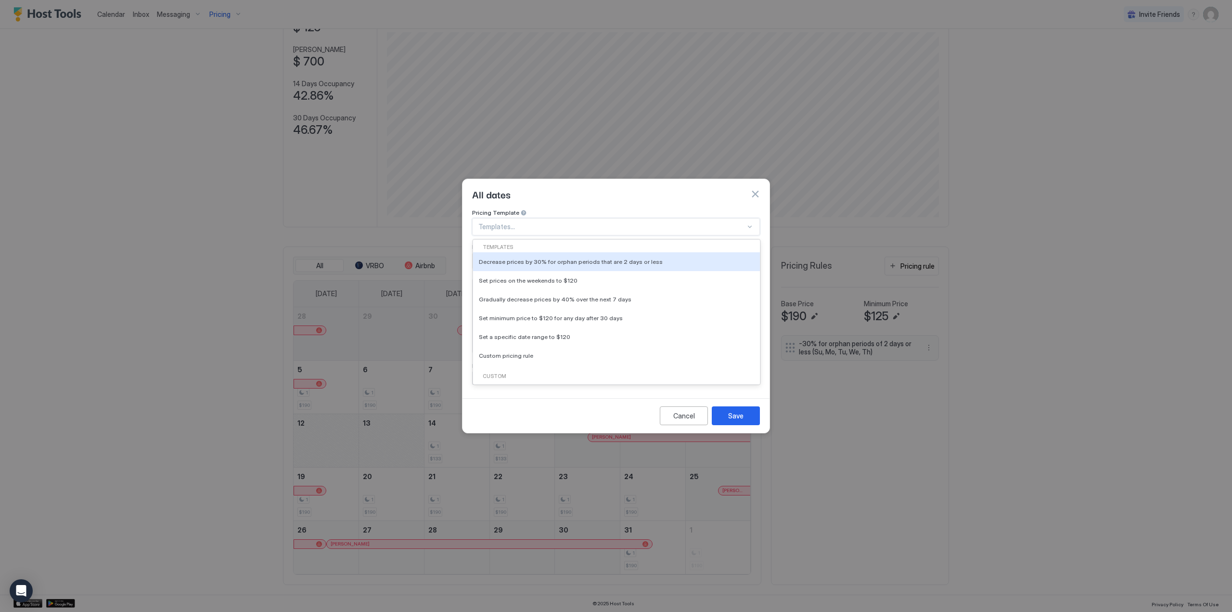
click at [754, 219] on div "Templates..." at bounding box center [616, 226] width 288 height 17
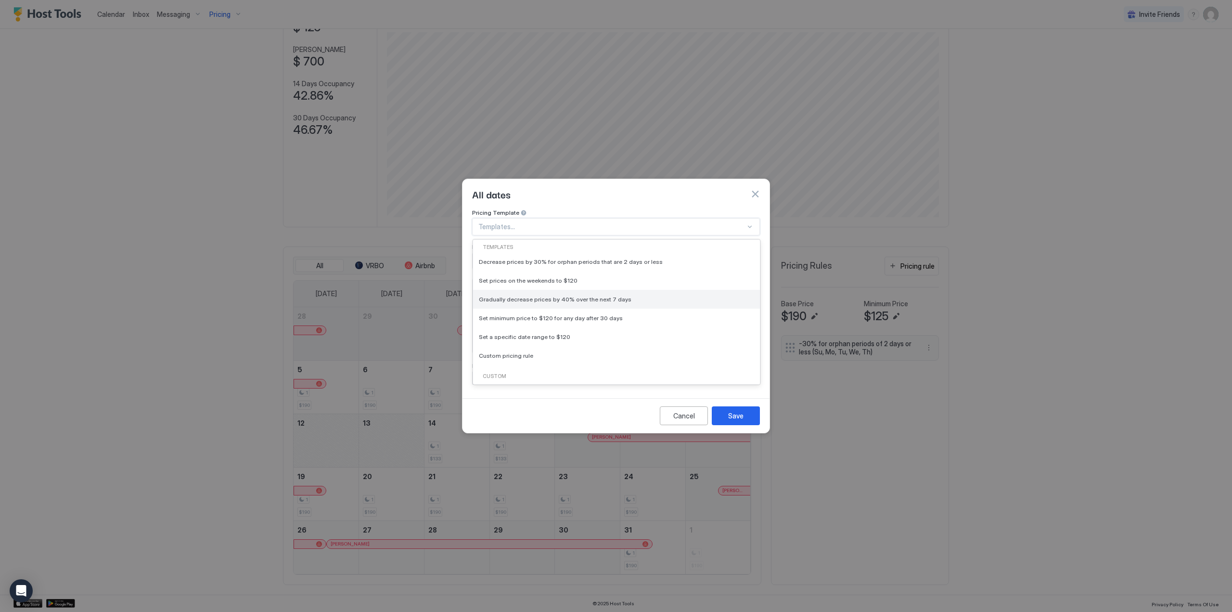
click at [655, 290] on div "Gradually decrease prices by 40% over the next 7 days" at bounding box center [616, 299] width 287 height 19
type input "**"
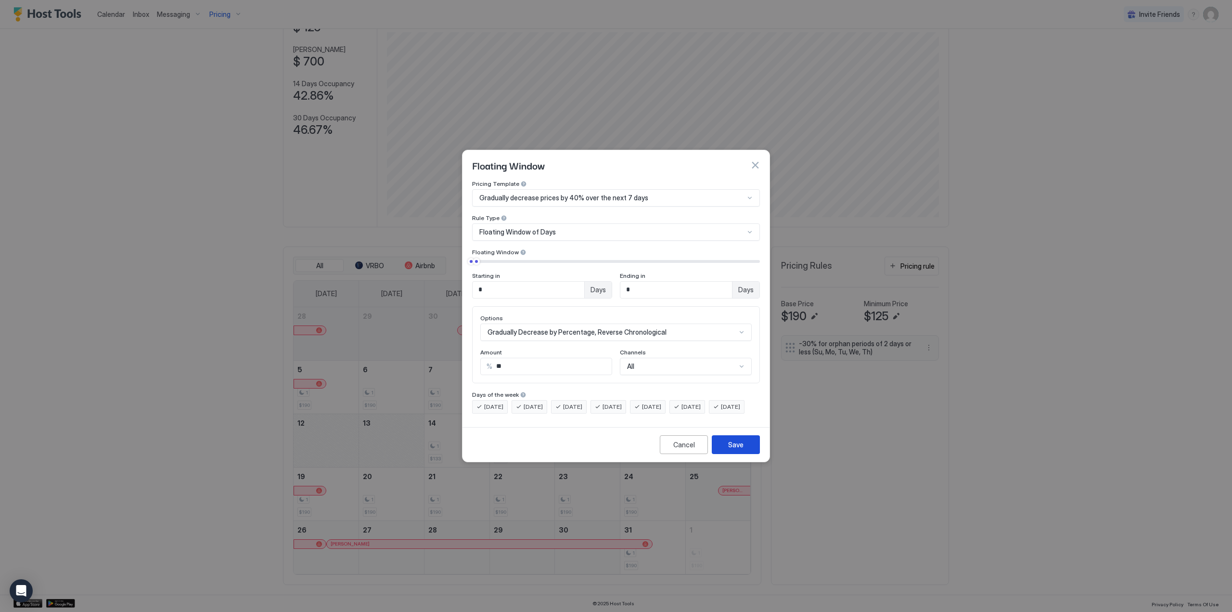
click at [741, 450] on div "Save" at bounding box center [735, 445] width 15 height 10
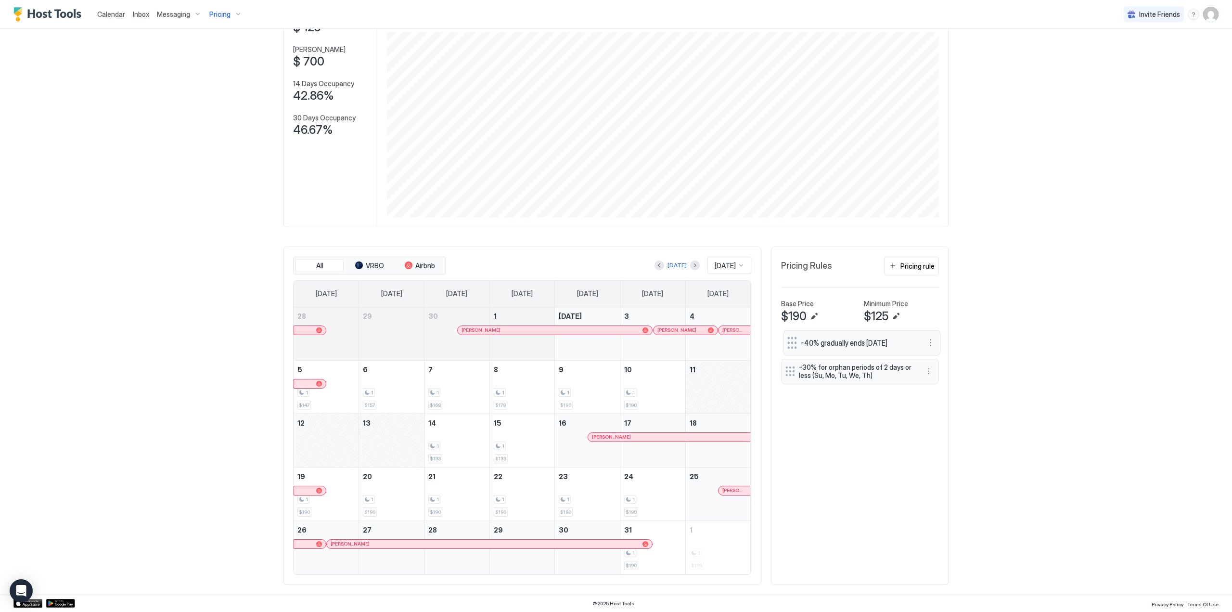
drag, startPoint x: 832, startPoint y: 380, endPoint x: 834, endPoint y: 348, distance: 31.8
click at [834, 348] on span "-40% gradually ends [DATE]" at bounding box center [858, 342] width 115 height 11
drag, startPoint x: 217, startPoint y: 13, endPoint x: 175, endPoint y: 108, distance: 103.5
click at [175, 108] on div "Calendar Inbox Messaging Pricing Invite Friends WM Home Pricing UNIT B Paso - […" at bounding box center [616, 306] width 1232 height 612
click at [221, 11] on span "Pricing" at bounding box center [219, 14] width 21 height 9
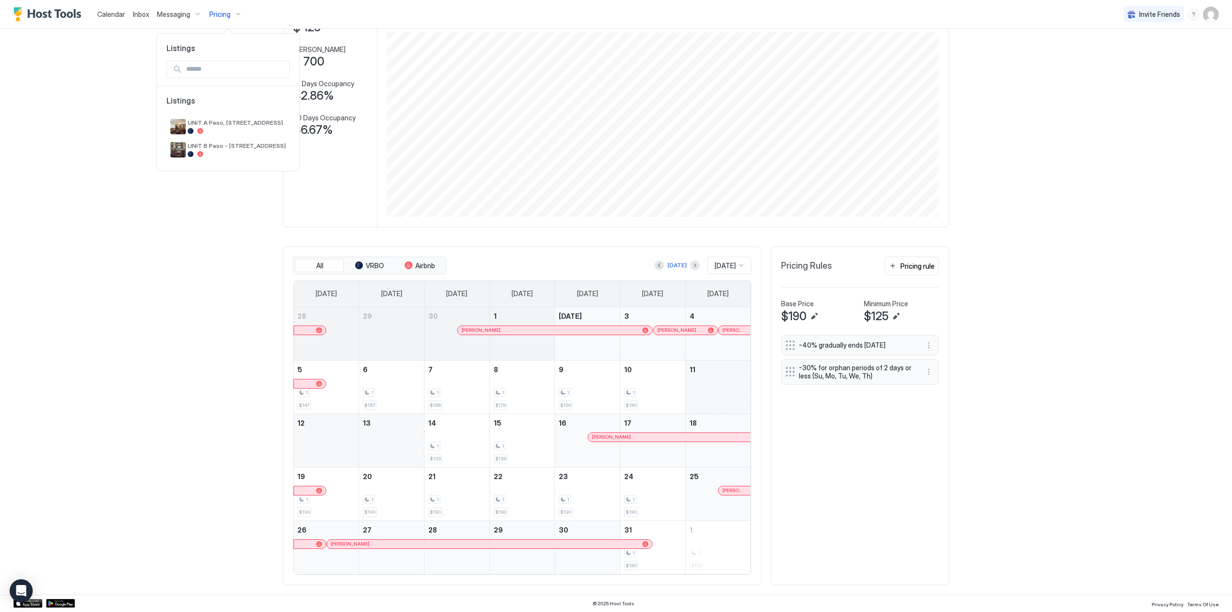
click at [171, 100] on span "Listings" at bounding box center [228, 105] width 123 height 19
drag, startPoint x: 206, startPoint y: 126, endPoint x: 89, endPoint y: 126, distance: 117.0
click at [89, 126] on div at bounding box center [616, 306] width 1232 height 612
click at [226, 13] on span "Pricing" at bounding box center [219, 14] width 21 height 9
click at [209, 125] on span "UNIT A Paso, [STREET_ADDRESS]" at bounding box center [237, 122] width 98 height 7
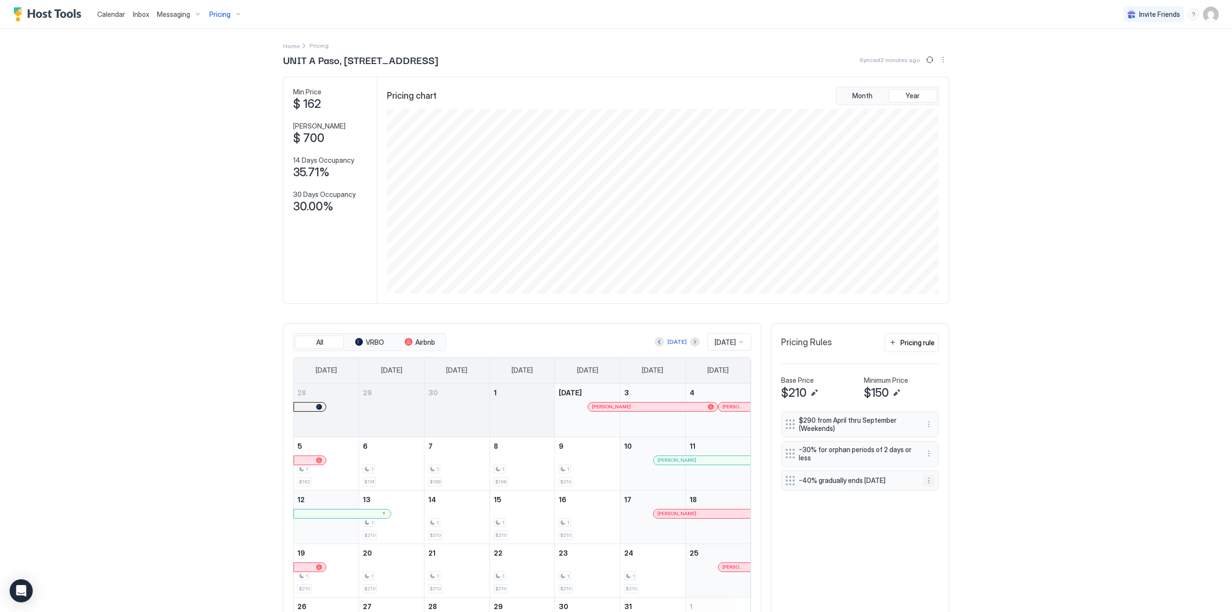
click at [928, 486] on button "More options" at bounding box center [929, 481] width 12 height 12
click at [942, 500] on span "Edit" at bounding box center [940, 498] width 11 height 7
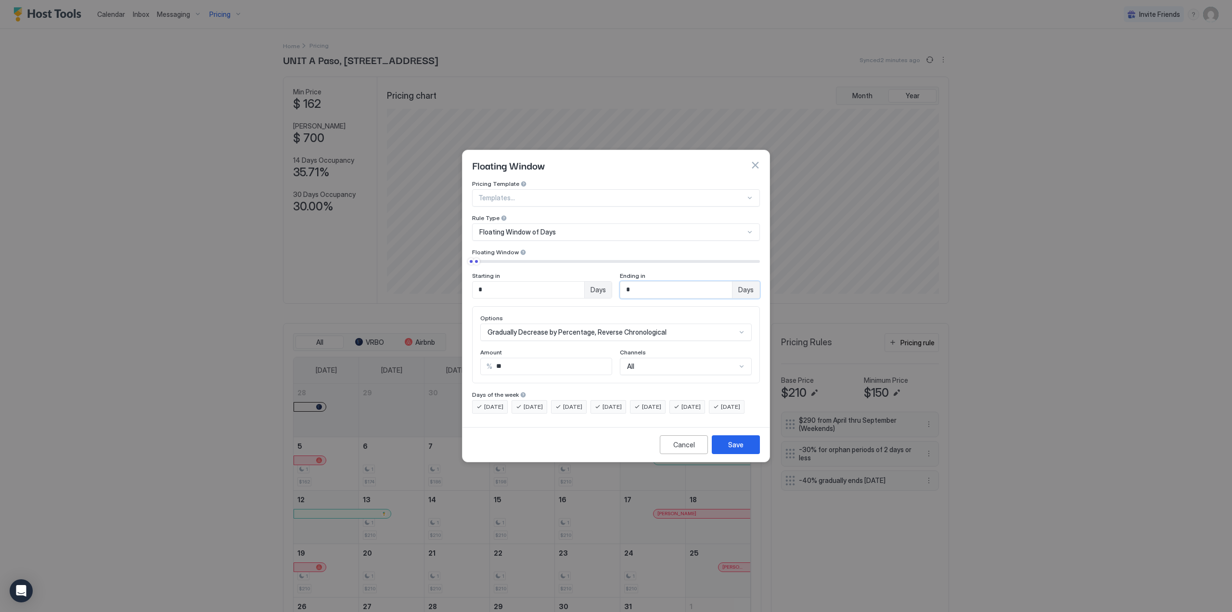
drag, startPoint x: 650, startPoint y: 279, endPoint x: 608, endPoint y: 279, distance: 41.4
click at [608, 279] on div "Starting in * Days Ending in * Days" at bounding box center [616, 285] width 288 height 26
type input "**"
click at [729, 448] on div "Save" at bounding box center [735, 445] width 15 height 10
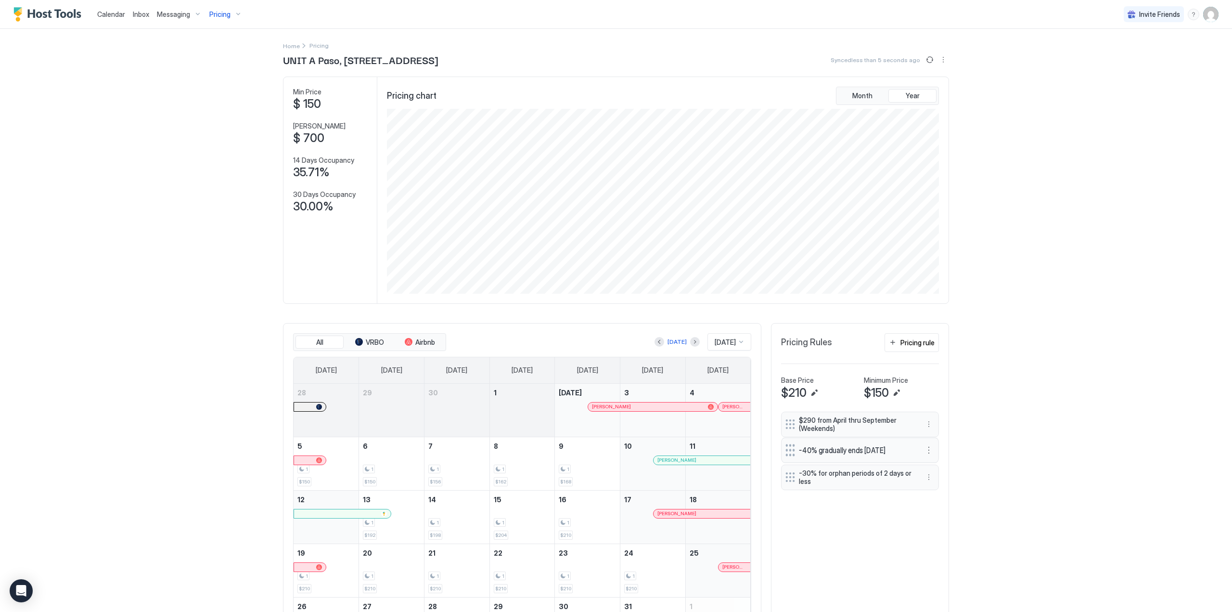
drag, startPoint x: 845, startPoint y: 480, endPoint x: 845, endPoint y: 462, distance: 18.3
click at [845, 462] on div "-40% gradually ends [DATE]" at bounding box center [860, 450] width 158 height 26
click at [925, 430] on button "More options" at bounding box center [929, 424] width 12 height 12
click at [934, 448] on div "Edit" at bounding box center [938, 443] width 36 height 15
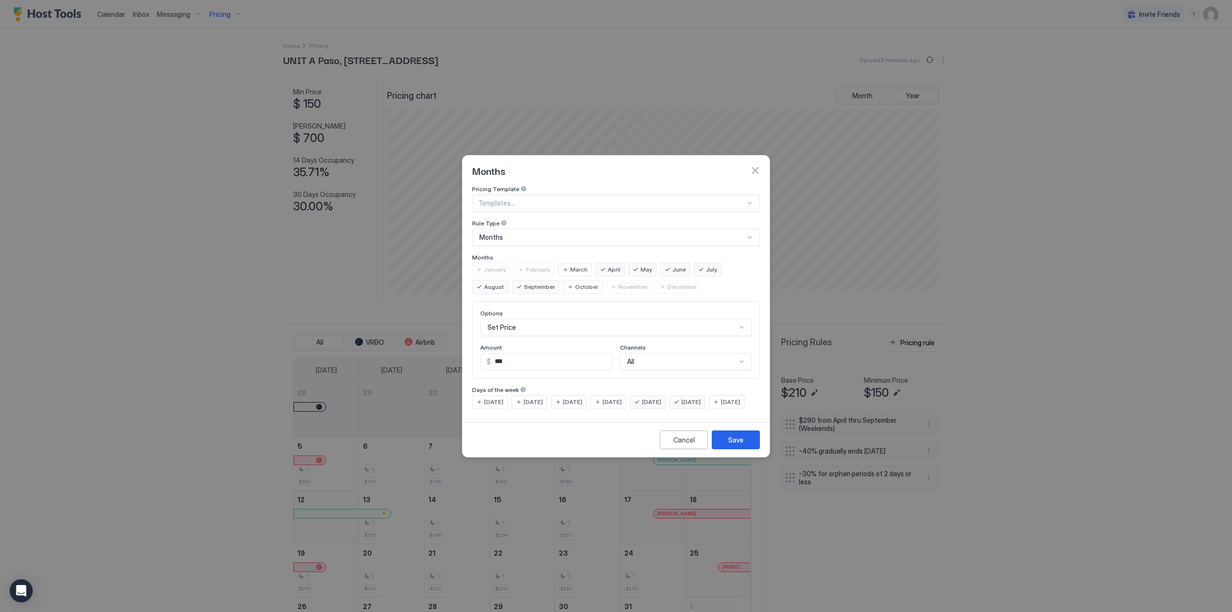
click at [706, 265] on span "July" at bounding box center [711, 269] width 11 height 9
click at [504, 283] on span "August" at bounding box center [494, 287] width 20 height 9
click at [524, 283] on span "September" at bounding box center [539, 287] width 31 height 9
click at [732, 444] on div "Save" at bounding box center [735, 440] width 15 height 10
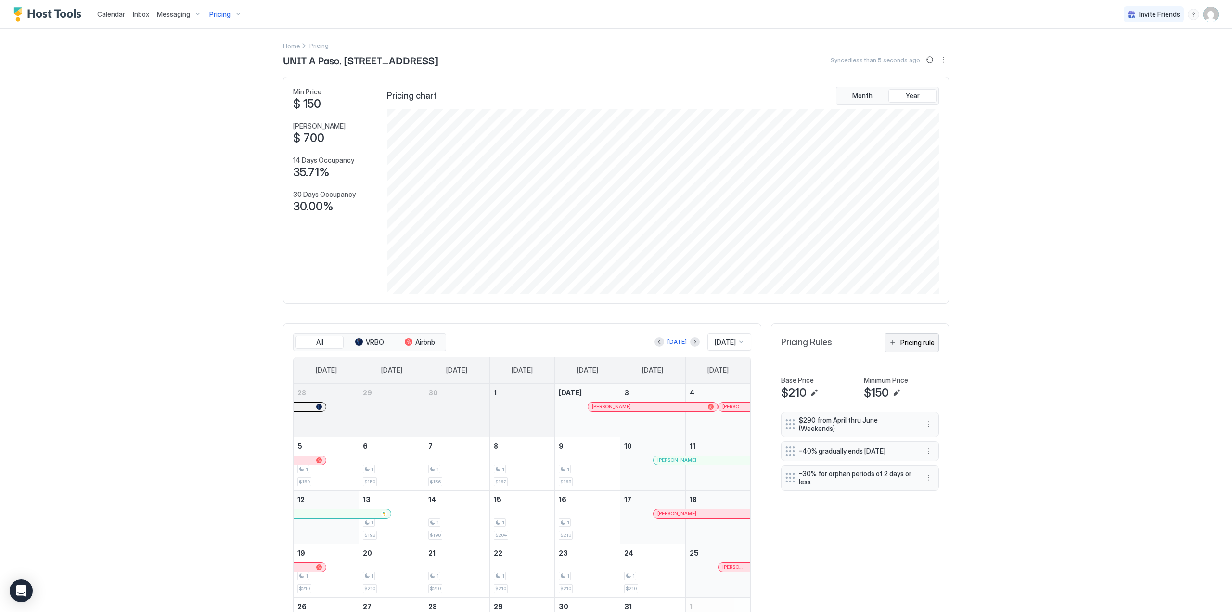
click at [917, 347] on div "Pricing rule" at bounding box center [918, 342] width 34 height 10
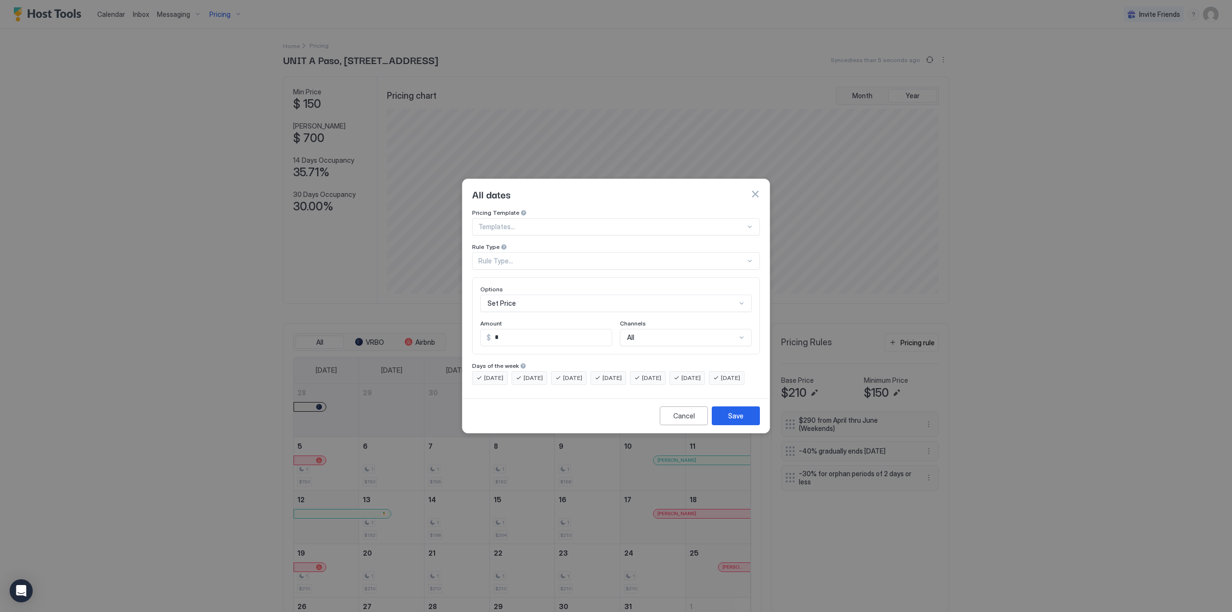
click at [591, 222] on div at bounding box center [611, 226] width 267 height 9
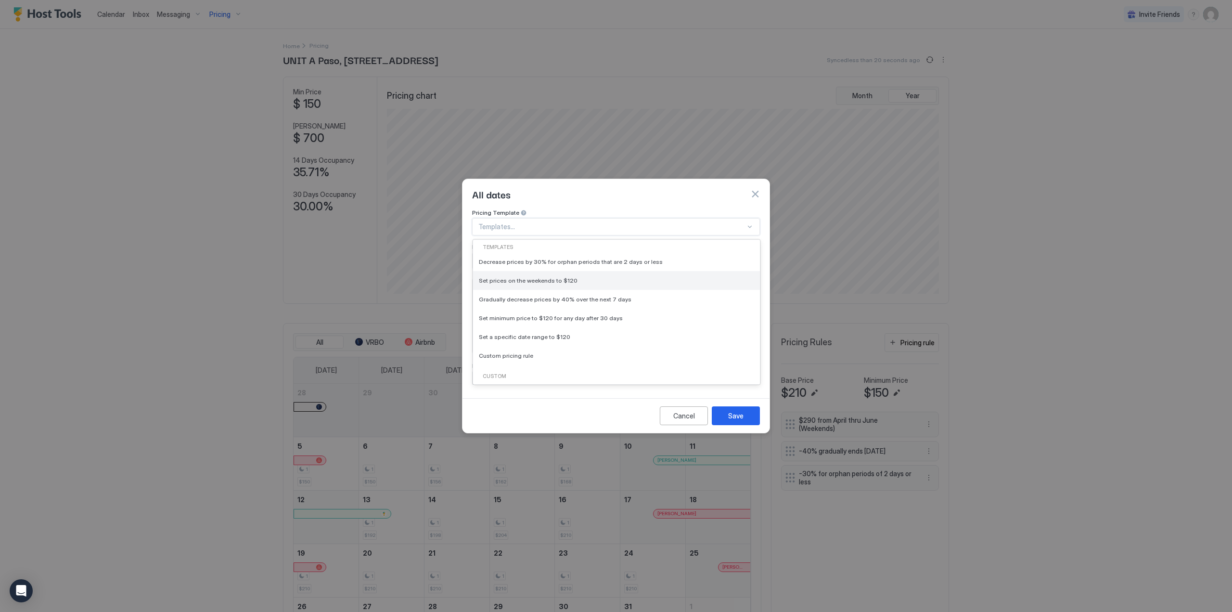
click at [596, 277] on div "Set prices on the weekends to $120" at bounding box center [616, 280] width 275 height 7
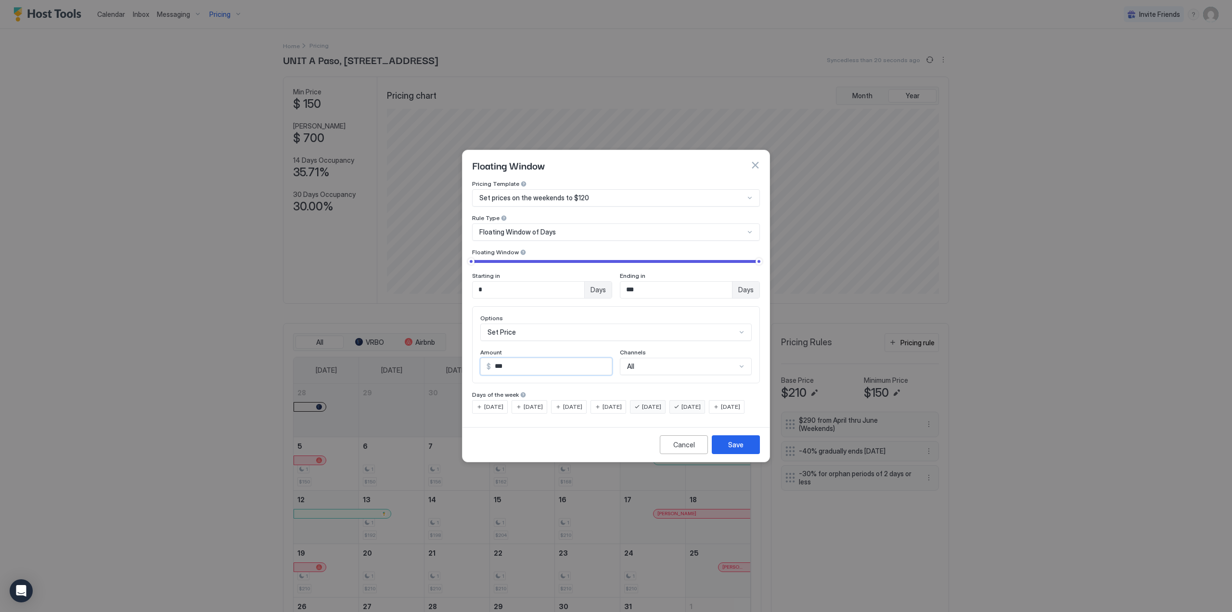
drag, startPoint x: 521, startPoint y: 356, endPoint x: 465, endPoint y: 355, distance: 56.3
click at [465, 355] on div "Pricing Template Set prices on the weekends to $120 Rule Type Floating Window o…" at bounding box center [616, 301] width 307 height 243
type input "***"
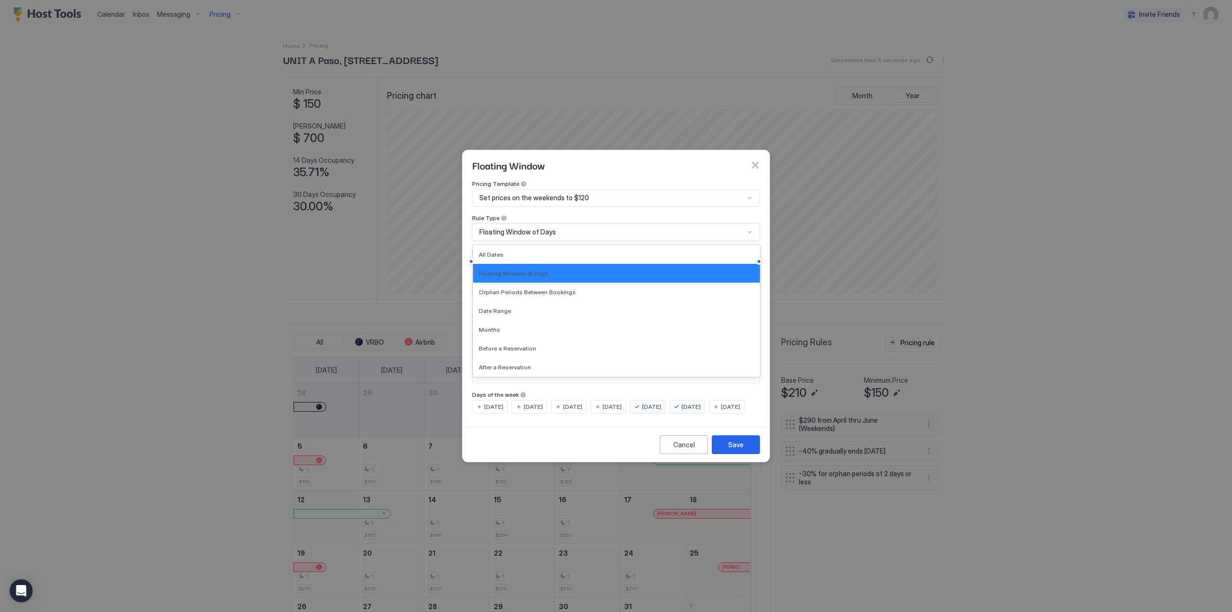
click at [568, 228] on div "Floating Window of Days" at bounding box center [611, 232] width 265 height 9
click at [556, 326] on div "Months" at bounding box center [616, 329] width 275 height 7
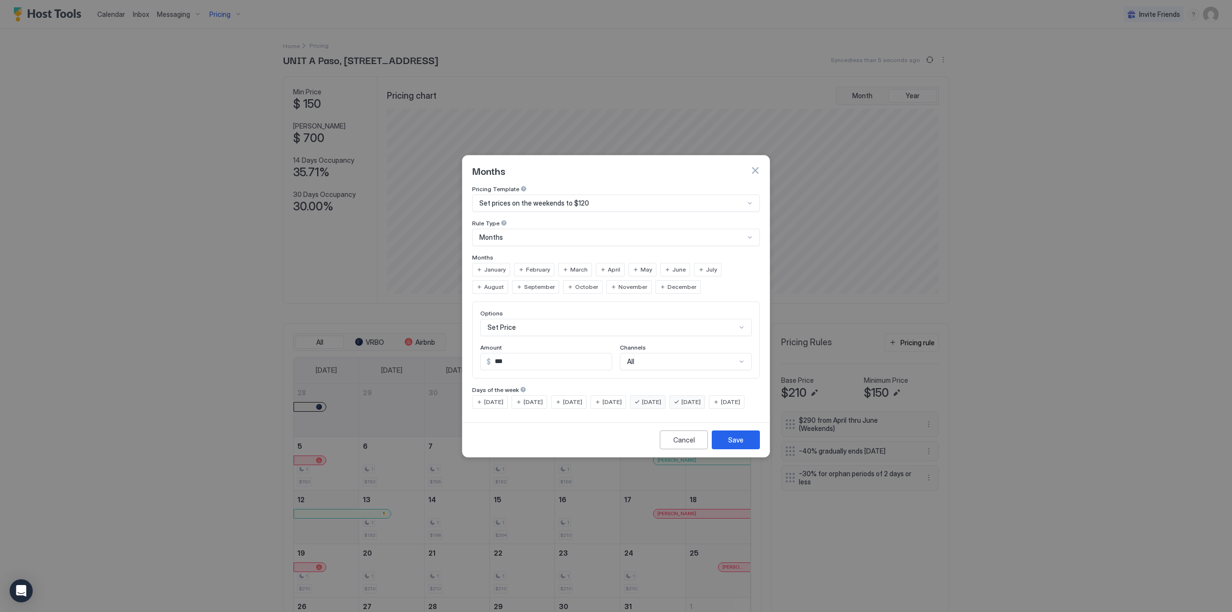
click at [677, 265] on span "June" at bounding box center [678, 269] width 13 height 9
click at [706, 265] on span "July" at bounding box center [711, 269] width 11 height 9
click at [742, 445] on div "Save" at bounding box center [735, 440] width 15 height 10
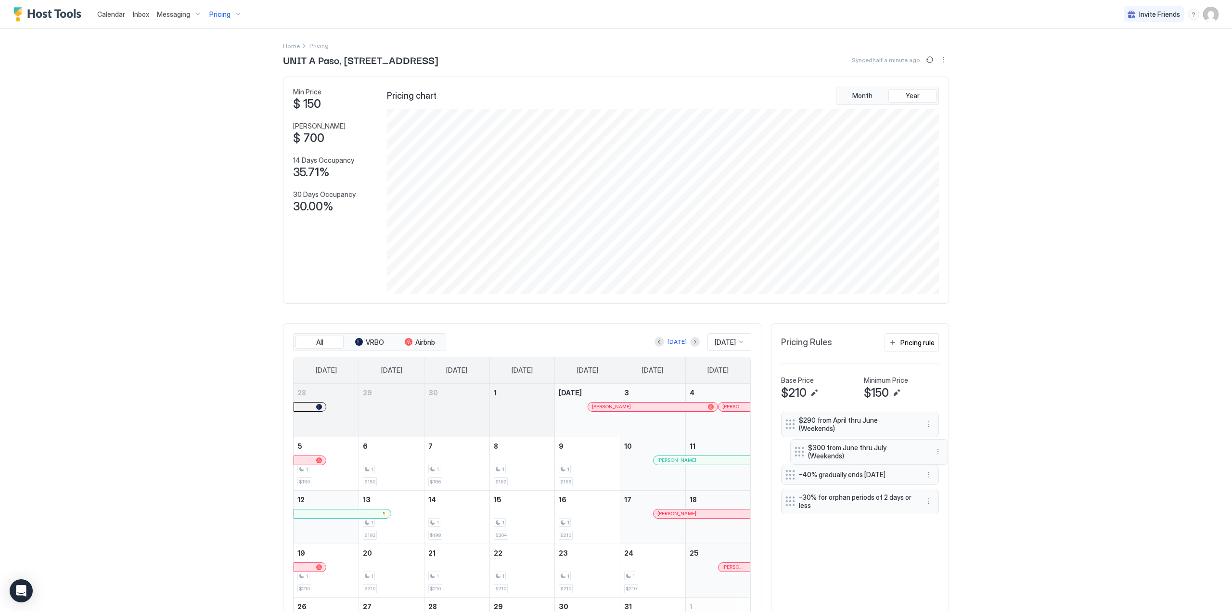
drag, startPoint x: 783, startPoint y: 504, endPoint x: 792, endPoint y: 448, distance: 56.1
click at [795, 448] on div at bounding box center [800, 452] width 10 height 10
click at [924, 451] on button "More options" at bounding box center [929, 454] width 12 height 12
click at [931, 461] on div "Edit" at bounding box center [934, 464] width 21 height 7
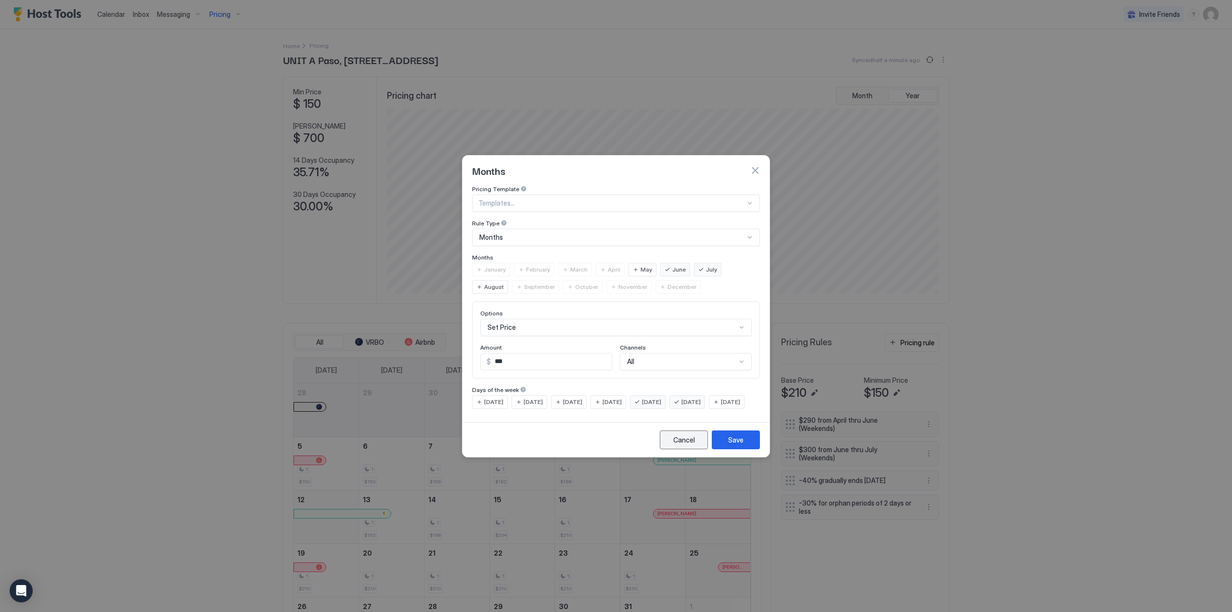
click at [685, 445] on div "Cancel" at bounding box center [684, 440] width 22 height 10
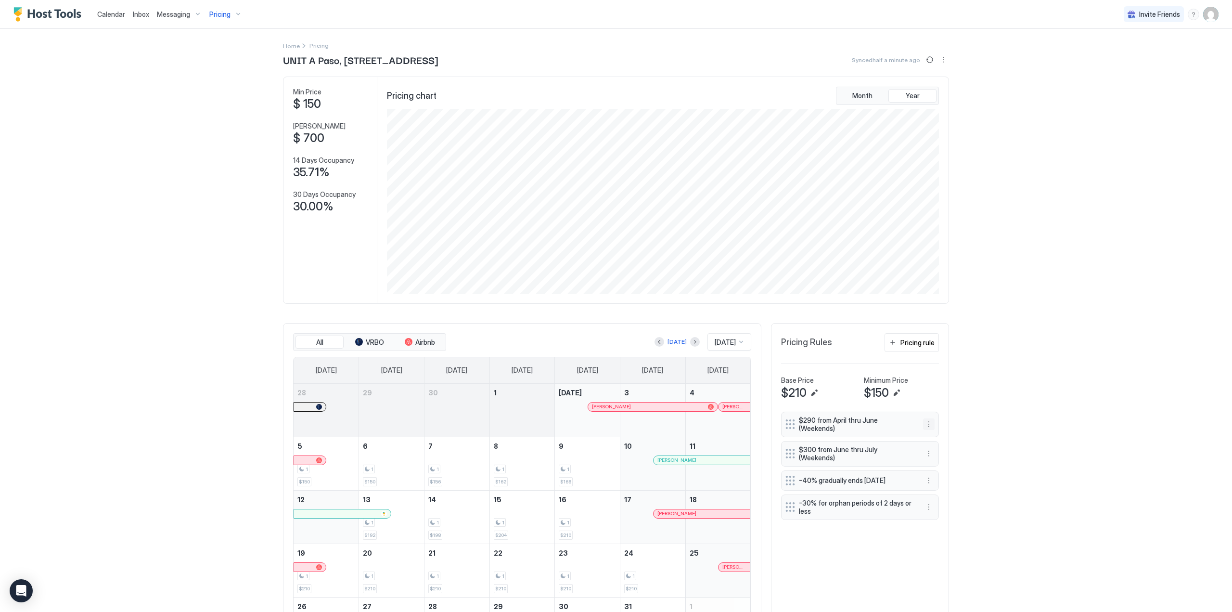
click at [928, 430] on button "More options" at bounding box center [929, 424] width 12 height 12
click at [937, 439] on span "Edit" at bounding box center [940, 440] width 11 height 7
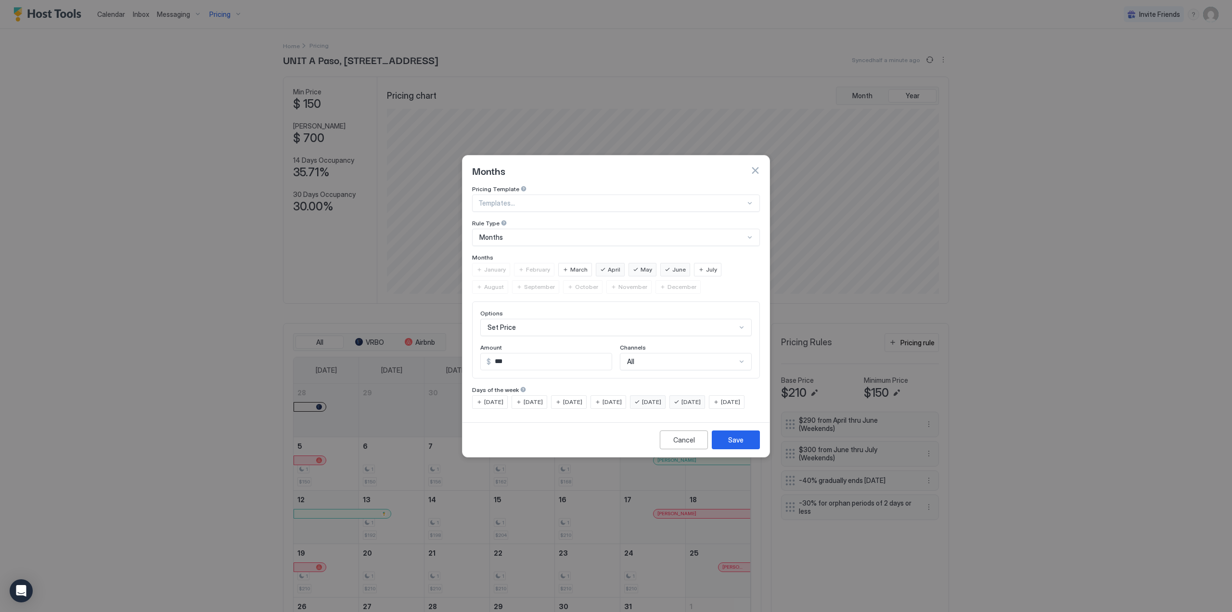
click at [679, 264] on div "June" at bounding box center [675, 269] width 30 height 13
click at [672, 265] on span "June" at bounding box center [678, 269] width 13 height 9
click at [732, 445] on div "Save" at bounding box center [735, 440] width 15 height 10
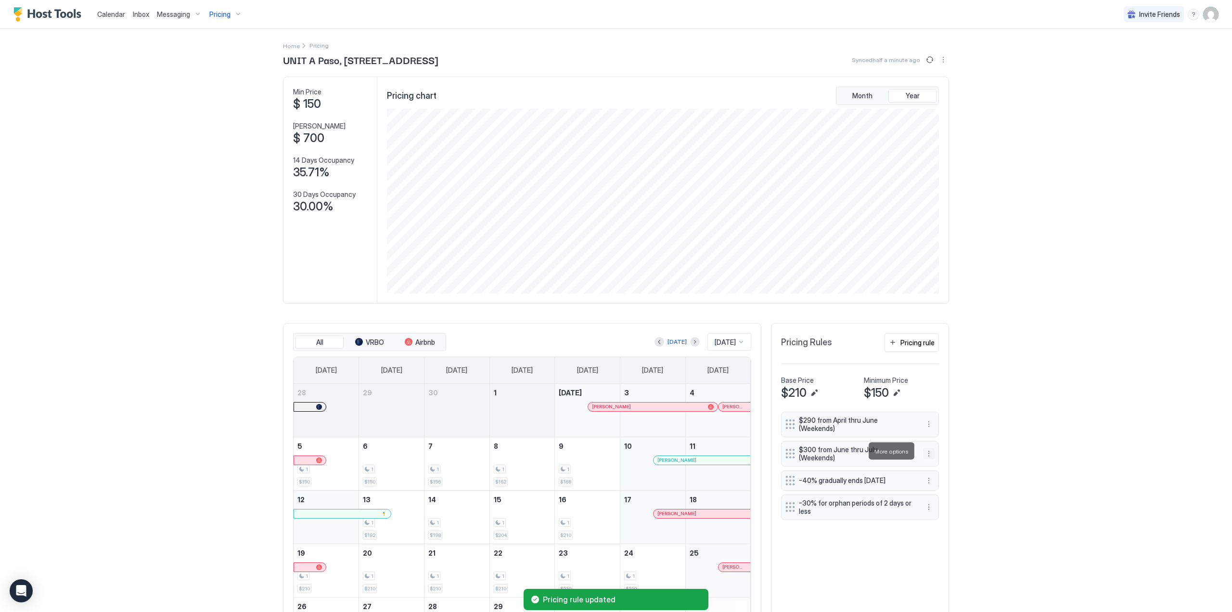
click at [928, 453] on button "More options" at bounding box center [929, 454] width 12 height 12
click at [930, 464] on div "Edit" at bounding box center [934, 464] width 21 height 7
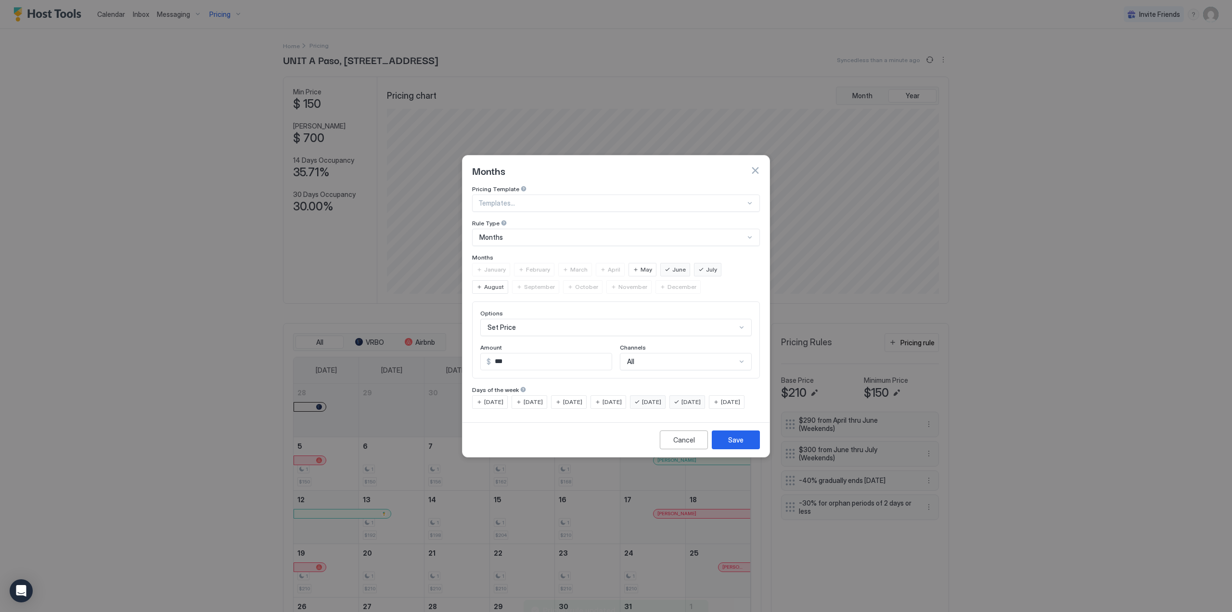
click at [504, 283] on span "August" at bounding box center [494, 287] width 20 height 9
click at [660, 263] on div "June" at bounding box center [675, 269] width 30 height 13
click at [743, 449] on button "Save" at bounding box center [736, 439] width 48 height 19
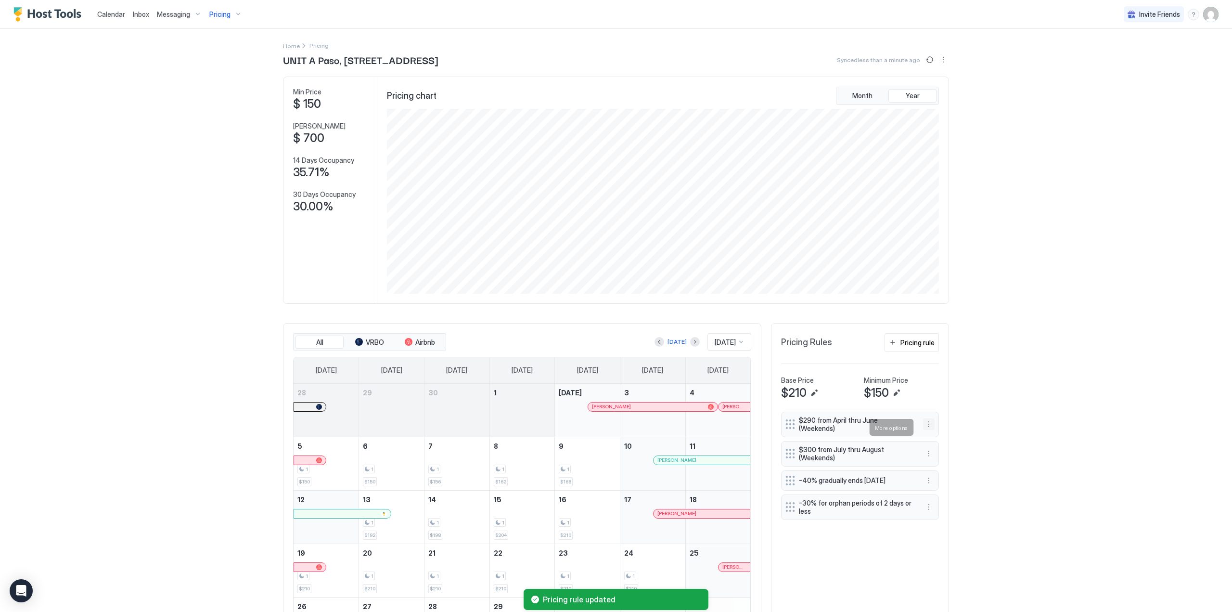
click at [927, 428] on button "More options" at bounding box center [929, 424] width 12 height 12
click at [937, 443] on span "Edit" at bounding box center [940, 440] width 11 height 7
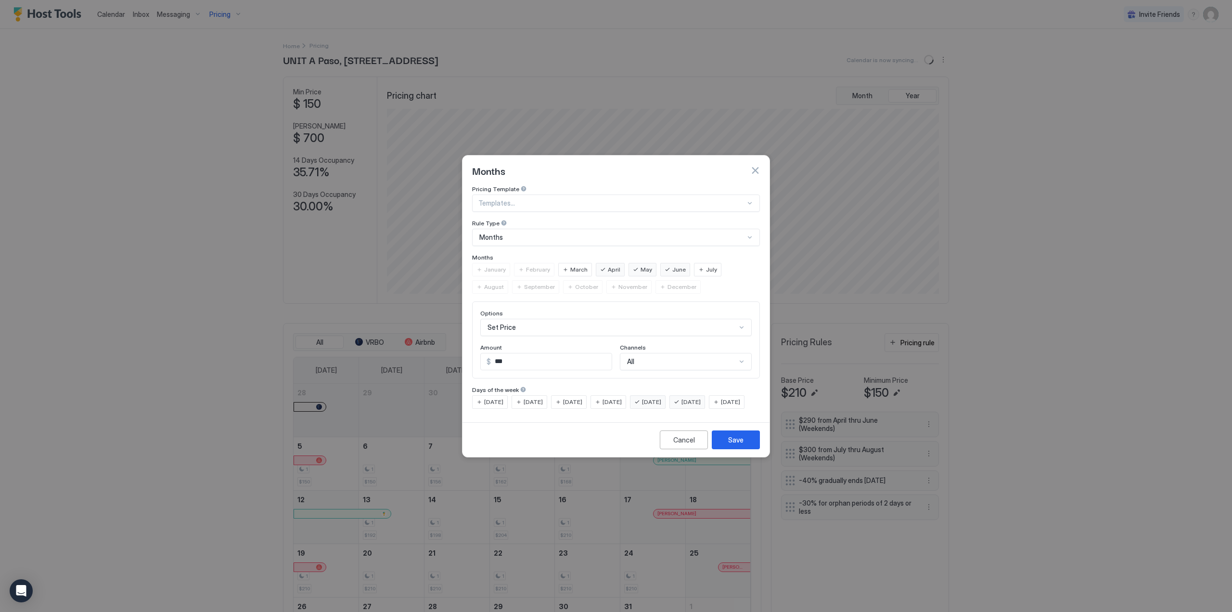
click at [496, 353] on input "***" at bounding box center [551, 361] width 121 height 16
type input "***"
click at [746, 447] on button "Save" at bounding box center [736, 439] width 48 height 19
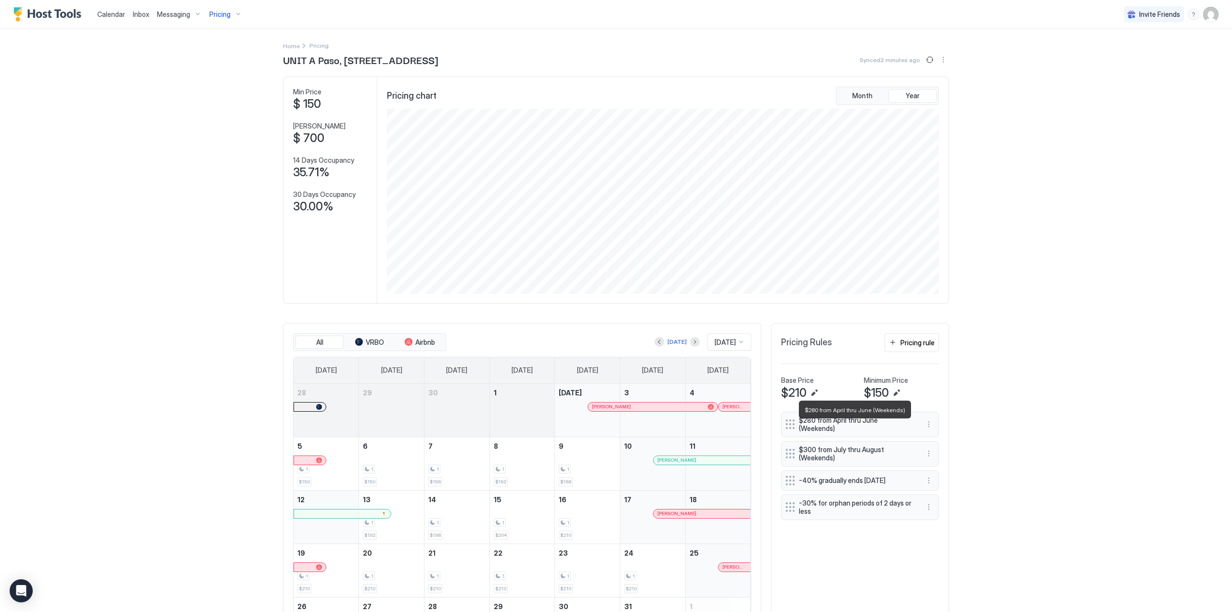
click at [862, 430] on span "$280 from April thru June (Weekends)" at bounding box center [856, 424] width 115 height 17
click at [923, 425] on button "More options" at bounding box center [929, 424] width 12 height 12
click at [929, 436] on div "Edit" at bounding box center [938, 440] width 36 height 15
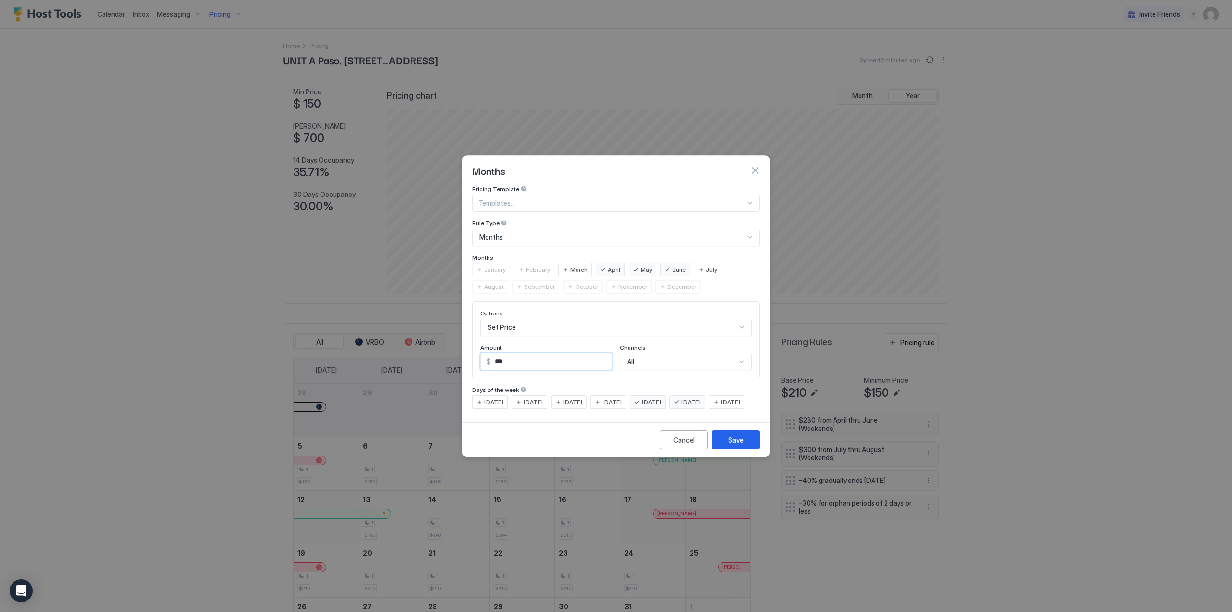
drag, startPoint x: 502, startPoint y: 355, endPoint x: 497, endPoint y: 354, distance: 4.8
click at [497, 354] on input "***" at bounding box center [551, 361] width 121 height 16
type input "***"
click at [737, 444] on div "Save" at bounding box center [735, 440] width 15 height 10
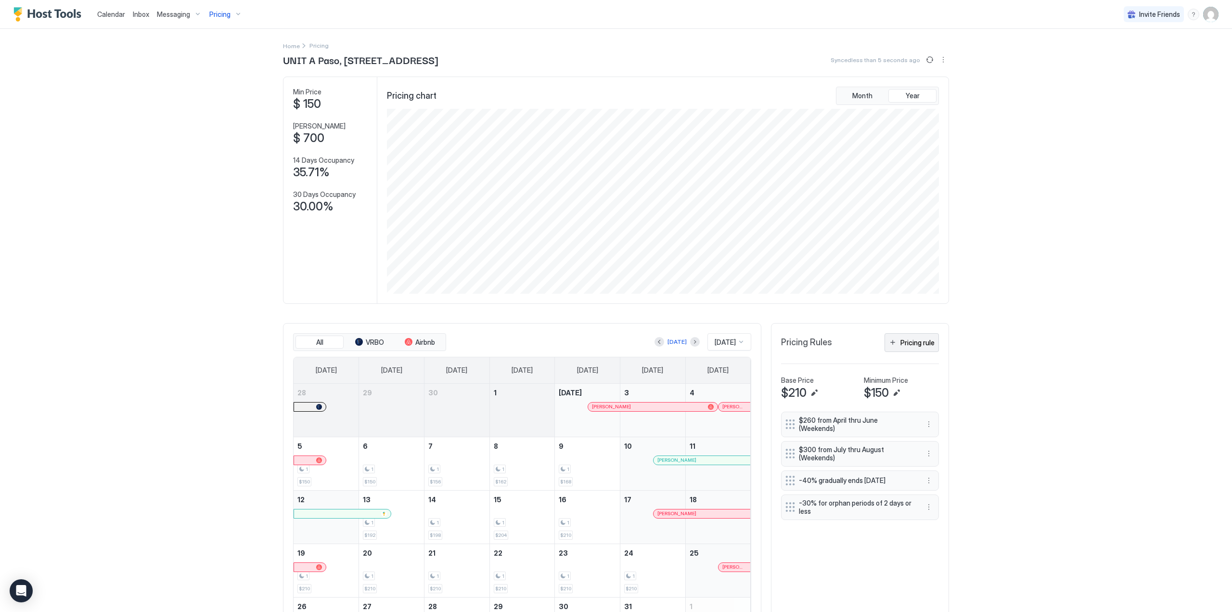
click at [918, 348] on div "Pricing rule" at bounding box center [918, 342] width 34 height 10
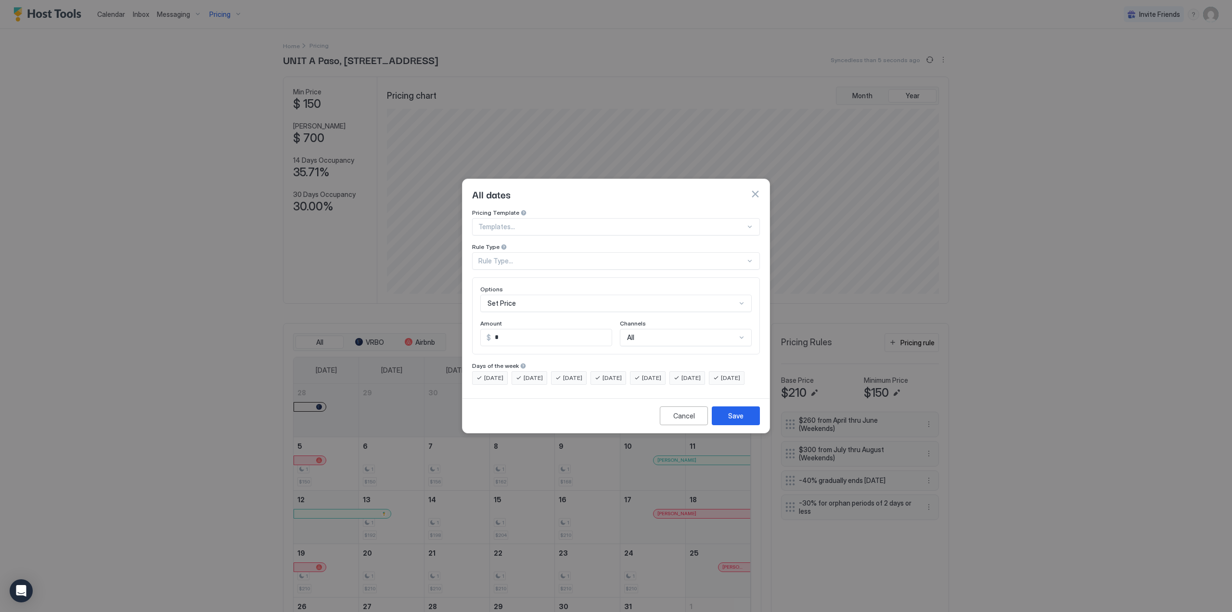
click at [635, 257] on div "Rule Type..." at bounding box center [611, 261] width 267 height 9
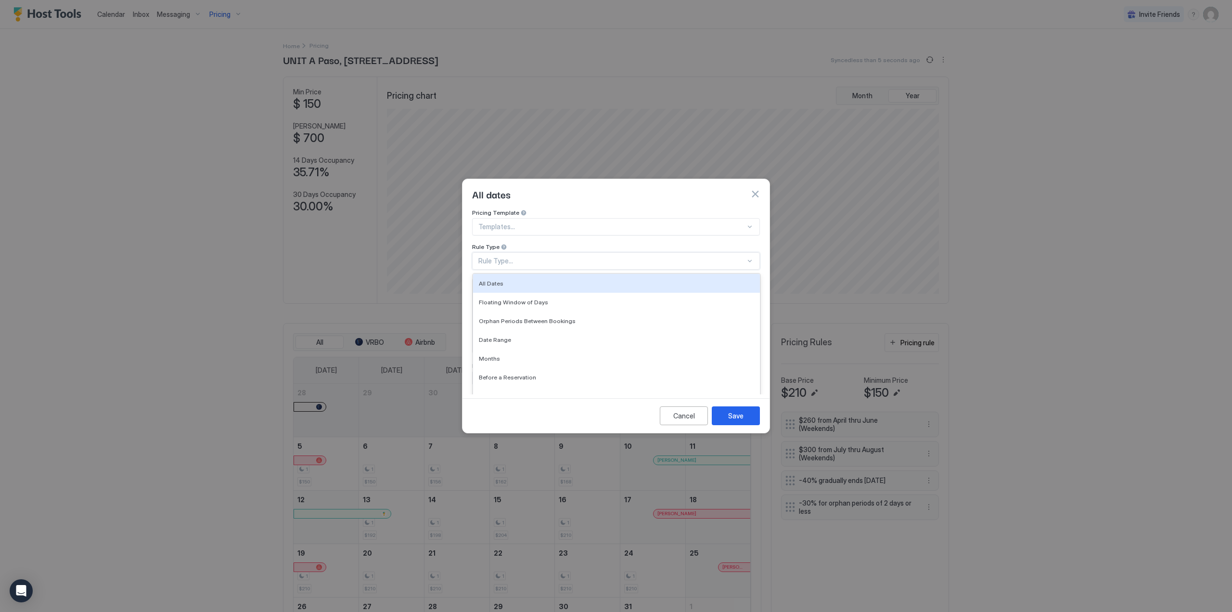
click at [699, 222] on div at bounding box center [611, 226] width 267 height 9
click at [685, 276] on div "Set prices on the weekends to $120" at bounding box center [616, 280] width 287 height 19
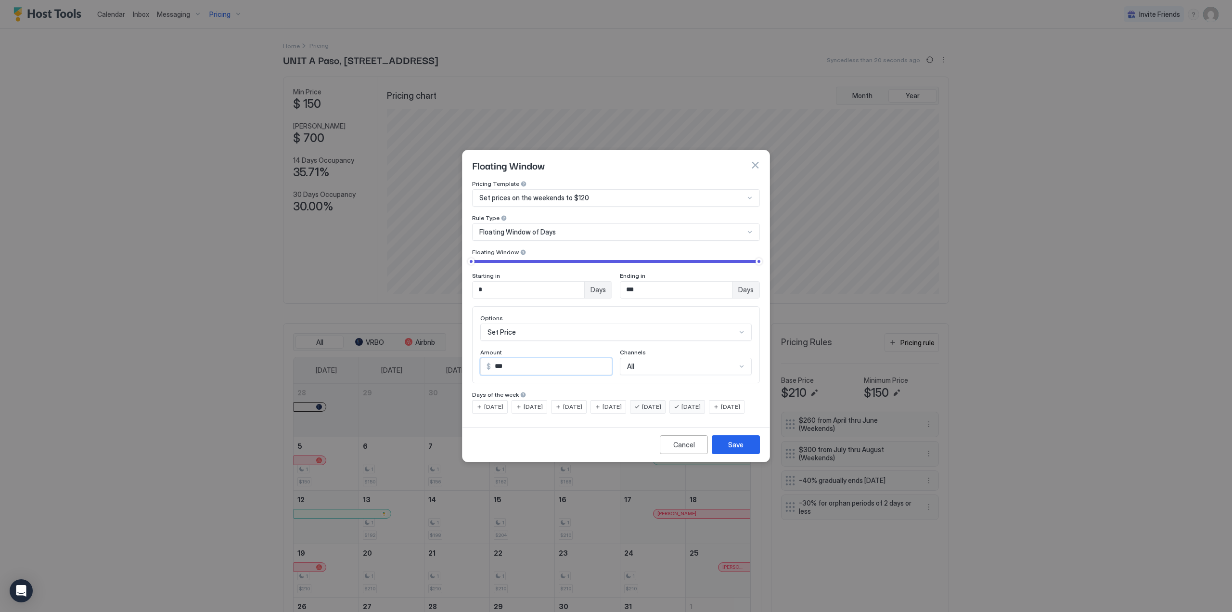
drag, startPoint x: 556, startPoint y: 359, endPoint x: 456, endPoint y: 355, distance: 99.2
click at [456, 355] on div "Floating Window Pricing Template Set prices on the weekends to $120 Rule Type F…" at bounding box center [616, 306] width 1232 height 612
type input "***"
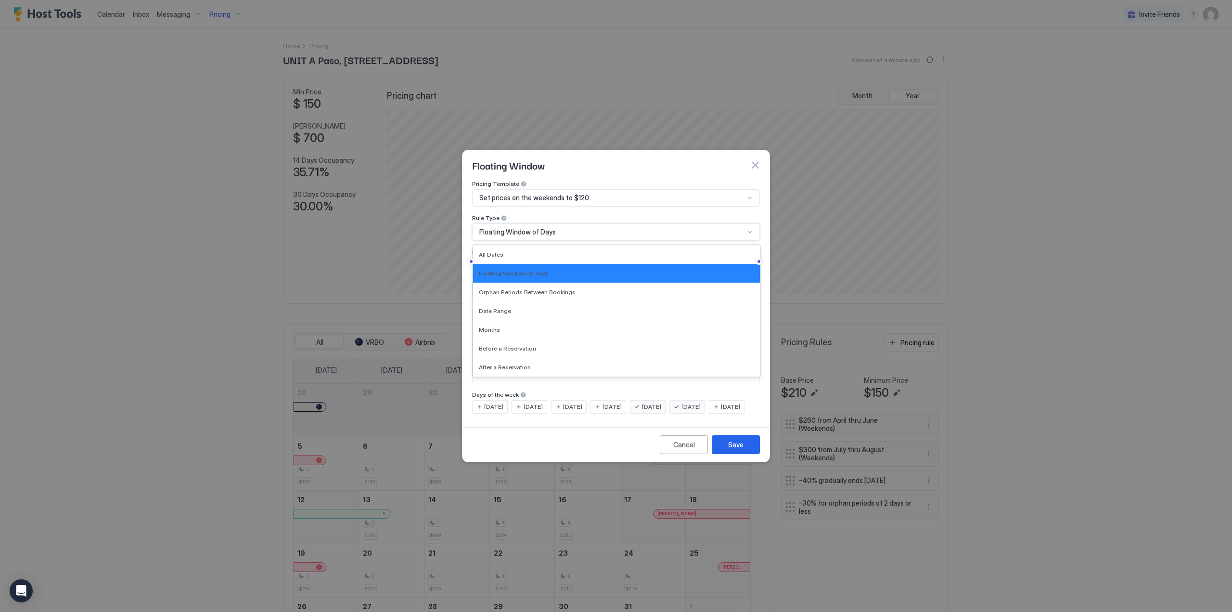
click at [695, 228] on div "Floating Window of Days" at bounding box center [611, 232] width 265 height 9
click at [672, 326] on div "Months" at bounding box center [616, 329] width 275 height 7
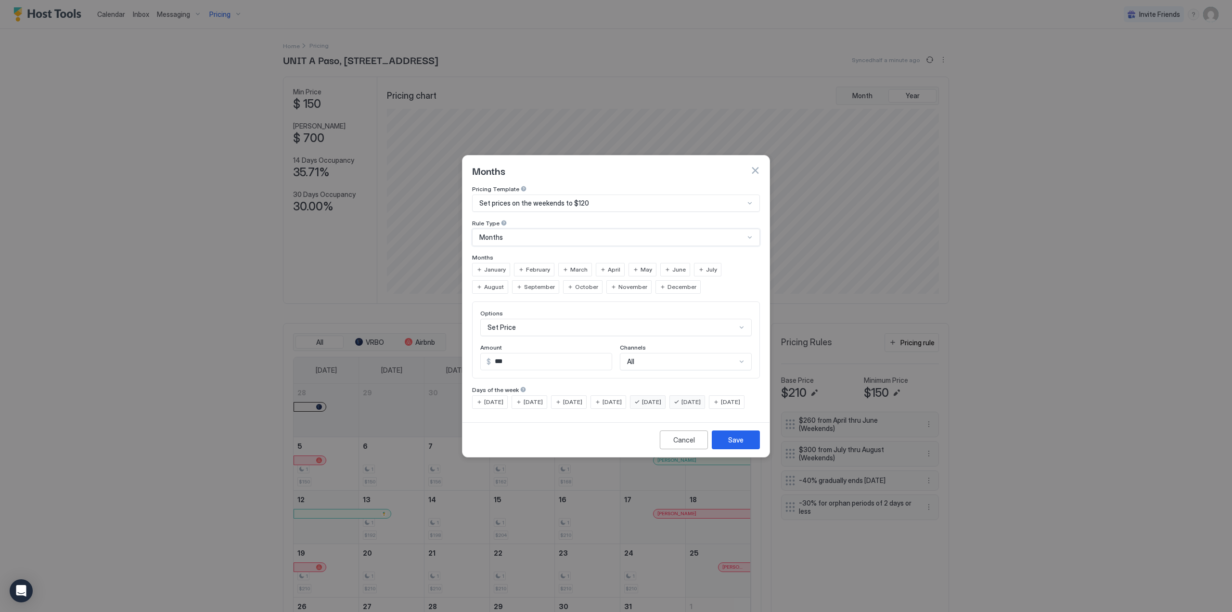
click at [505, 271] on div "January February March April May June July August September October November De…" at bounding box center [616, 278] width 288 height 31
click at [524, 283] on span "September" at bounding box center [539, 287] width 31 height 9
click at [575, 283] on span "October" at bounding box center [586, 287] width 23 height 9
click at [733, 442] on div "Save" at bounding box center [735, 440] width 15 height 10
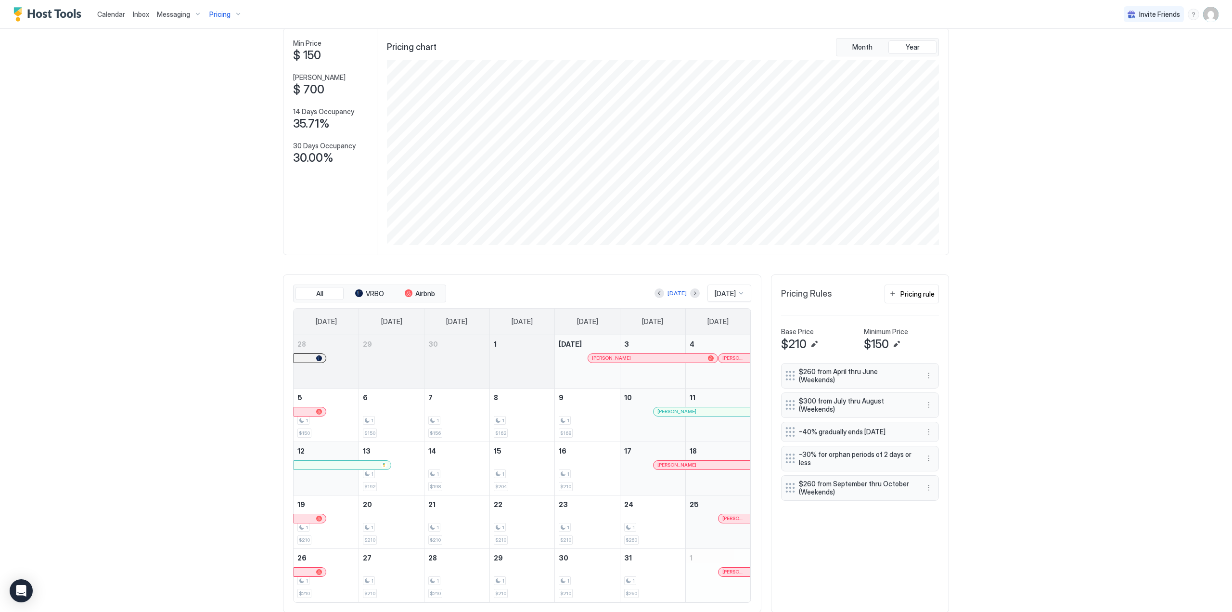
scroll to position [80, 0]
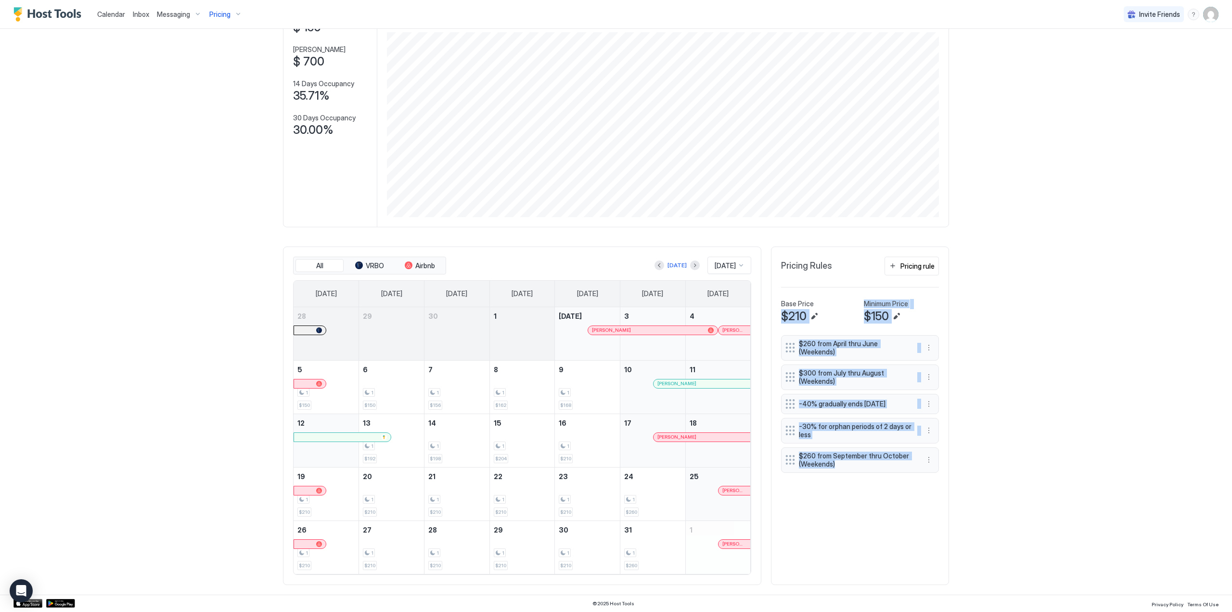
drag, startPoint x: 779, startPoint y: 331, endPoint x: 881, endPoint y: 465, distance: 168.3
click at [881, 465] on div "Pricing Rules Pricing rule Base Price $210 Minimum Price $150 $260 from April t…" at bounding box center [860, 415] width 178 height 338
copy div "$210 Minimum Price $150 $260 from April thru June (Weekends) $300 from July thr…"
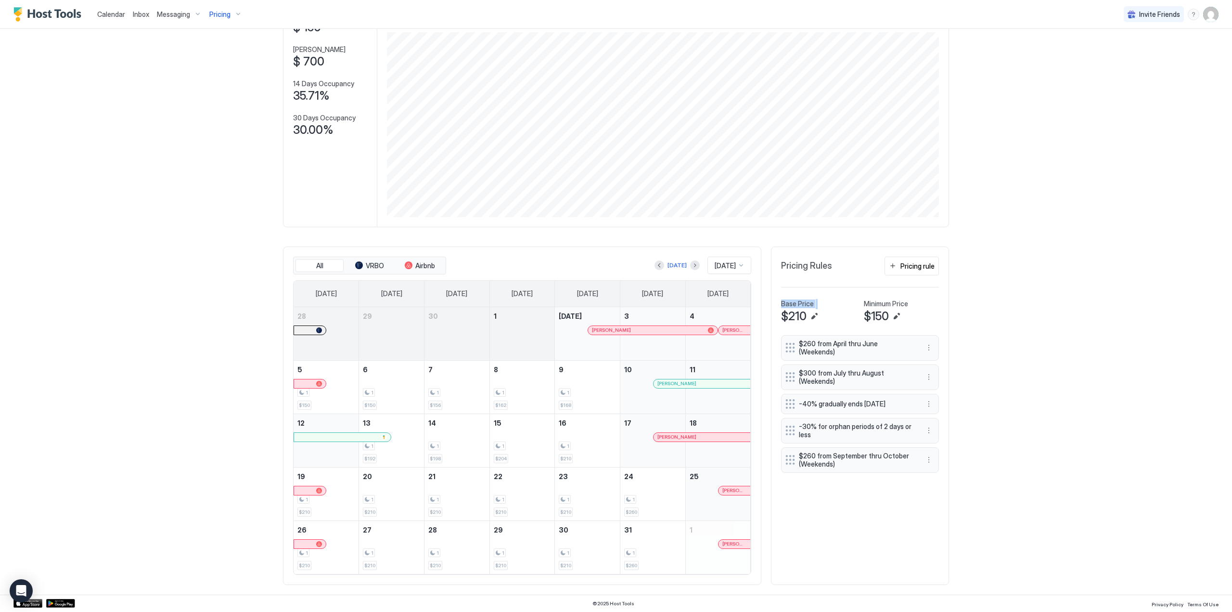
drag, startPoint x: 812, startPoint y: 303, endPoint x: 770, endPoint y: 307, distance: 41.6
click at [771, 307] on div "Pricing Rules Pricing rule Base Price $210 Minimum Price $150 $260 from April t…" at bounding box center [860, 415] width 178 height 338
copy div "Base Price"
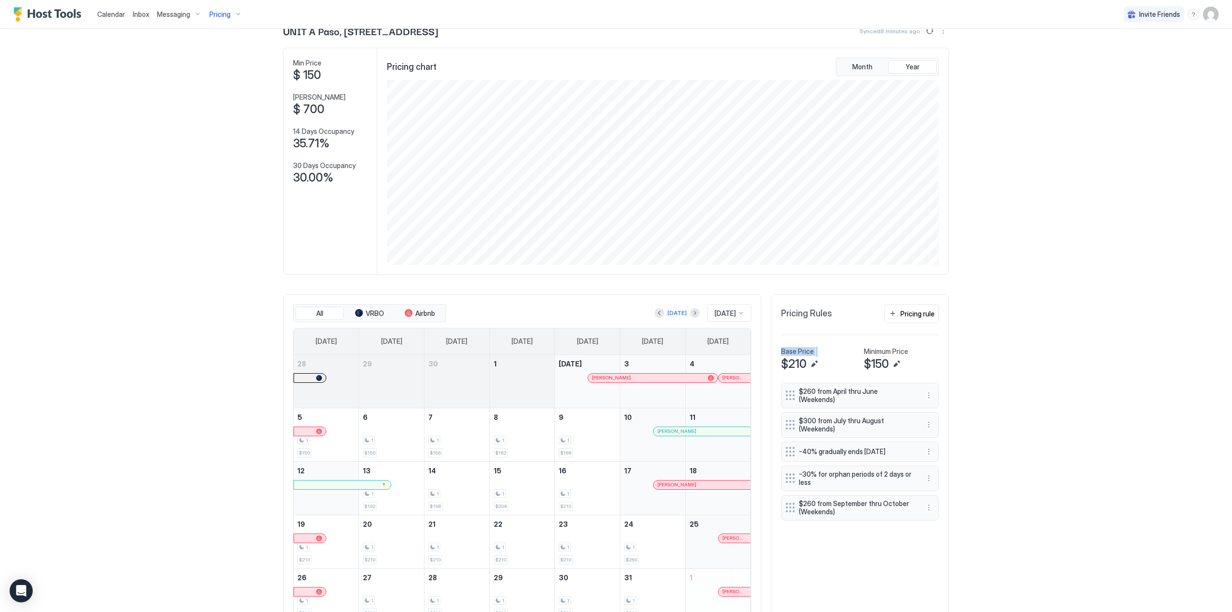
scroll to position [0, 0]
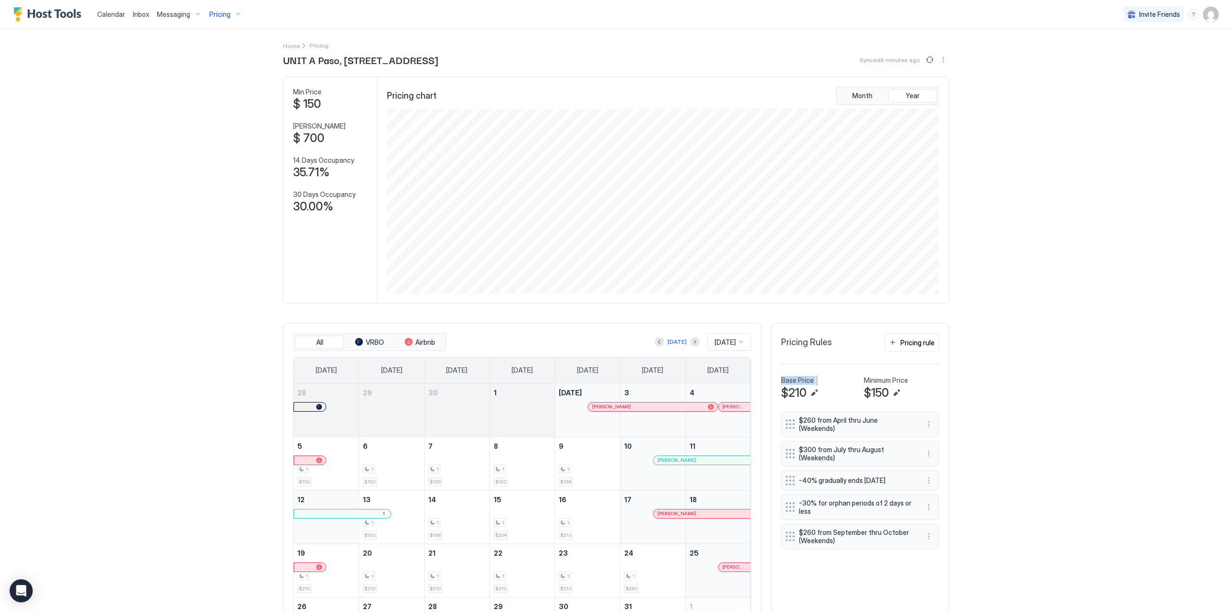
click at [111, 11] on span "Calendar" at bounding box center [111, 14] width 28 height 8
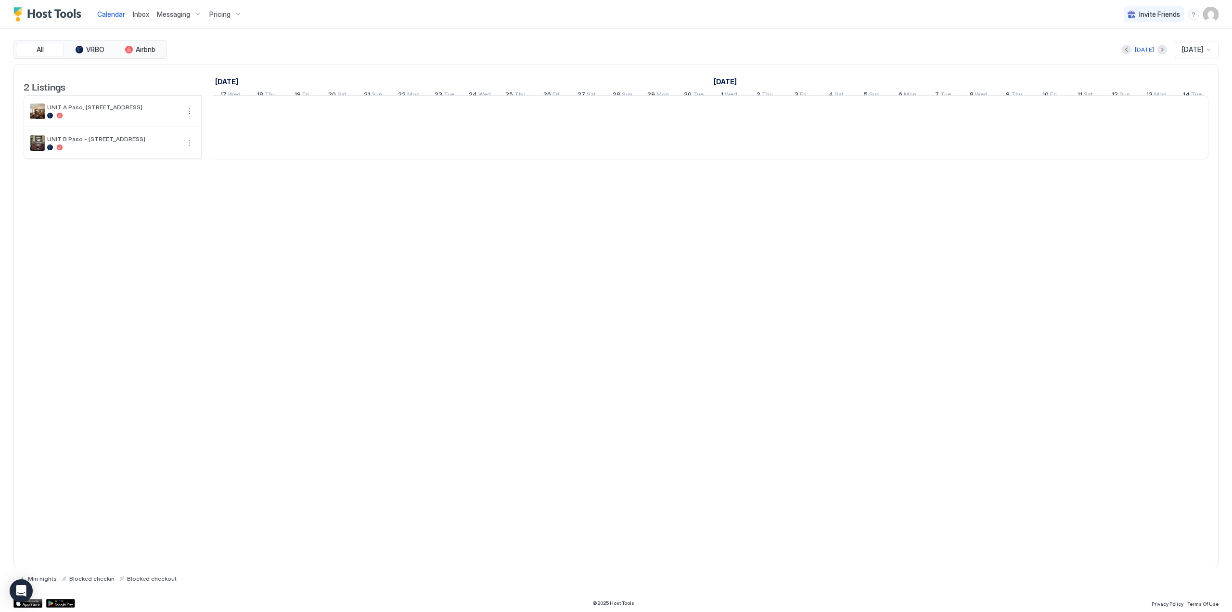
scroll to position [0, 535]
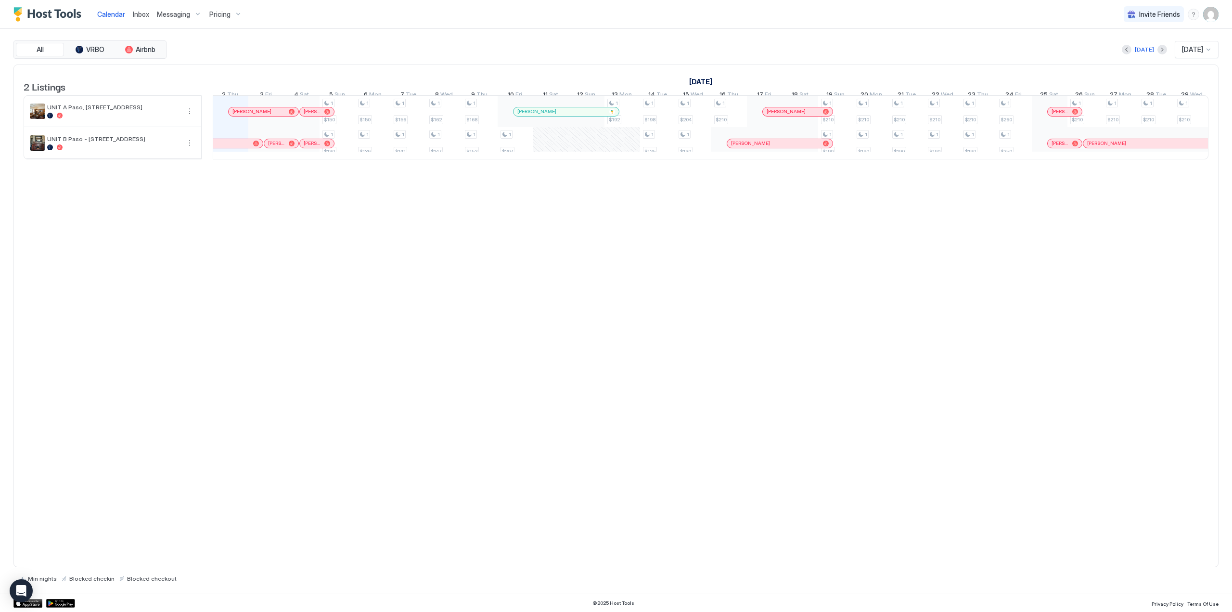
click at [101, 16] on span "Calendar" at bounding box center [111, 14] width 28 height 8
click at [114, 111] on span "UNIT A Paso, [STREET_ADDRESS]" at bounding box center [113, 106] width 133 height 7
click at [189, 116] on button "More options" at bounding box center [190, 111] width 12 height 12
click at [166, 149] on span "Pricing" at bounding box center [161, 146] width 19 height 7
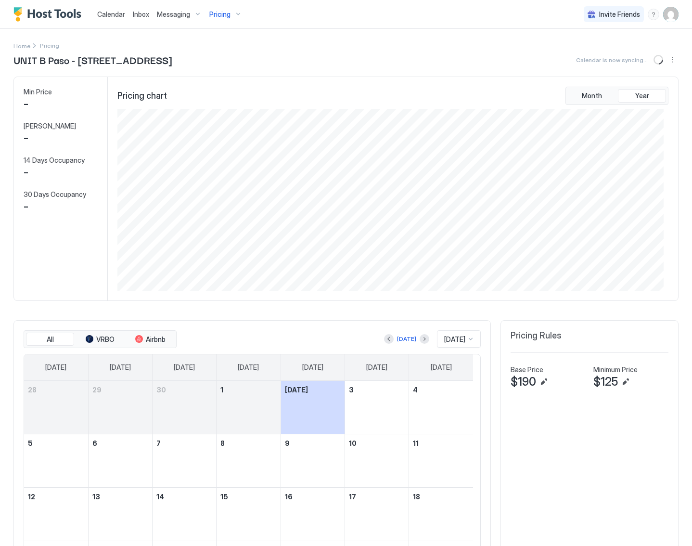
scroll to position [182, 546]
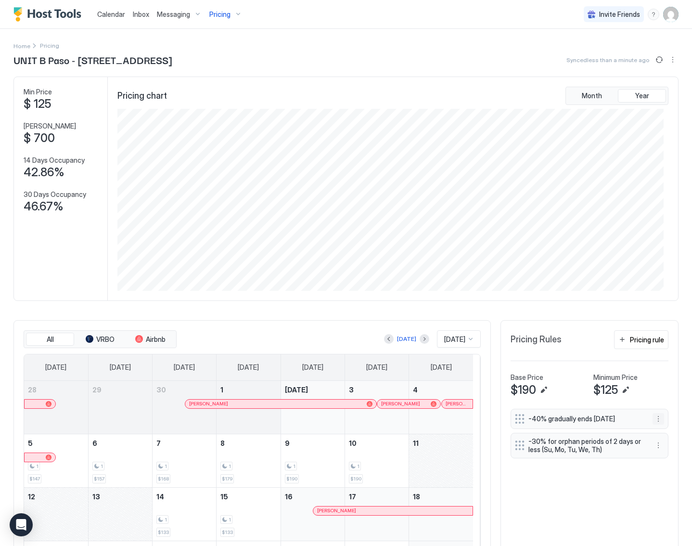
click at [653, 413] on button "More options" at bounding box center [659, 419] width 12 height 12
click at [657, 432] on div "Edit" at bounding box center [660, 430] width 21 height 7
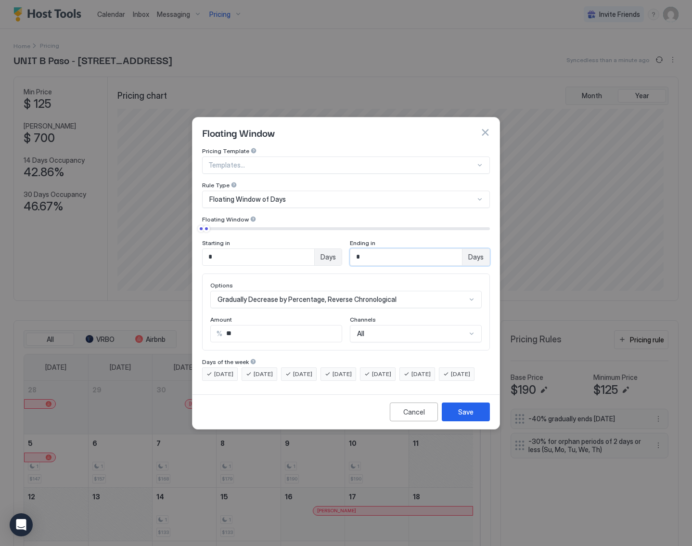
drag, startPoint x: 381, startPoint y: 246, endPoint x: 338, endPoint y: 251, distance: 43.1
click at [338, 251] on div "Starting in * Days Ending in * Days" at bounding box center [346, 252] width 288 height 26
type input "**"
click at [456, 421] on button "Save" at bounding box center [466, 411] width 48 height 19
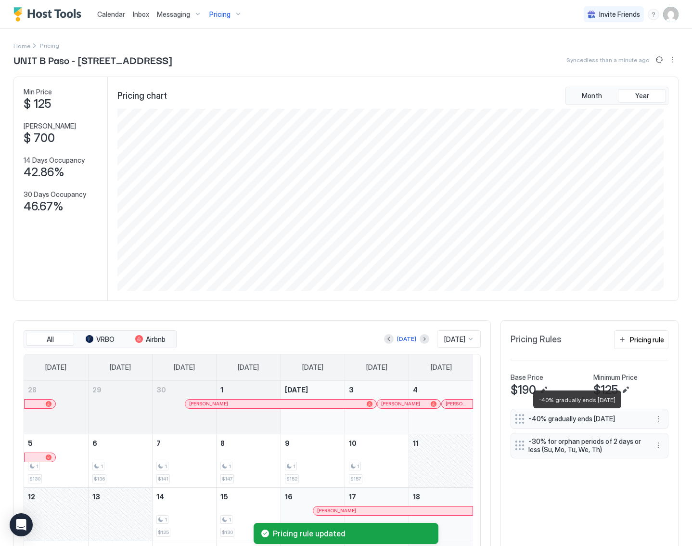
click at [542, 415] on span "-40% gradually ends [DATE]" at bounding box center [586, 418] width 115 height 9
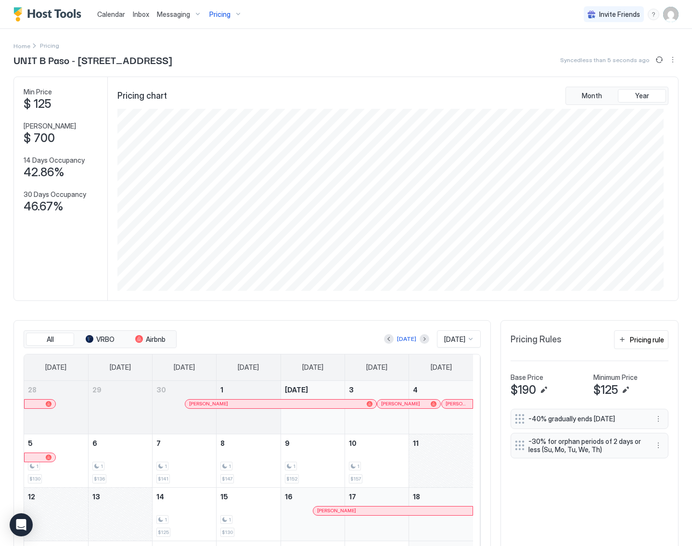
click at [572, 497] on div "-40% gradually ends in 14 days -30% for orphan periods of 2 days or less (Su, M…" at bounding box center [590, 529] width 158 height 240
click at [636, 336] on div "Pricing rule" at bounding box center [647, 340] width 34 height 10
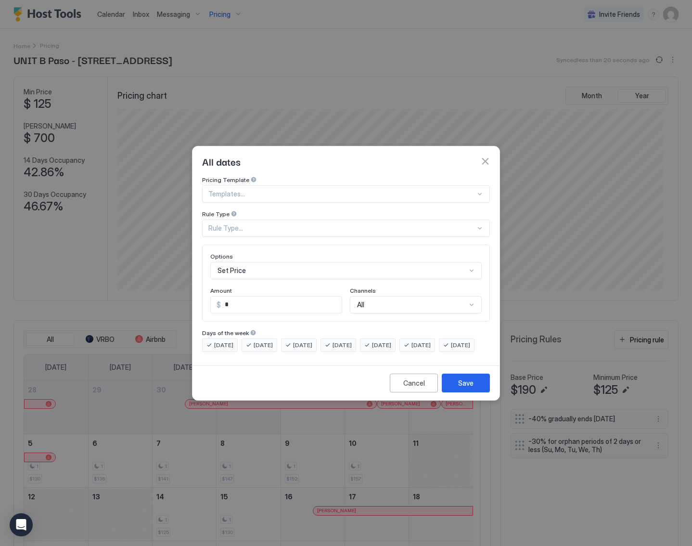
click at [289, 190] on div at bounding box center [341, 194] width 267 height 9
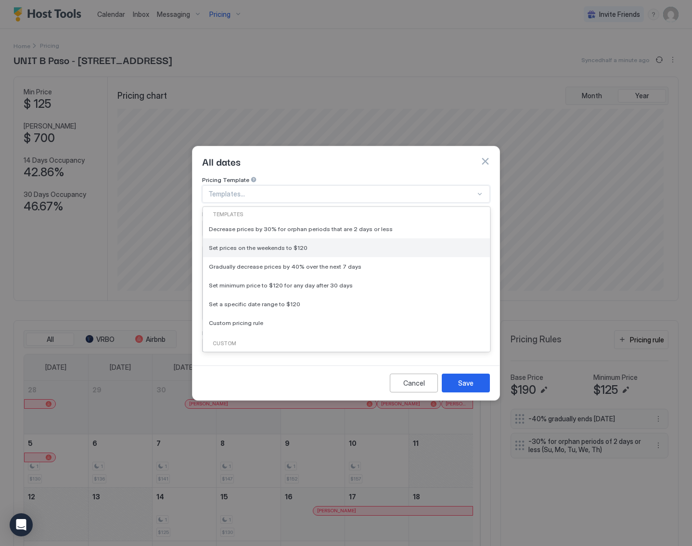
click at [284, 238] on div "Set prices on the weekends to $120" at bounding box center [346, 247] width 287 height 19
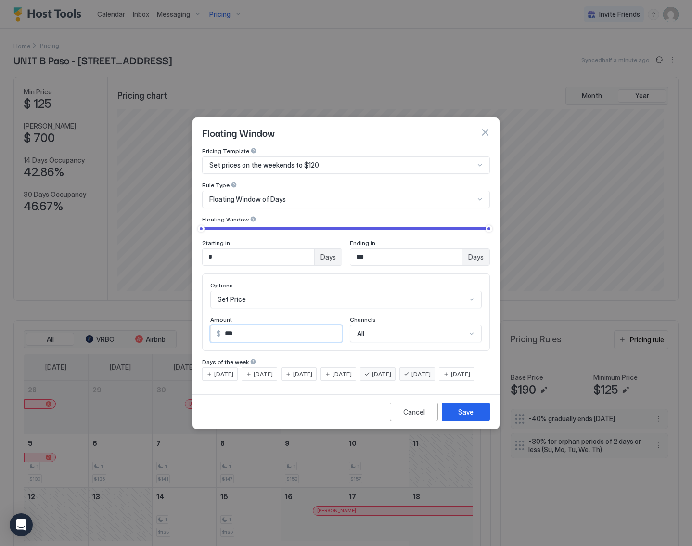
drag, startPoint x: 238, startPoint y: 324, endPoint x: 216, endPoint y: 324, distance: 21.7
click at [216, 325] on div "$ ***" at bounding box center [276, 333] width 132 height 17
type input "***"
click at [305, 195] on div "Floating Window of Days" at bounding box center [341, 199] width 265 height 9
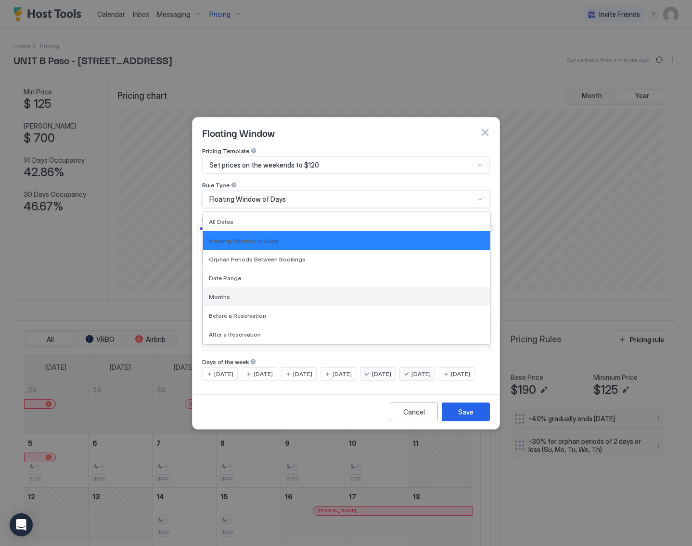
click at [261, 293] on div "Months" at bounding box center [346, 296] width 275 height 7
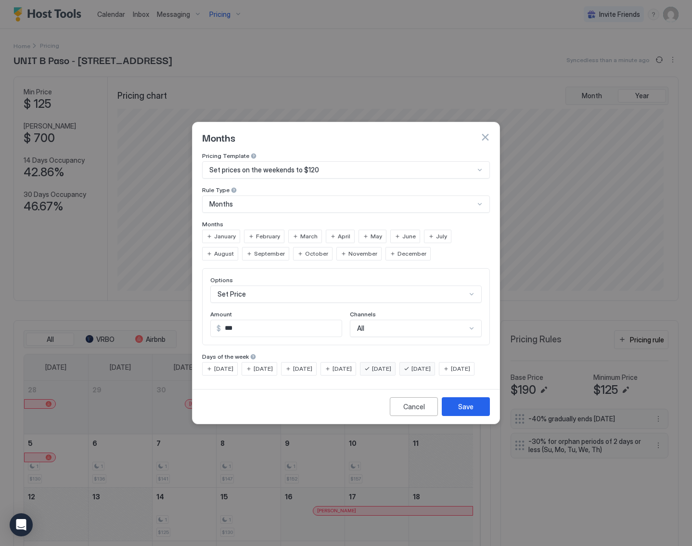
click at [340, 232] on span "April" at bounding box center [344, 236] width 13 height 9
click at [360, 230] on div "May" at bounding box center [373, 236] width 28 height 13
click at [403, 232] on span "June" at bounding box center [408, 236] width 13 height 9
drag, startPoint x: 431, startPoint y: 225, endPoint x: 442, endPoint y: 226, distance: 11.1
click at [436, 232] on span "July" at bounding box center [441, 236] width 11 height 9
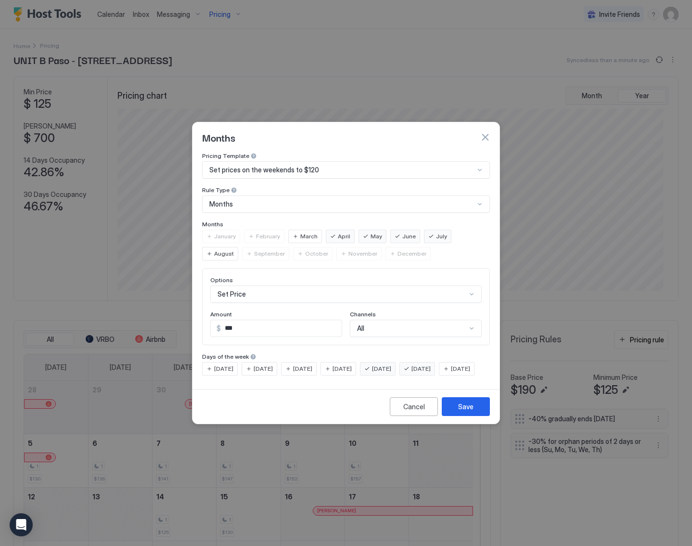
click at [234, 249] on span "August" at bounding box center [224, 253] width 20 height 9
click at [254, 249] on span "September" at bounding box center [269, 253] width 31 height 9
click at [475, 416] on button "Save" at bounding box center [466, 406] width 48 height 19
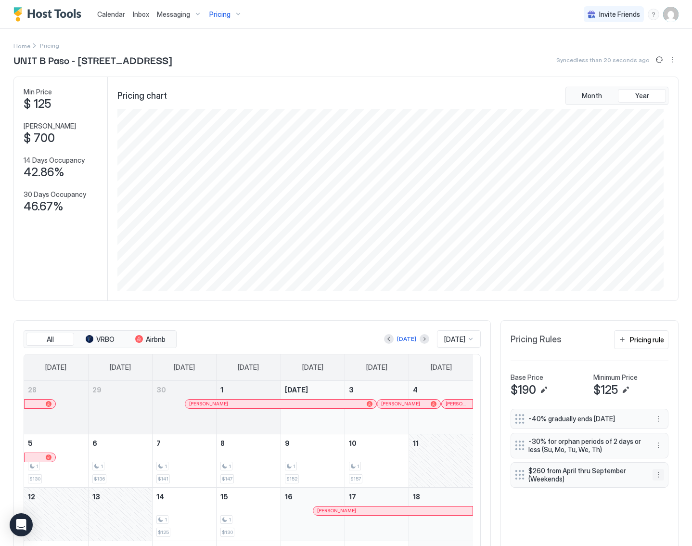
click at [653, 476] on button "More options" at bounding box center [659, 475] width 12 height 12
click at [660, 491] on div "Edit" at bounding box center [664, 485] width 36 height 15
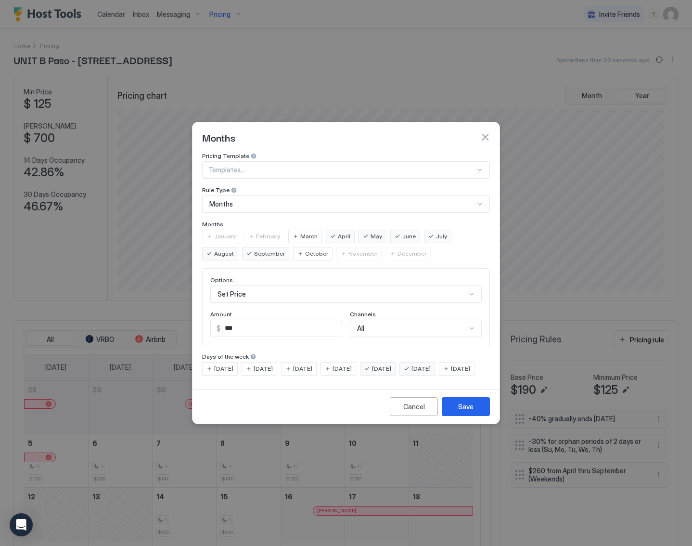
click at [427, 230] on div "July" at bounding box center [437, 236] width 27 height 13
click at [436, 232] on span "July" at bounding box center [441, 236] width 11 height 9
click at [234, 249] on span "August" at bounding box center [224, 253] width 20 height 9
click at [254, 249] on span "September" at bounding box center [269, 253] width 31 height 9
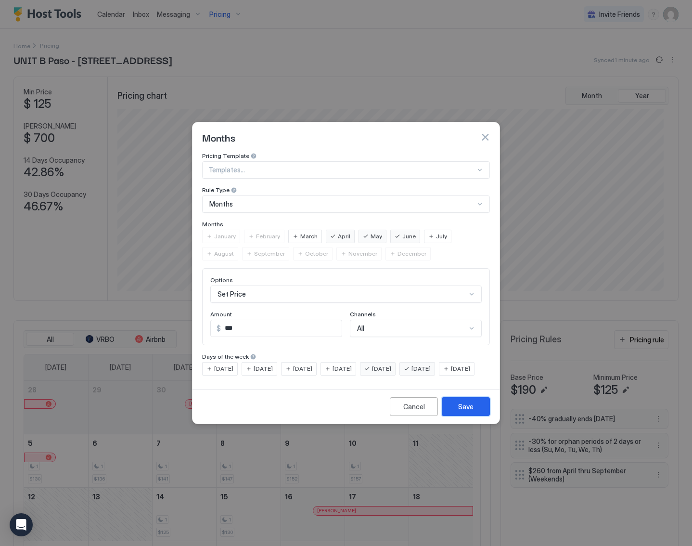
click at [478, 412] on button "Save" at bounding box center [466, 406] width 48 height 19
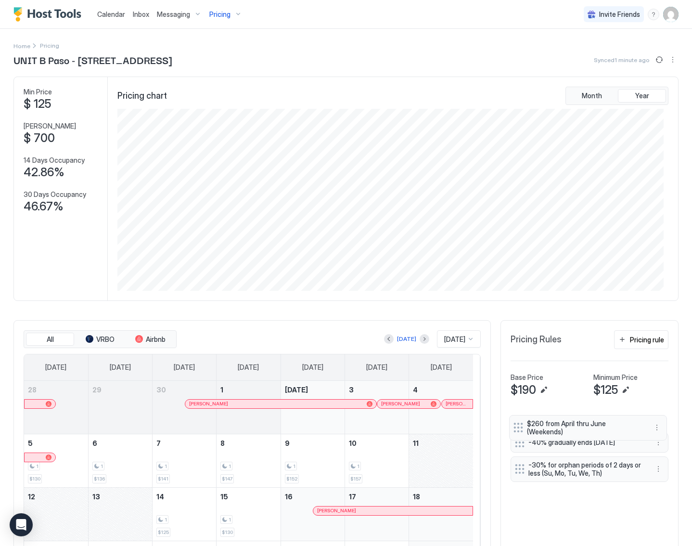
drag, startPoint x: 510, startPoint y: 471, endPoint x: 508, endPoint y: 424, distance: 47.2
click at [514, 424] on div at bounding box center [519, 428] width 10 height 10
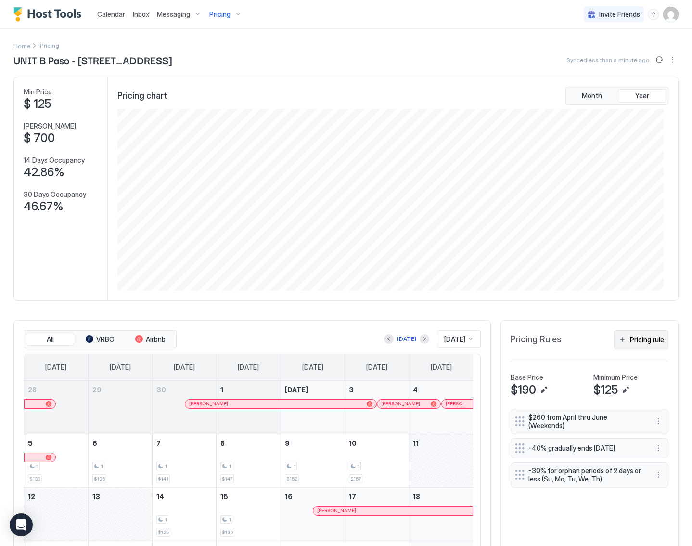
click at [646, 340] on div "Pricing rule" at bounding box center [647, 340] width 34 height 10
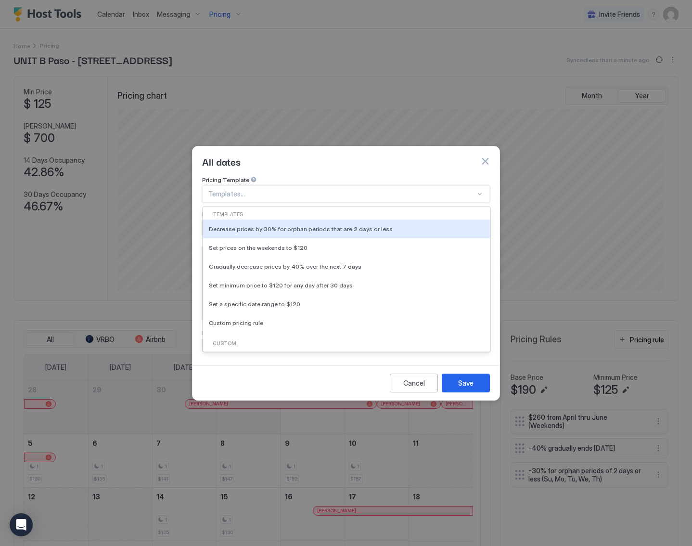
click at [397, 190] on div at bounding box center [341, 194] width 267 height 9
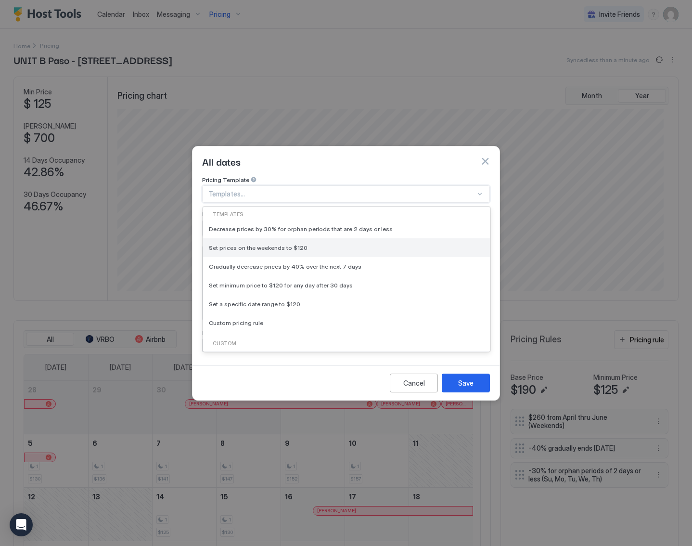
click at [389, 244] on div "Set prices on the weekends to $120" at bounding box center [346, 247] width 275 height 7
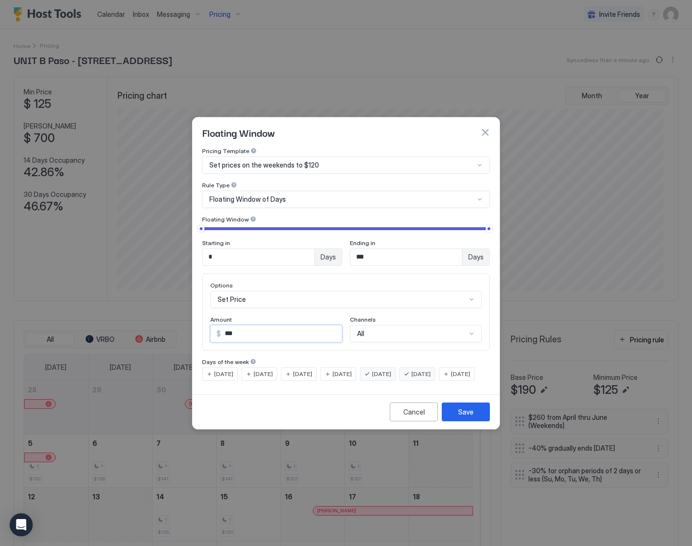
drag, startPoint x: 241, startPoint y: 326, endPoint x: 222, endPoint y: 326, distance: 18.3
click at [222, 326] on input "***" at bounding box center [281, 333] width 121 height 16
type input "***"
click at [356, 195] on div "Floating Window of Days" at bounding box center [341, 199] width 265 height 9
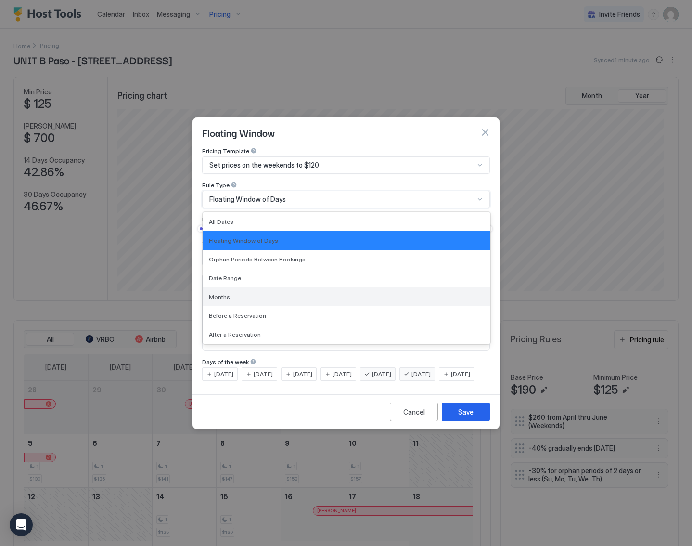
click at [277, 293] on div "Months" at bounding box center [346, 296] width 275 height 7
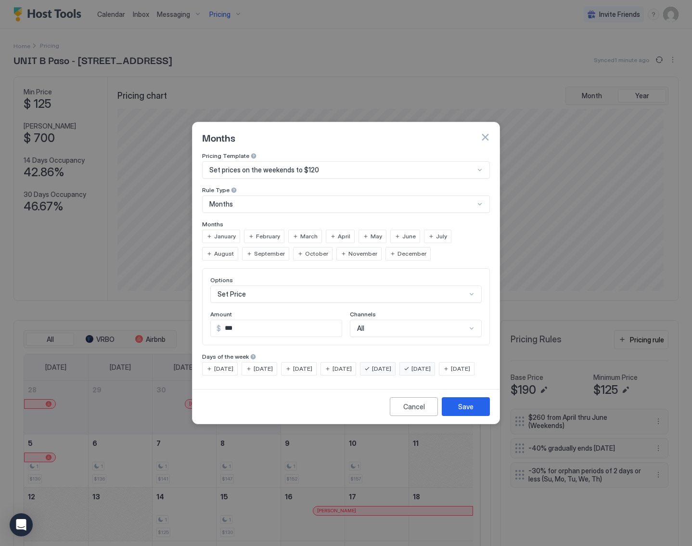
click at [436, 232] on span "July" at bounding box center [441, 236] width 11 height 9
click at [234, 249] on span "August" at bounding box center [224, 253] width 20 height 9
click at [466, 412] on div "Save" at bounding box center [465, 406] width 15 height 10
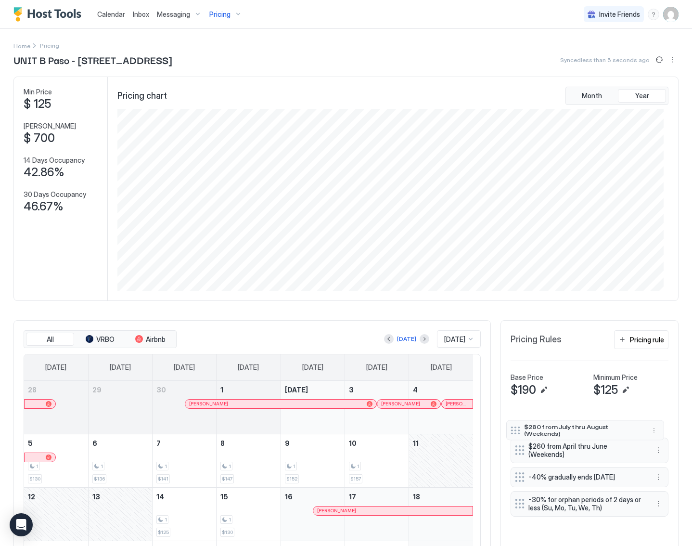
drag, startPoint x: 513, startPoint y: 497, endPoint x: 509, endPoint y: 423, distance: 74.3
click at [511, 426] on div at bounding box center [516, 430] width 10 height 8
click at [653, 447] on button "More options" at bounding box center [659, 451] width 12 height 12
click at [656, 454] on div "Edit" at bounding box center [664, 459] width 36 height 15
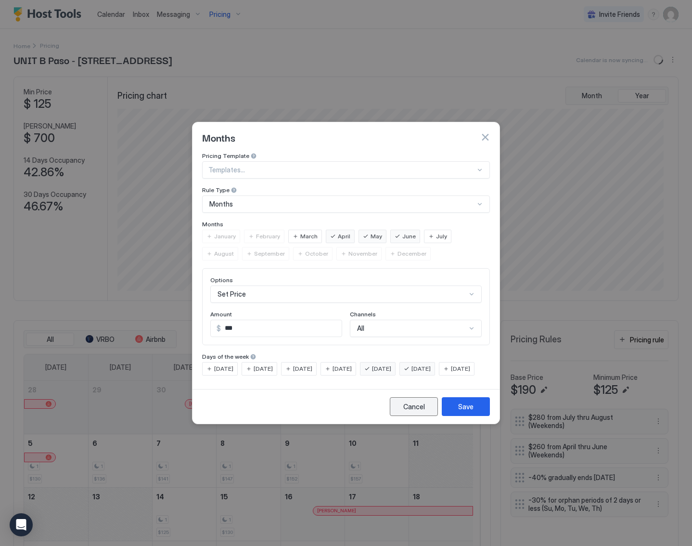
click at [418, 412] on div "Cancel" at bounding box center [414, 406] width 22 height 10
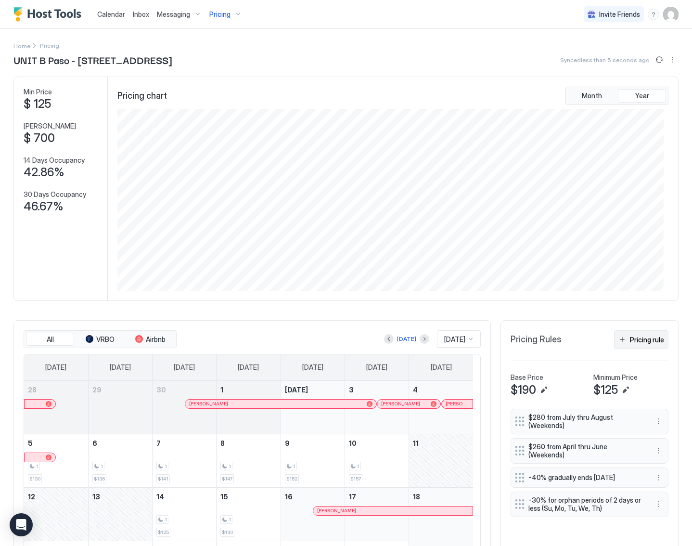
click at [650, 336] on div "Pricing rule" at bounding box center [647, 340] width 34 height 10
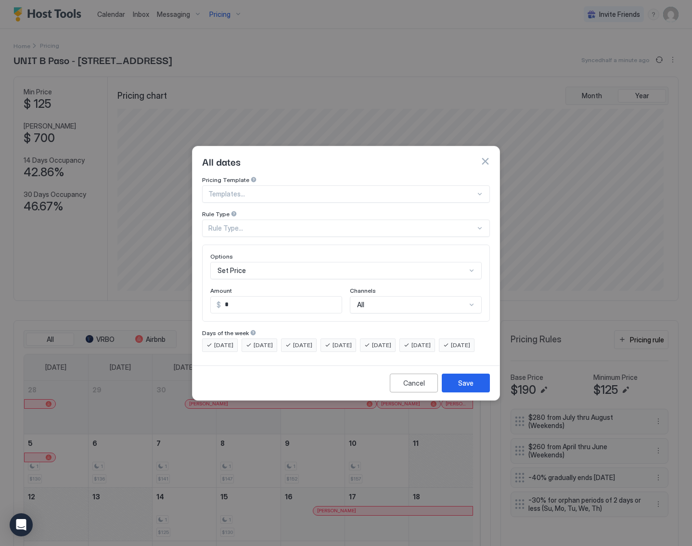
click at [415, 190] on div at bounding box center [341, 194] width 267 height 9
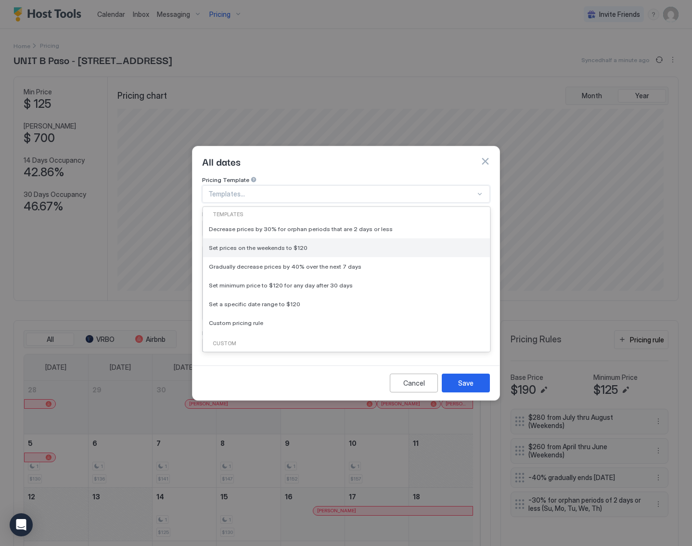
click at [407, 238] on div "Set prices on the weekends to $120" at bounding box center [346, 247] width 287 height 19
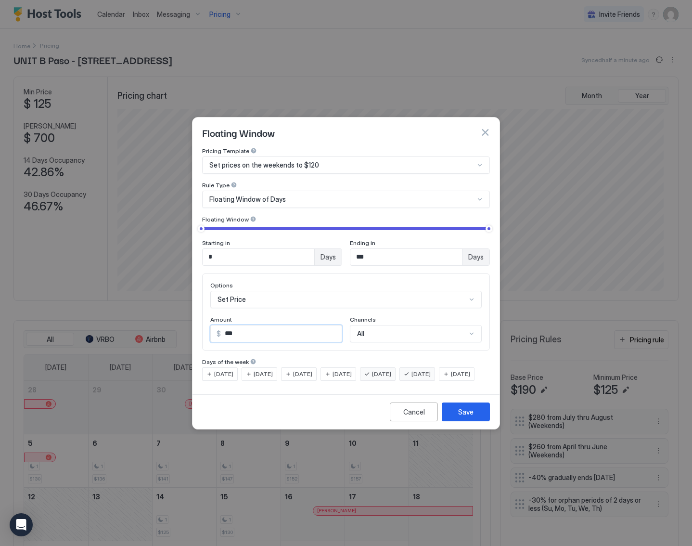
drag, startPoint x: 244, startPoint y: 324, endPoint x: 203, endPoint y: 324, distance: 40.9
click at [203, 324] on div "Options Set Price Amount $ *** Channels All" at bounding box center [346, 311] width 288 height 77
type input "***"
click at [408, 195] on div "Floating Window of Days" at bounding box center [341, 199] width 265 height 9
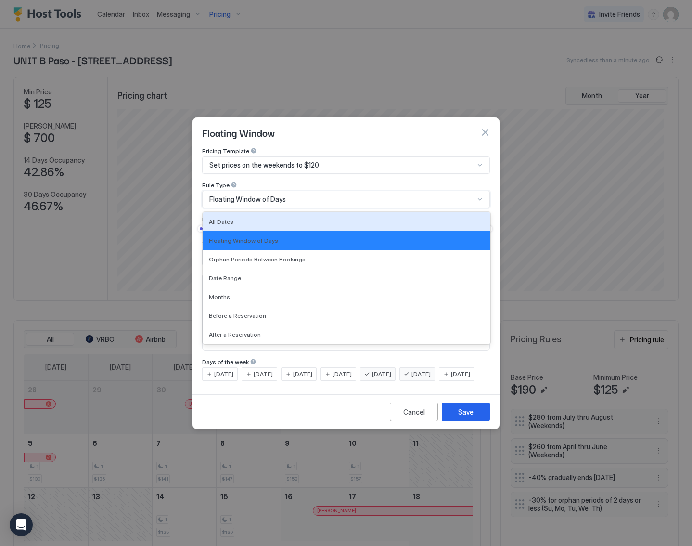
click at [482, 191] on div "Floating Window of Days" at bounding box center [346, 199] width 288 height 17
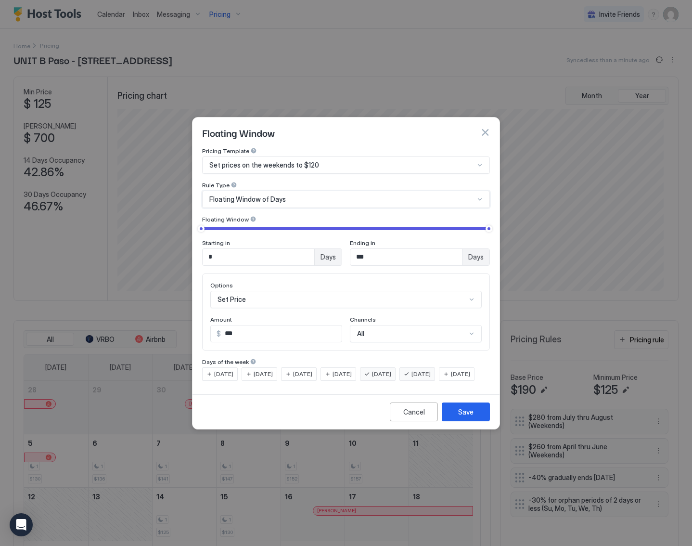
click at [480, 195] on div at bounding box center [480, 199] width 8 height 8
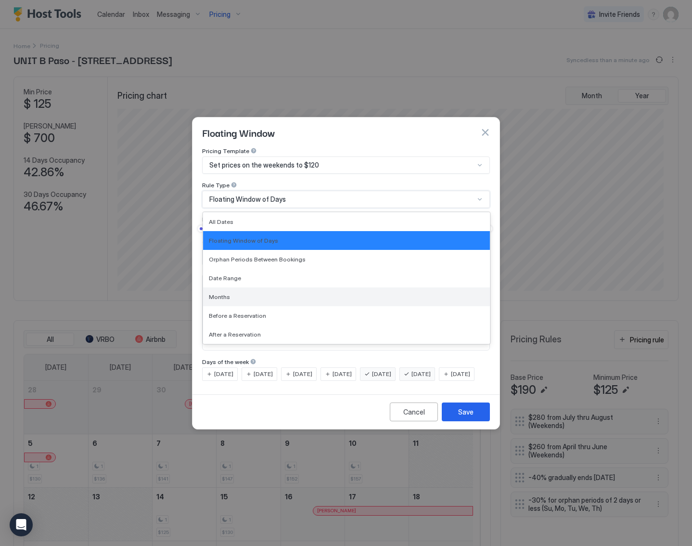
click at [387, 293] on div "Months" at bounding box center [346, 296] width 275 height 7
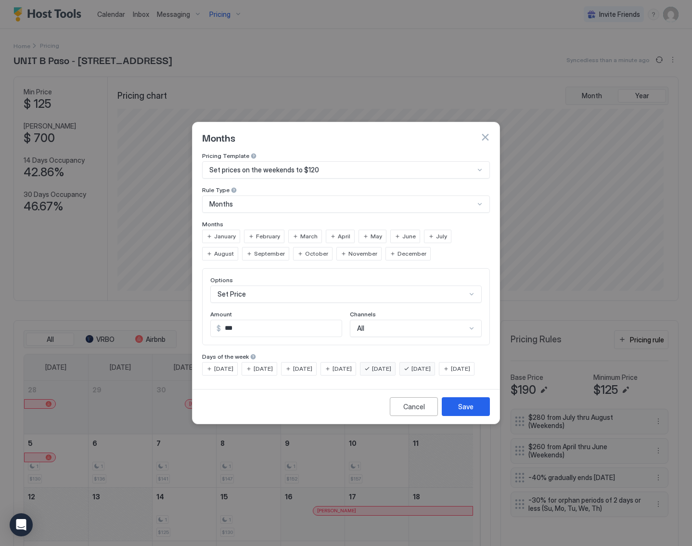
click at [254, 249] on span "September" at bounding box center [269, 253] width 31 height 9
click at [305, 249] on span "October" at bounding box center [316, 253] width 23 height 9
click at [468, 411] on div "Save" at bounding box center [465, 406] width 15 height 10
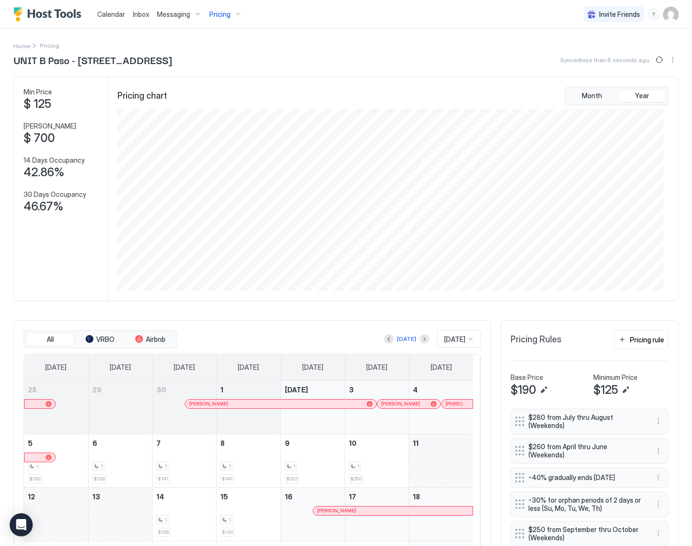
click at [513, 524] on div "Calendar Inbox Messaging Pricing Invite Friends WM Home Pricing UNIT B Paso - 5…" at bounding box center [346, 273] width 692 height 546
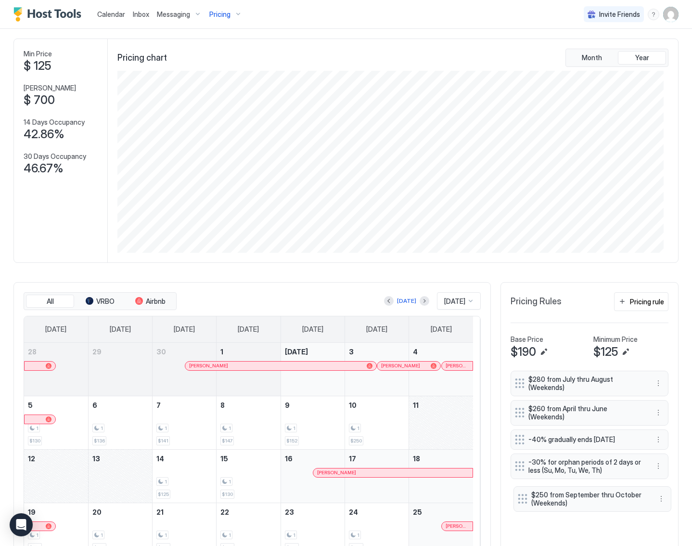
drag, startPoint x: 513, startPoint y: 524, endPoint x: 516, endPoint y: 512, distance: 12.8
click at [516, 512] on div "$280 from July thru August (Weekends) $260 from April thru June (Weekends) -40%…" at bounding box center [590, 490] width 158 height 240
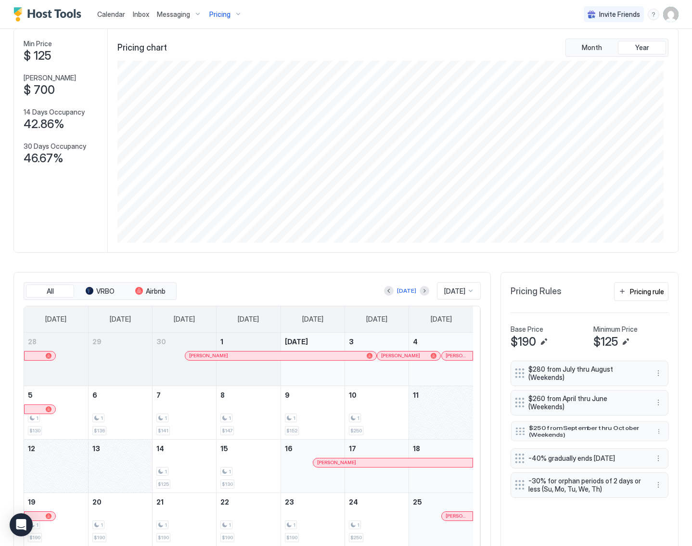
drag, startPoint x: 512, startPoint y: 472, endPoint x: 512, endPoint y: 417, distance: 54.4
click at [516, 424] on div "$250 from September thru October (Weekends)" at bounding box center [583, 430] width 134 height 13
click at [653, 400] on button "More options" at bounding box center [659, 403] width 12 height 12
click at [659, 413] on div "Edit" at bounding box center [660, 411] width 21 height 7
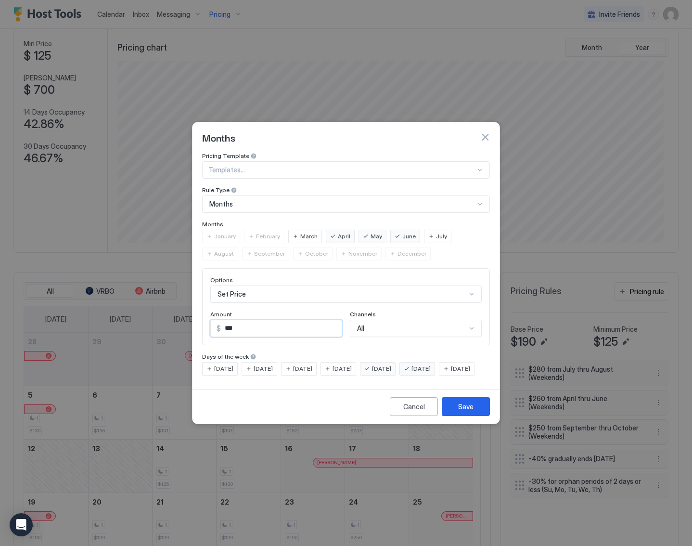
click at [227, 321] on input "***" at bounding box center [281, 328] width 121 height 16
type input "***"
click at [470, 412] on div "Save" at bounding box center [465, 406] width 15 height 10
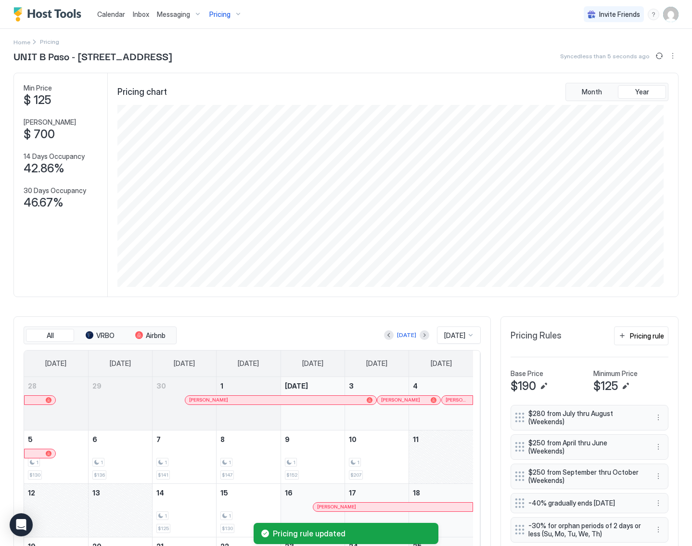
scroll to position [0, 0]
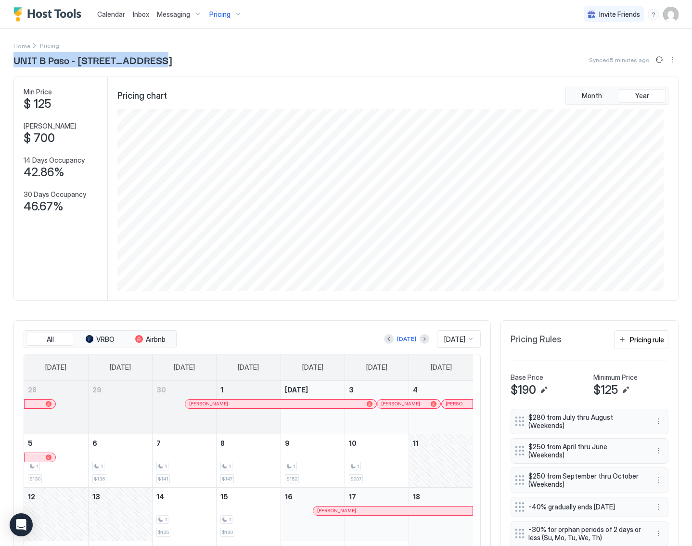
drag, startPoint x: 56, startPoint y: 65, endPoint x: 9, endPoint y: 59, distance: 48.0
click at [9, 59] on div "Home Pricing UNIT B Paso - 511 1/2 6th st (linked) Synced 5 minutes ago Min Pri…" at bounding box center [346, 348] width 692 height 639
copy span "UNIT B Paso - 511 1/2 6th st"
